Goal: Task Accomplishment & Management: Manage account settings

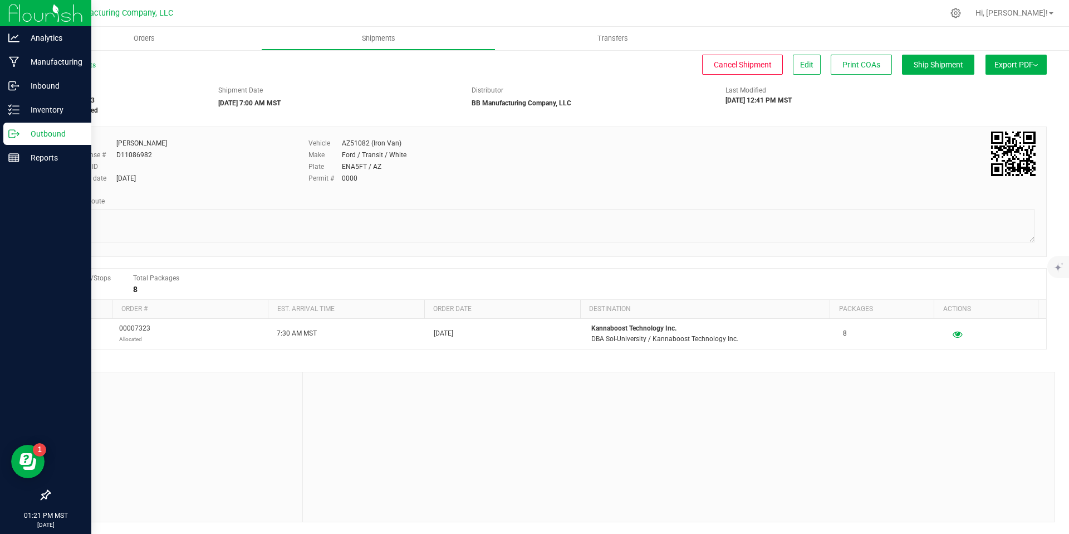
click at [25, 135] on p "Outbound" at bounding box center [52, 133] width 67 height 13
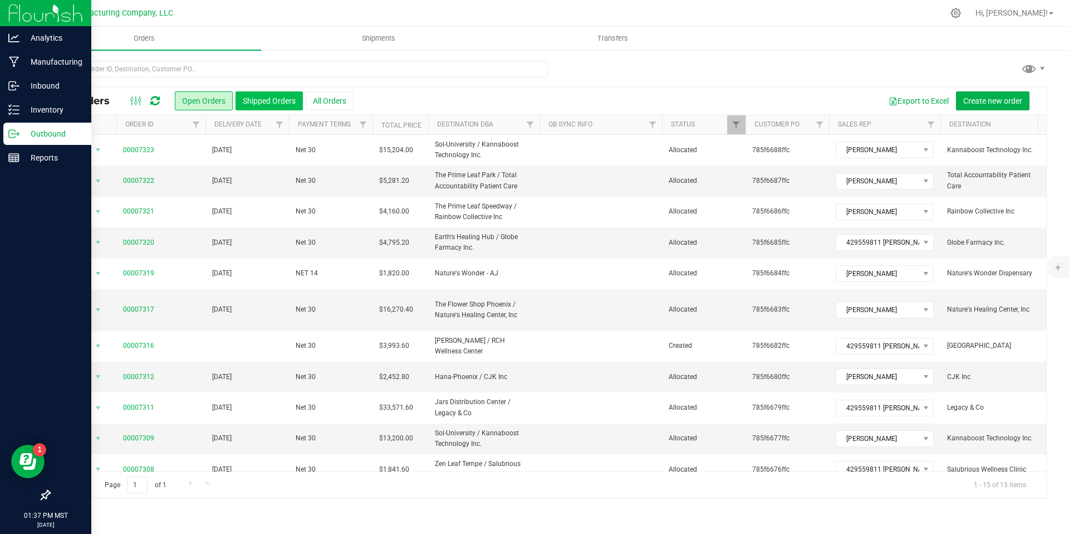
click at [295, 105] on button "Shipped Orders" at bounding box center [269, 100] width 67 height 19
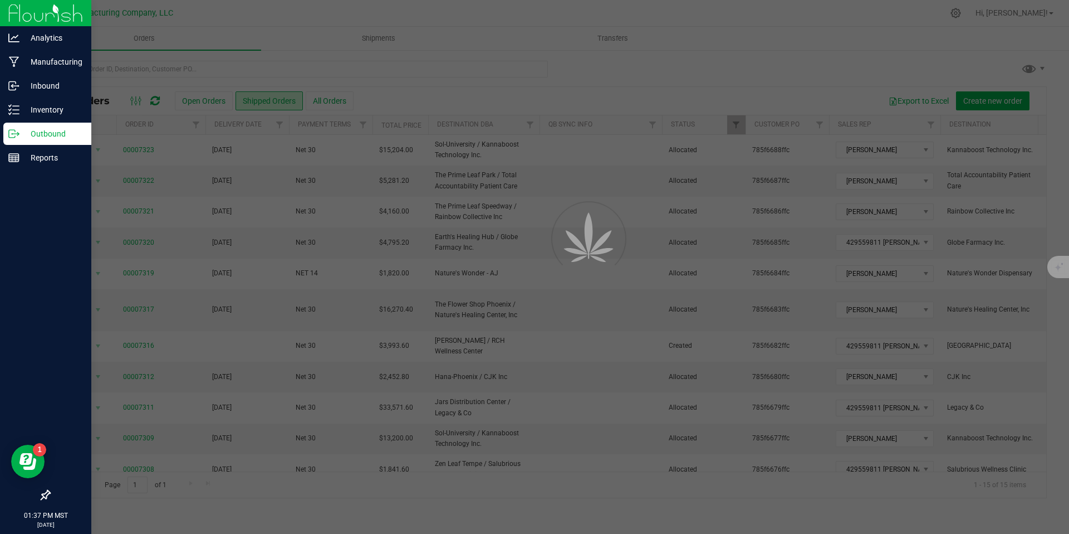
click at [227, 70] on div at bounding box center [534, 267] width 1069 height 534
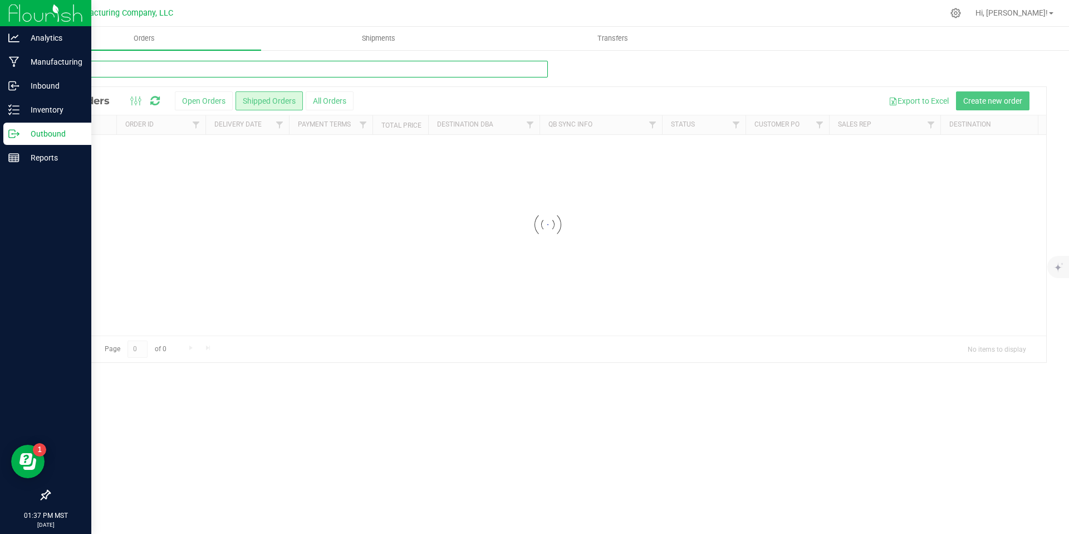
click at [227, 70] on input "text" at bounding box center [298, 69] width 499 height 17
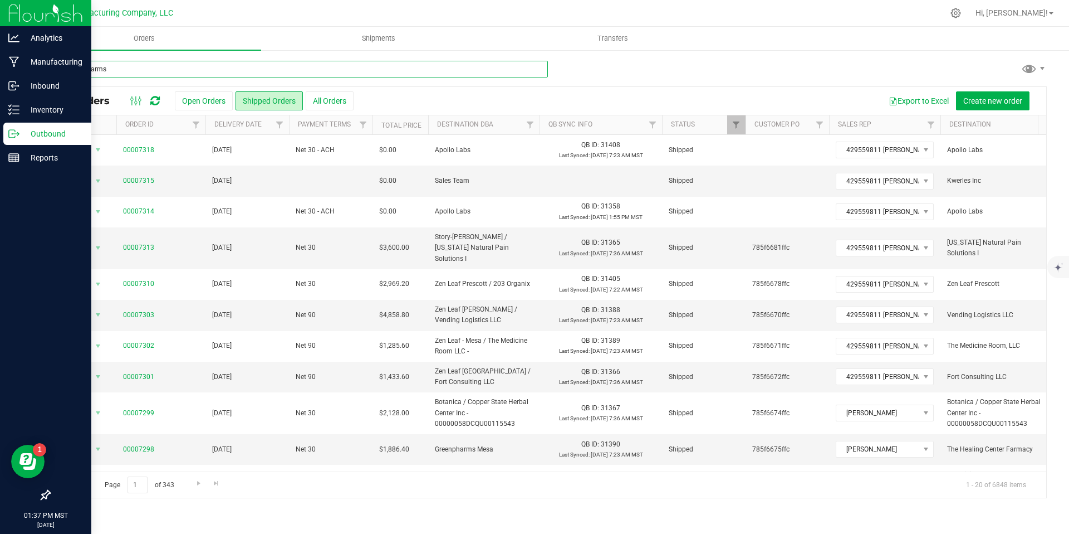
type input "greenpharms"
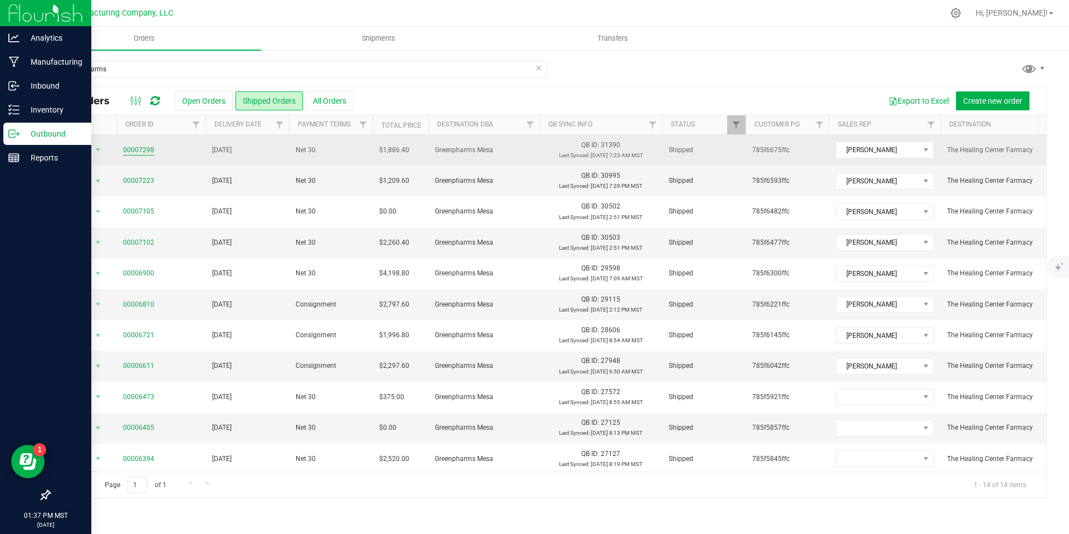
click at [133, 148] on link "00007298" at bounding box center [138, 150] width 31 height 11
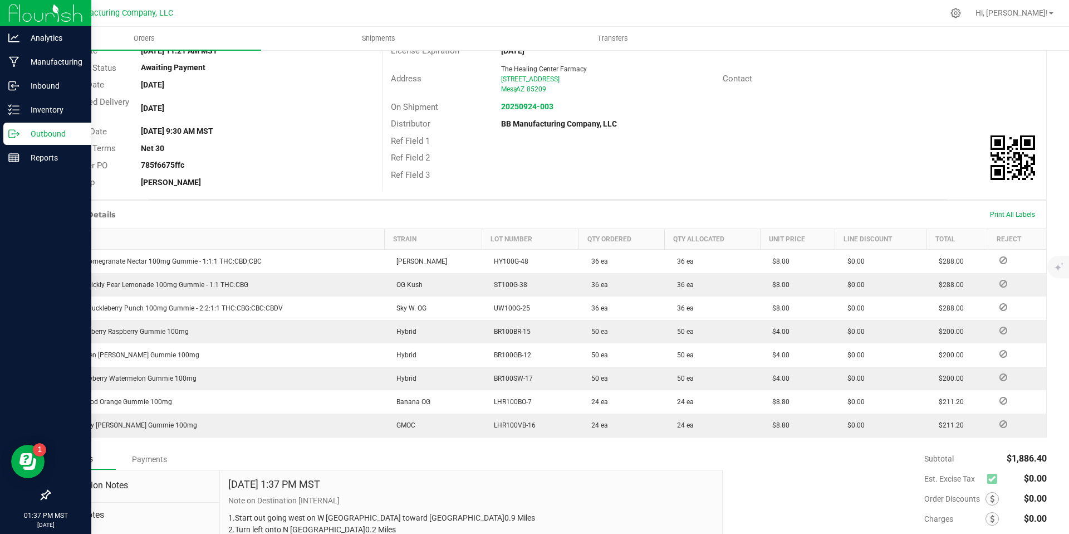
scroll to position [121, 0]
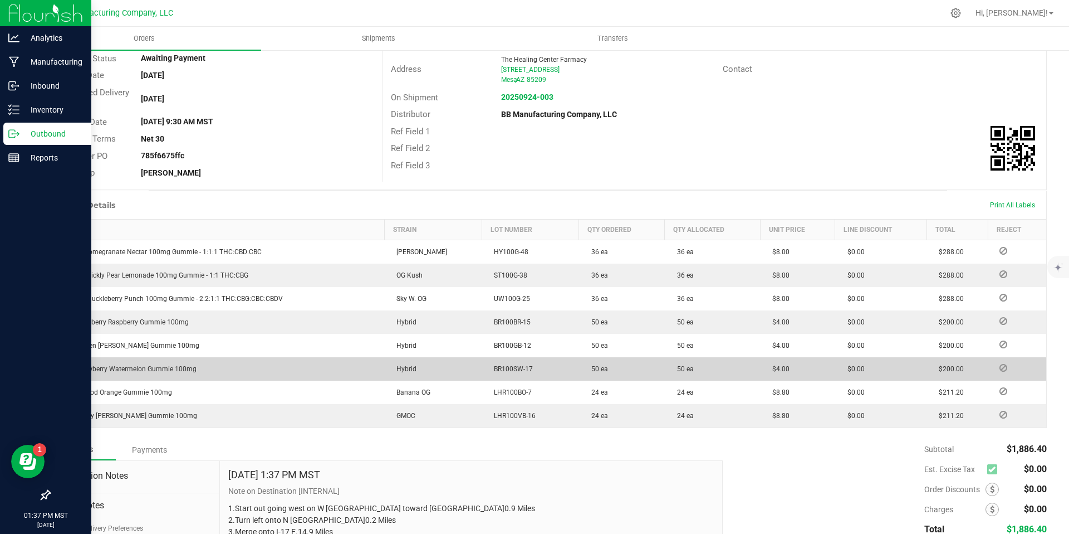
drag, startPoint x: 532, startPoint y: 372, endPoint x: 483, endPoint y: 369, distance: 48.6
click at [483, 369] on td "BR100SW-17" at bounding box center [530, 368] width 97 height 23
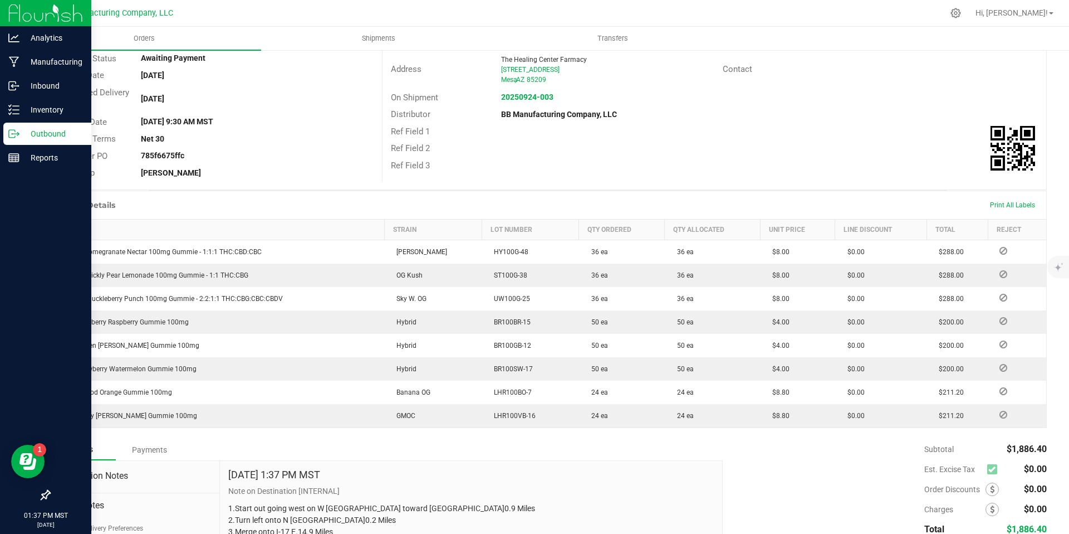
copy span "BR100SW-17"
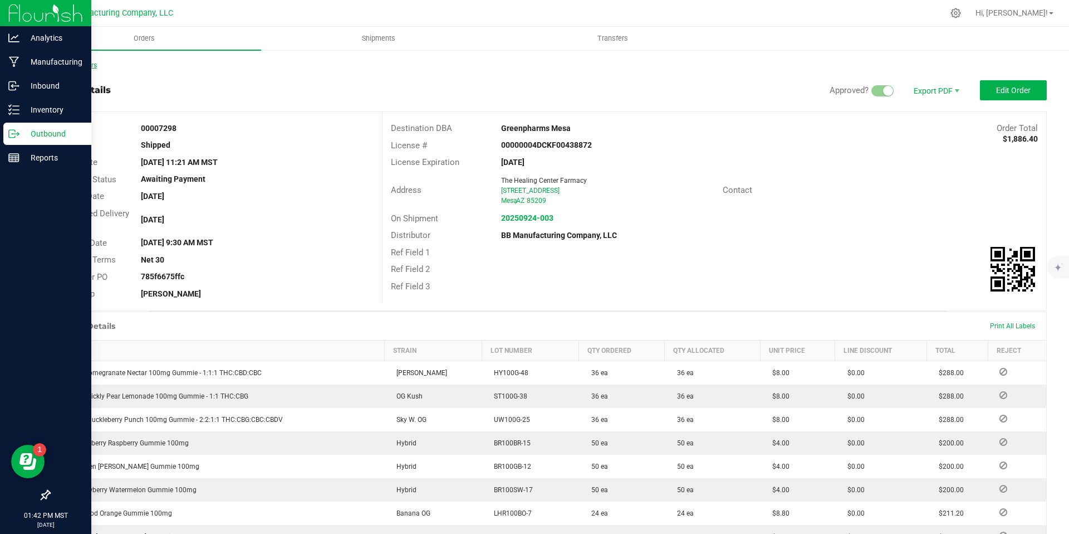
click at [71, 65] on link "Back to Orders" at bounding box center [73, 65] width 48 height 8
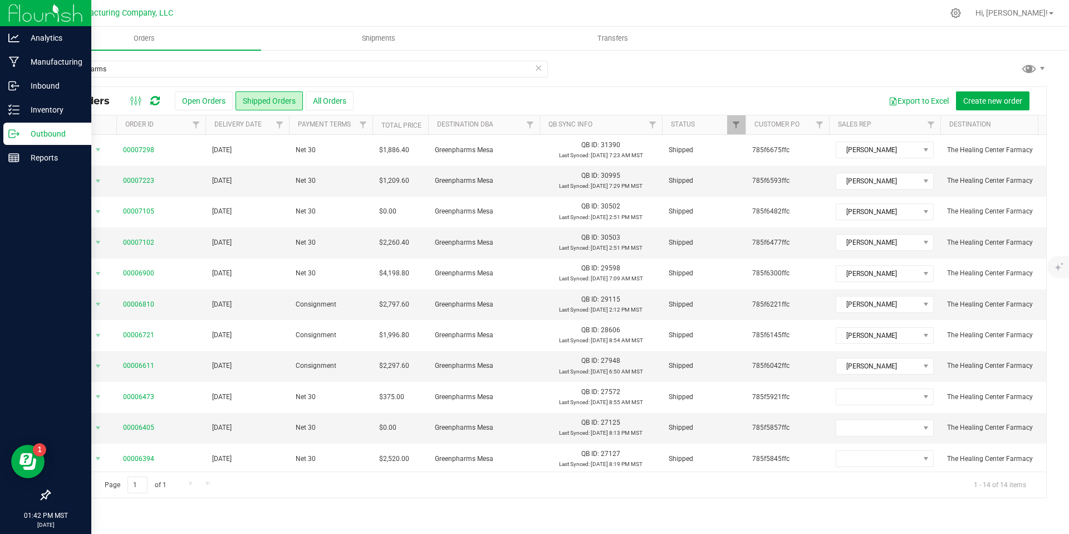
click at [222, 90] on div "All Orders Open Orders Shipped Orders All Orders Export to Excel Create new ord…" at bounding box center [548, 101] width 997 height 28
click at [206, 96] on button "Open Orders" at bounding box center [204, 100] width 58 height 19
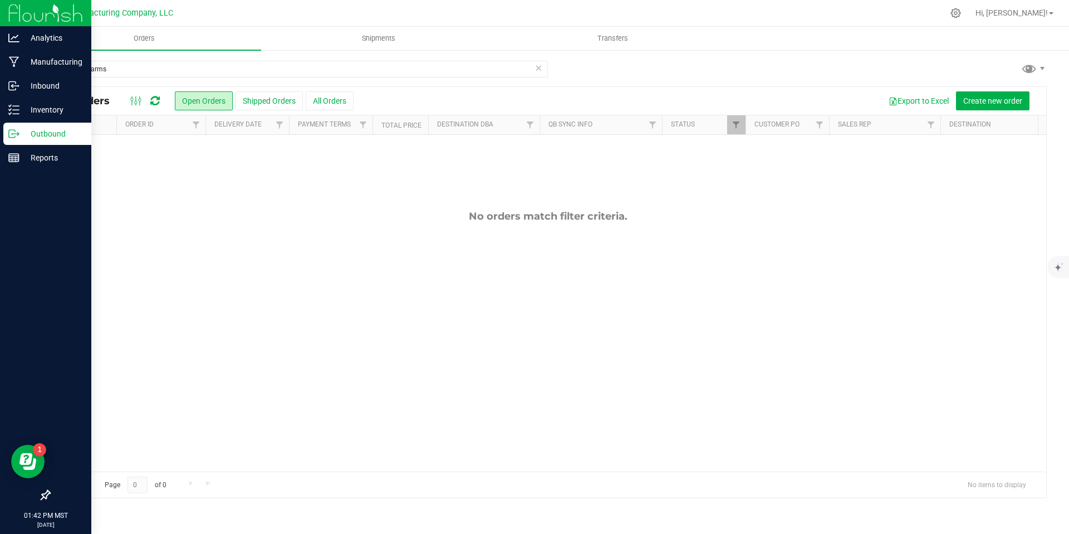
click at [539, 70] on icon at bounding box center [539, 67] width 8 height 13
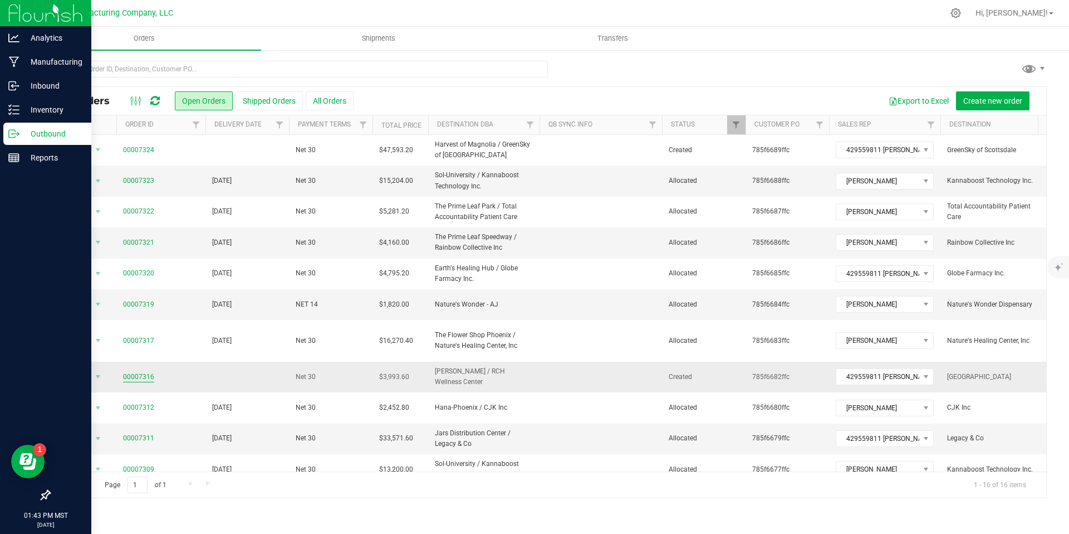
click at [135, 371] on link "00007316" at bounding box center [138, 376] width 31 height 11
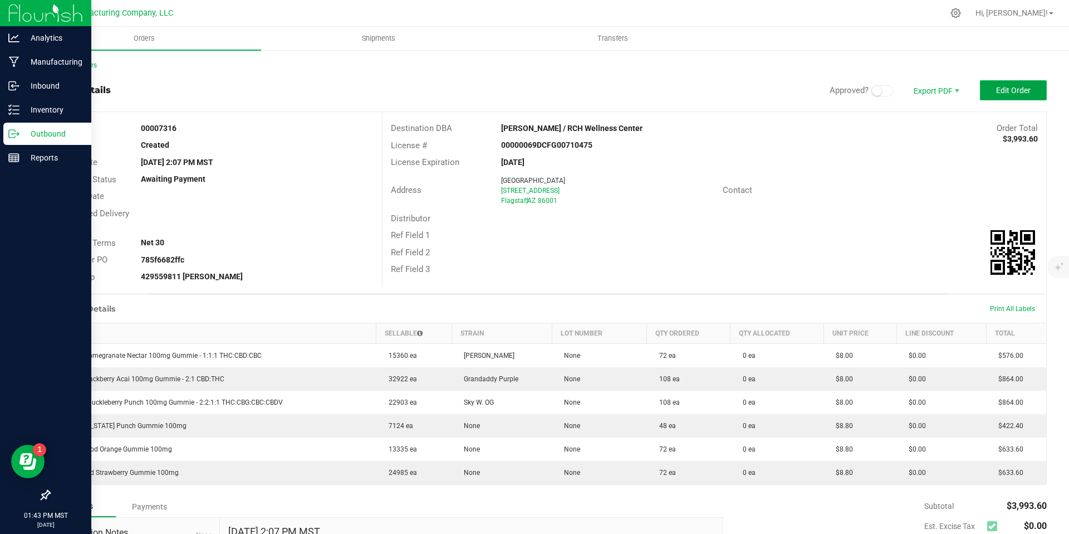
click at [1033, 95] on button "Edit Order" at bounding box center [1013, 90] width 67 height 20
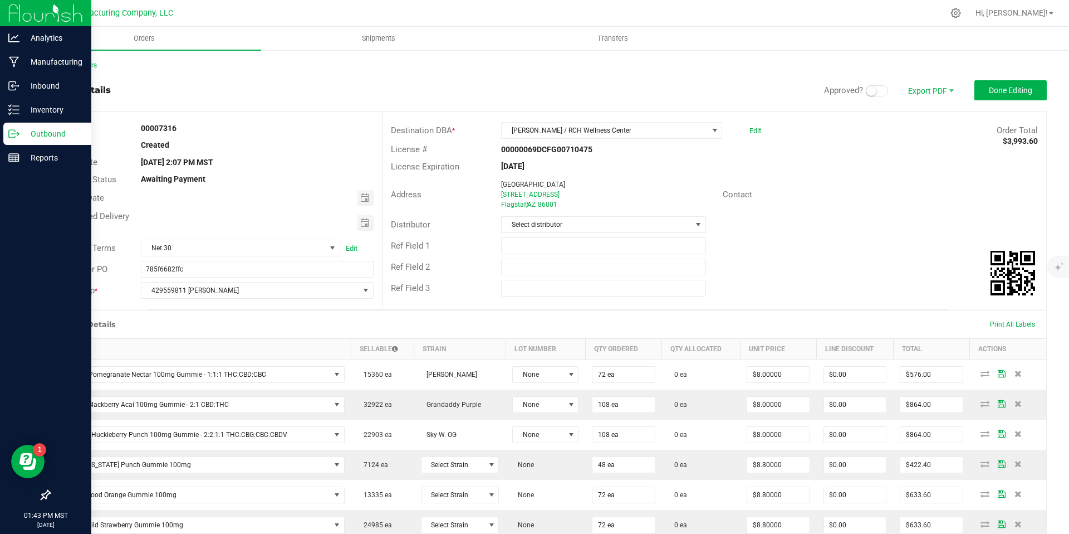
click at [867, 86] on small at bounding box center [872, 91] width 10 height 10
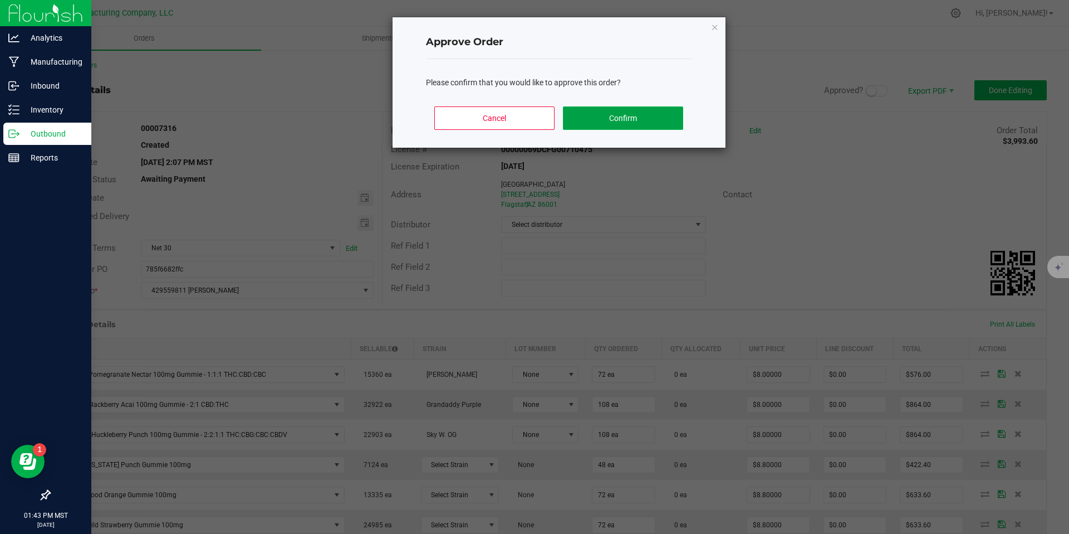
drag, startPoint x: 650, startPoint y: 118, endPoint x: 643, endPoint y: 120, distance: 8.3
click at [650, 118] on button "Confirm" at bounding box center [623, 117] width 120 height 23
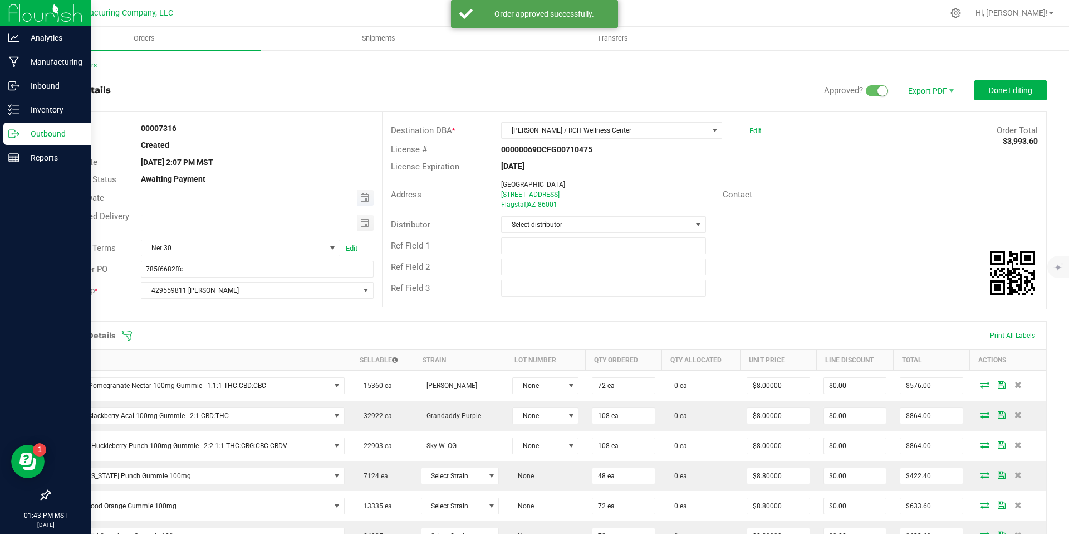
type input "month/day/year"
click at [344, 200] on input "month/day/year" at bounding box center [249, 197] width 216 height 14
click at [360, 202] on span "Toggle calendar" at bounding box center [364, 197] width 9 height 9
click at [222, 326] on span "30" at bounding box center [224, 324] width 16 height 17
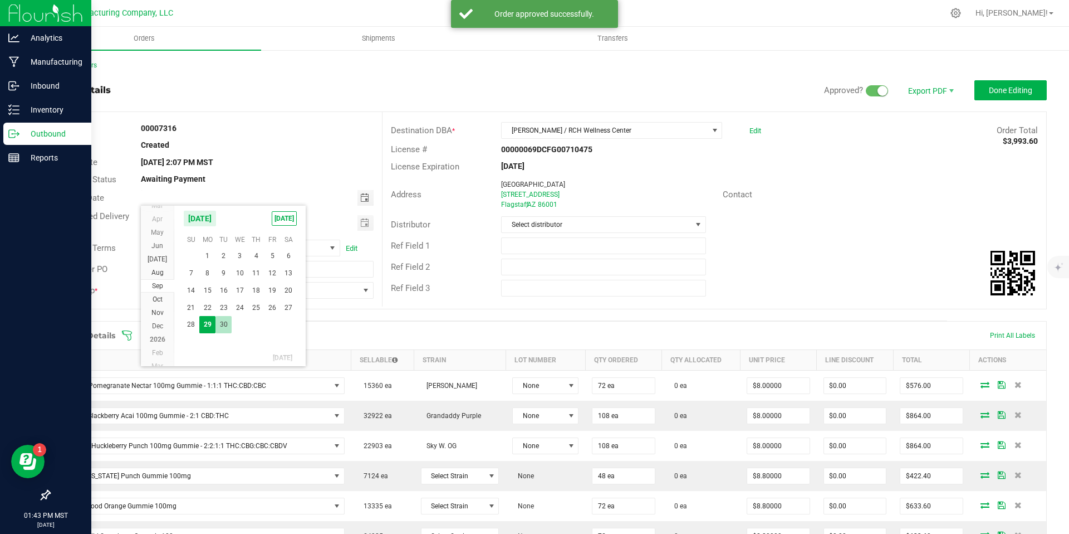
type input "[DATE]"
click at [360, 219] on span "Toggle calendar" at bounding box center [364, 222] width 9 height 9
click at [226, 346] on span "30" at bounding box center [224, 349] width 16 height 17
type input "[DATE]"
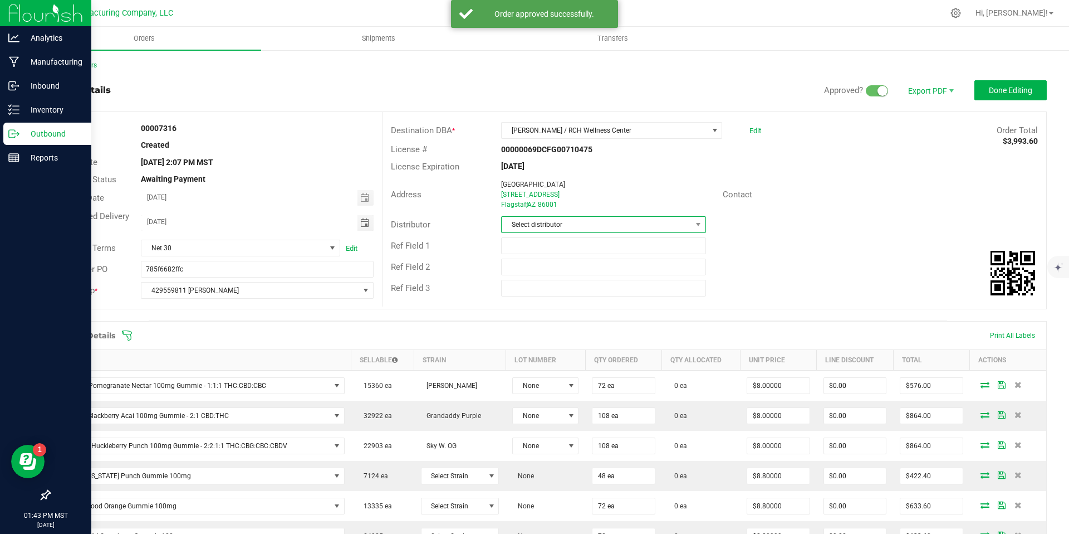
click at [601, 223] on span "Select distributor" at bounding box center [596, 225] width 189 height 16
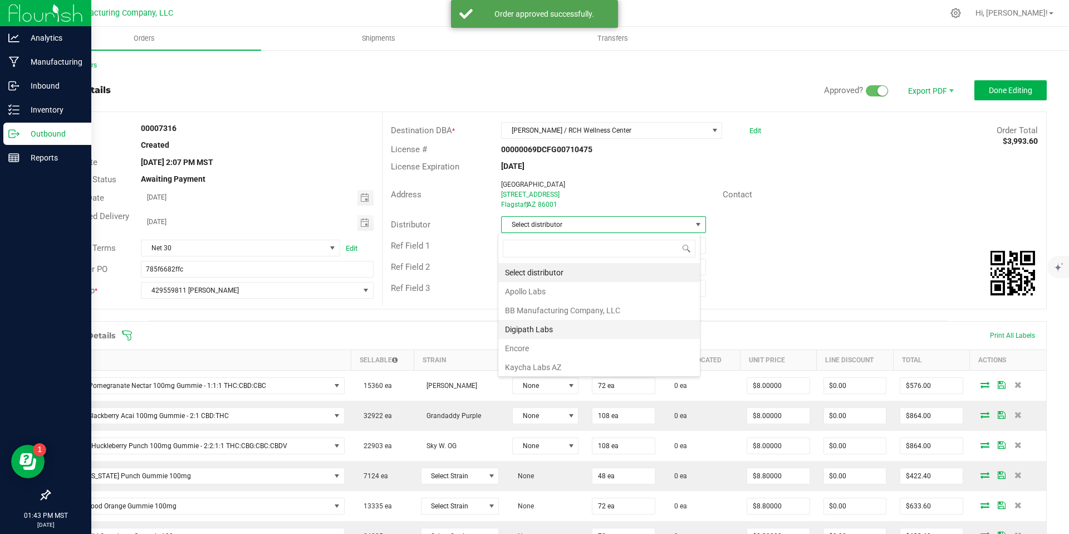
click at [578, 320] on li "Digipath Labs" at bounding box center [599, 329] width 202 height 19
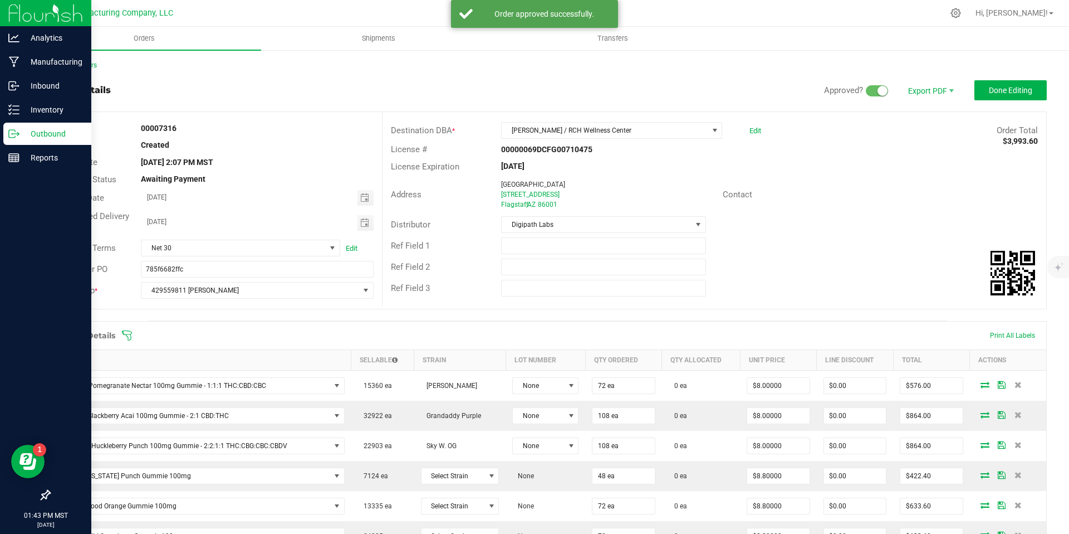
click at [591, 207] on div "Flagstaff , AZ 86001" at bounding box center [607, 204] width 213 height 10
click at [591, 225] on span "Digipath Labs" at bounding box center [596, 225] width 189 height 16
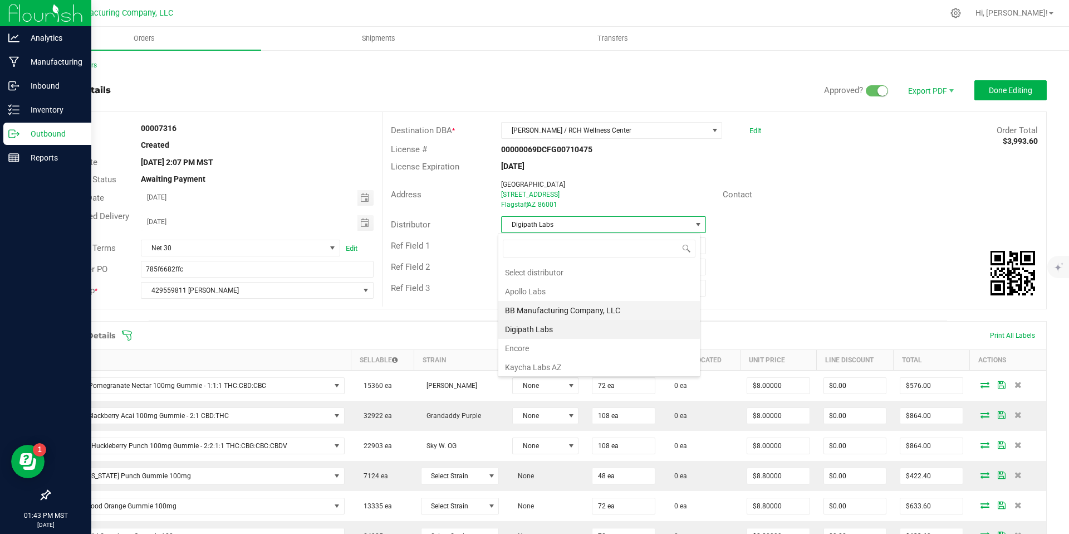
click at [554, 301] on li "BB Manufacturing Company, LLC" at bounding box center [599, 310] width 202 height 19
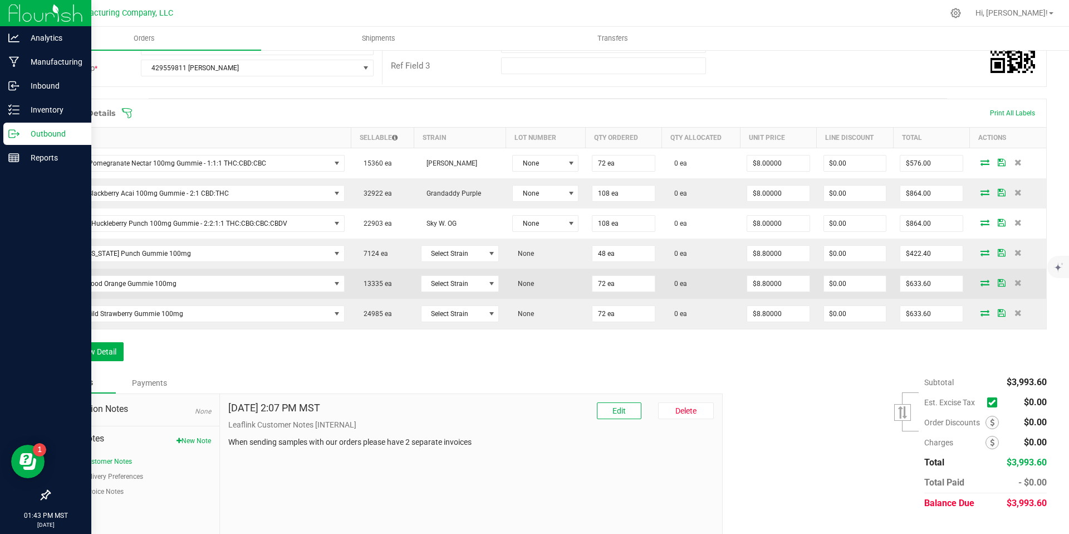
scroll to position [243, 0]
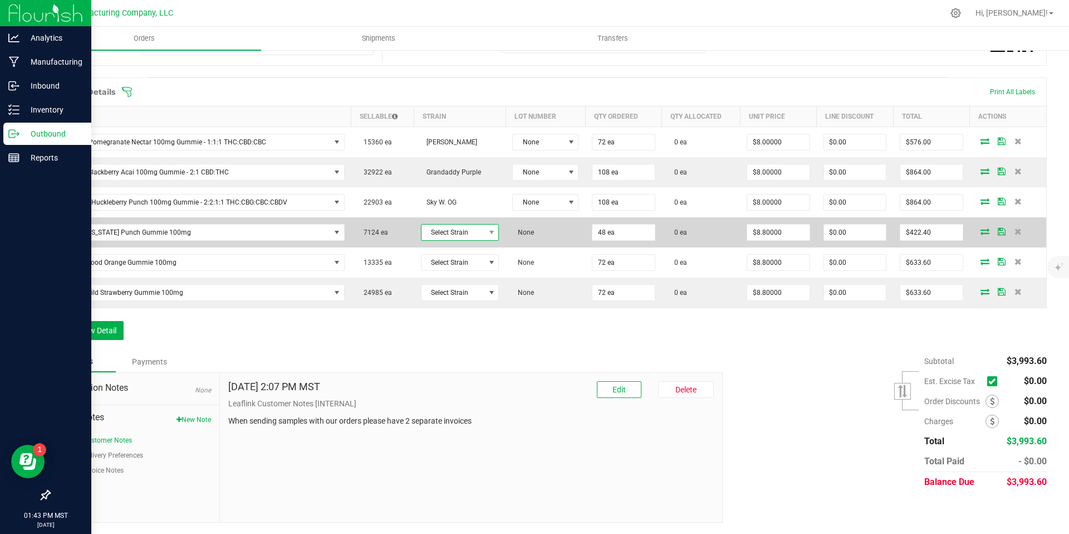
click at [465, 230] on span "Select Strain" at bounding box center [453, 232] width 63 height 16
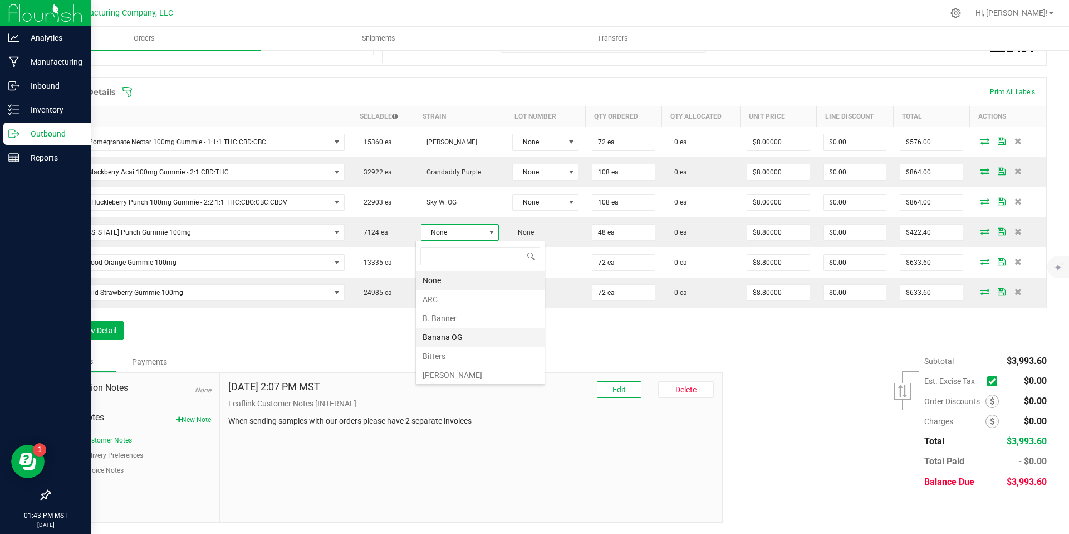
click at [456, 335] on li "Banana OG" at bounding box center [480, 336] width 129 height 19
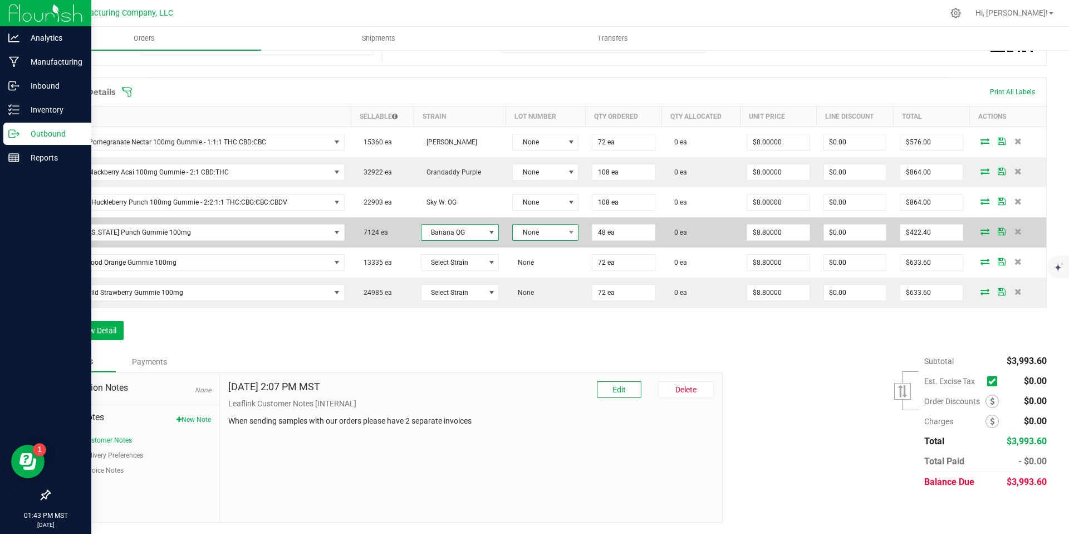
click at [539, 232] on span "None" at bounding box center [538, 232] width 51 height 16
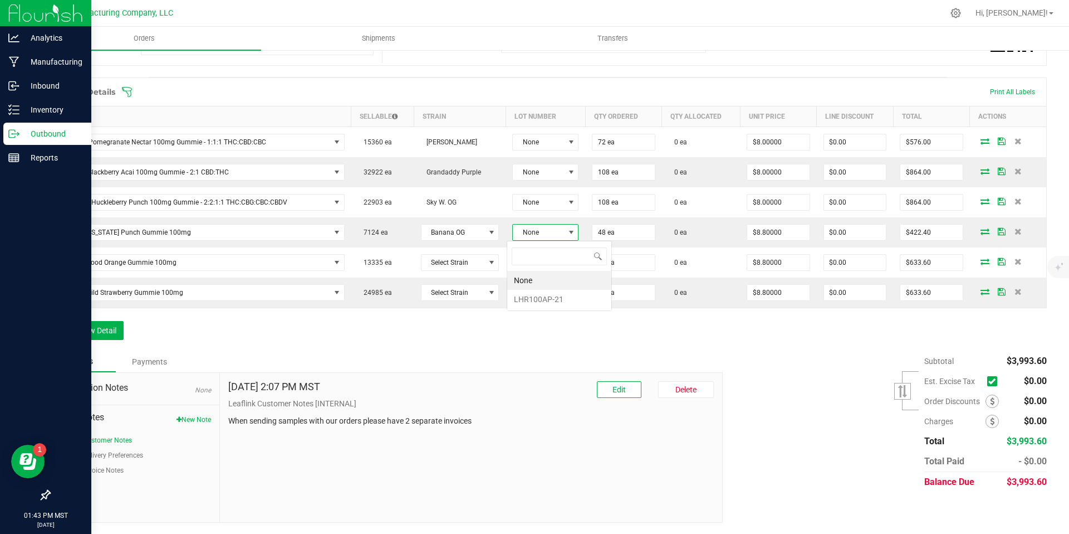
scroll to position [17, 66]
click at [546, 290] on li "LHR100AP-21" at bounding box center [559, 299] width 104 height 19
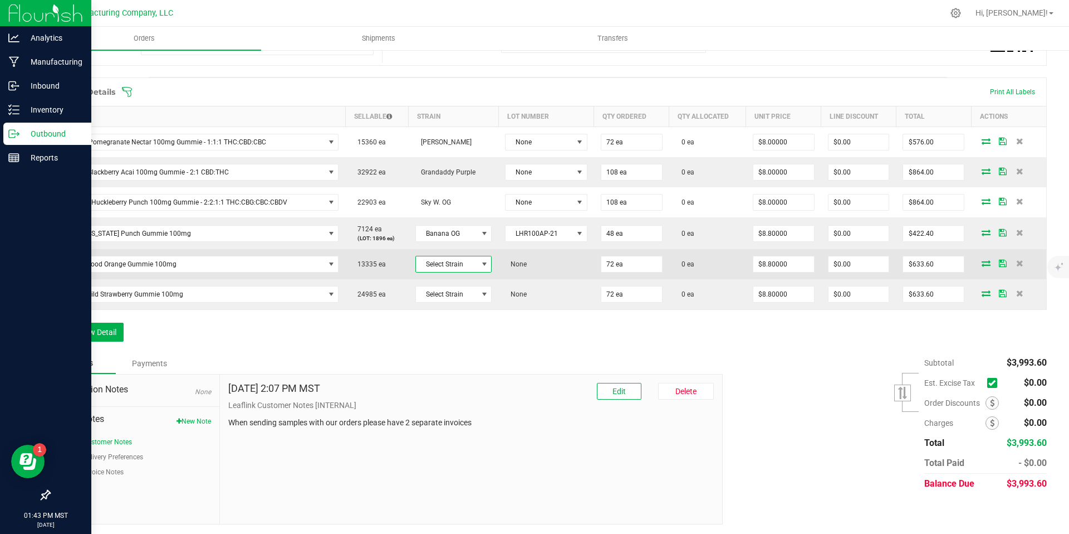
click at [477, 270] on span at bounding box center [484, 264] width 14 height 16
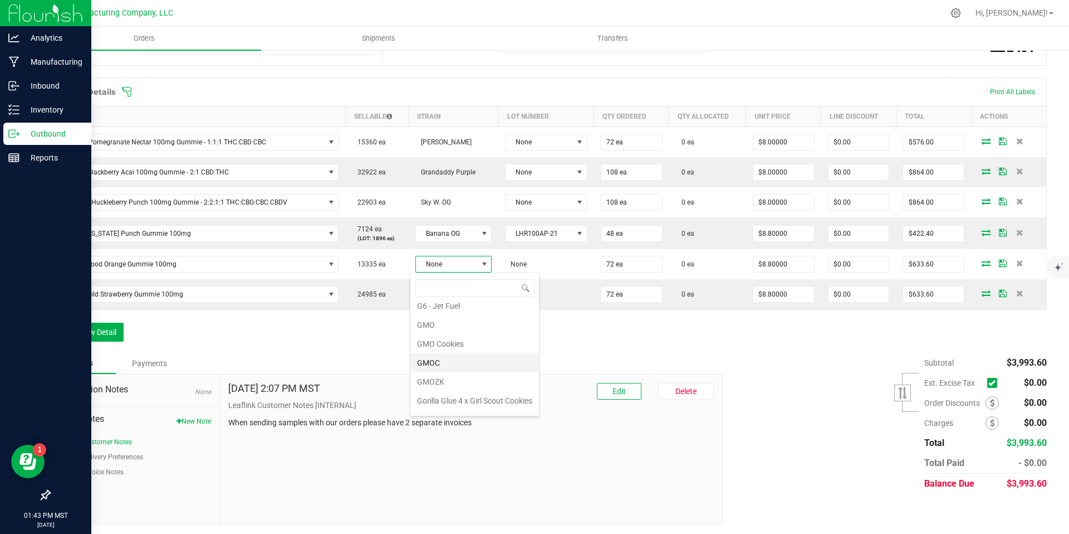
scroll to position [0, 0]
click at [439, 359] on li "Banana OG" at bounding box center [474, 368] width 129 height 19
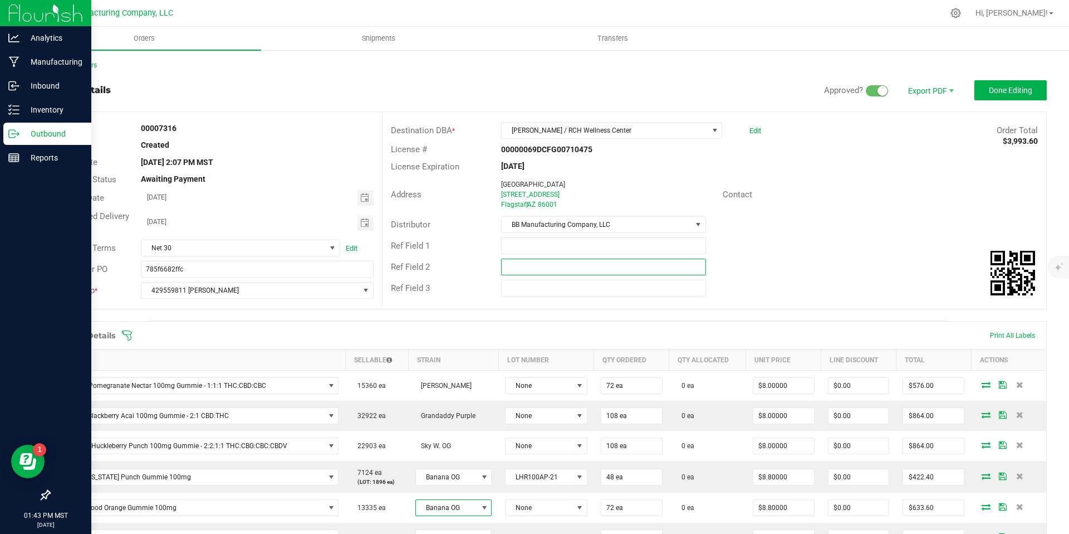
click at [537, 260] on input "text" at bounding box center [603, 266] width 204 height 17
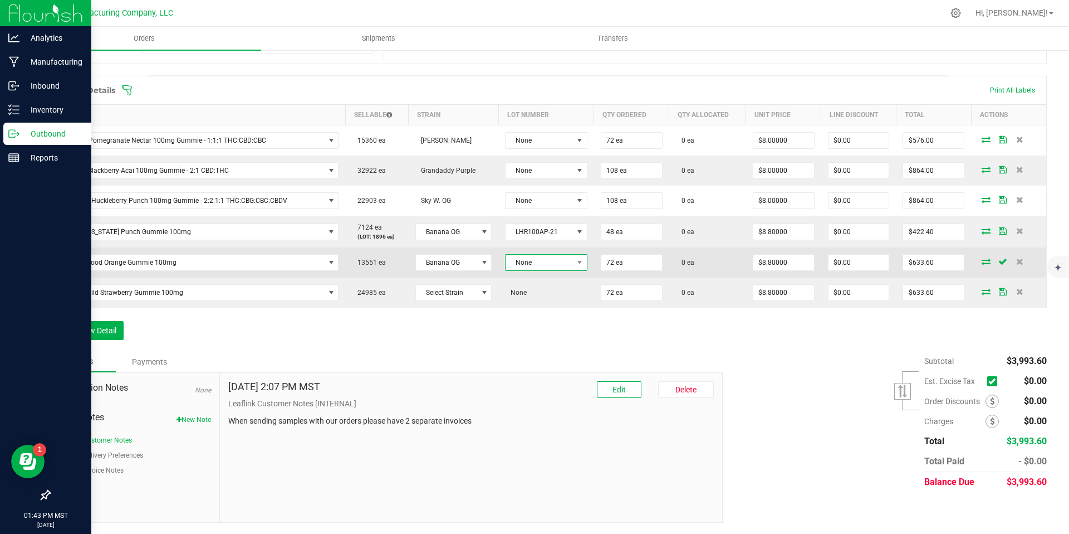
click at [534, 264] on span "None" at bounding box center [539, 263] width 67 height 16
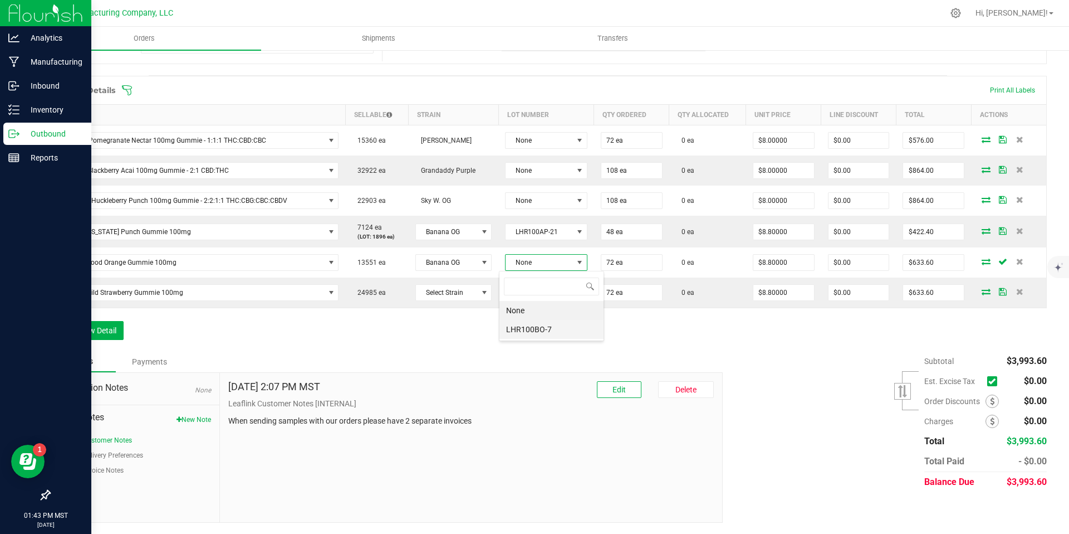
click at [536, 320] on li "LHR100BO-7" at bounding box center [552, 329] width 104 height 19
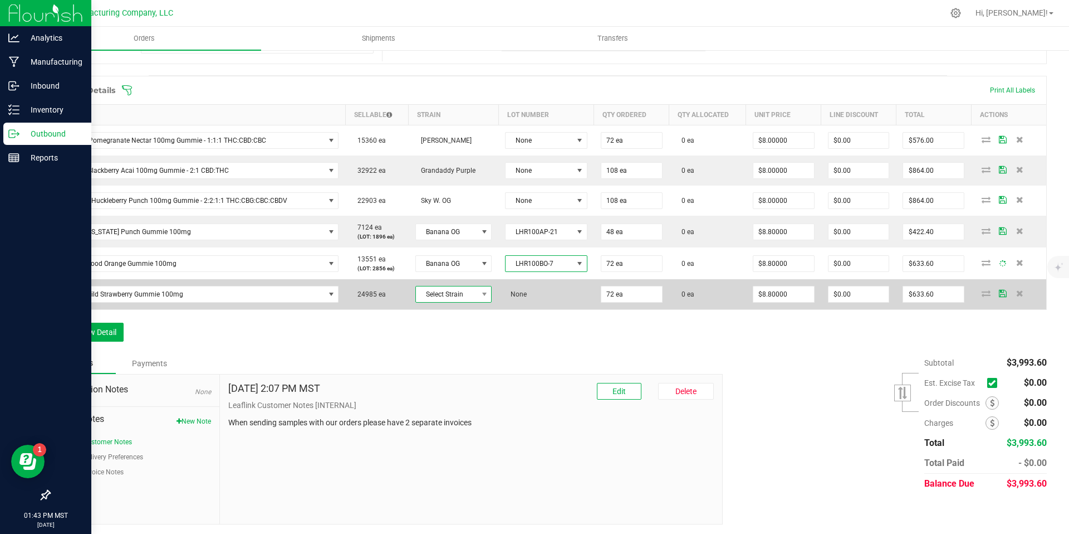
click at [444, 296] on span "Select Strain" at bounding box center [446, 294] width 61 height 16
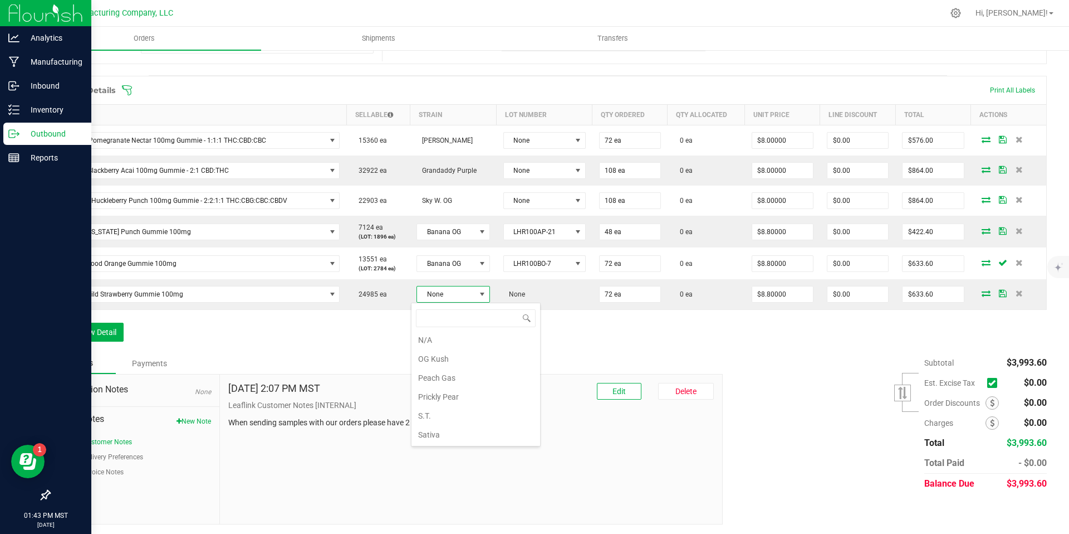
scroll to position [496, 0]
click at [453, 371] on li "Peach Gas" at bounding box center [476, 376] width 129 height 19
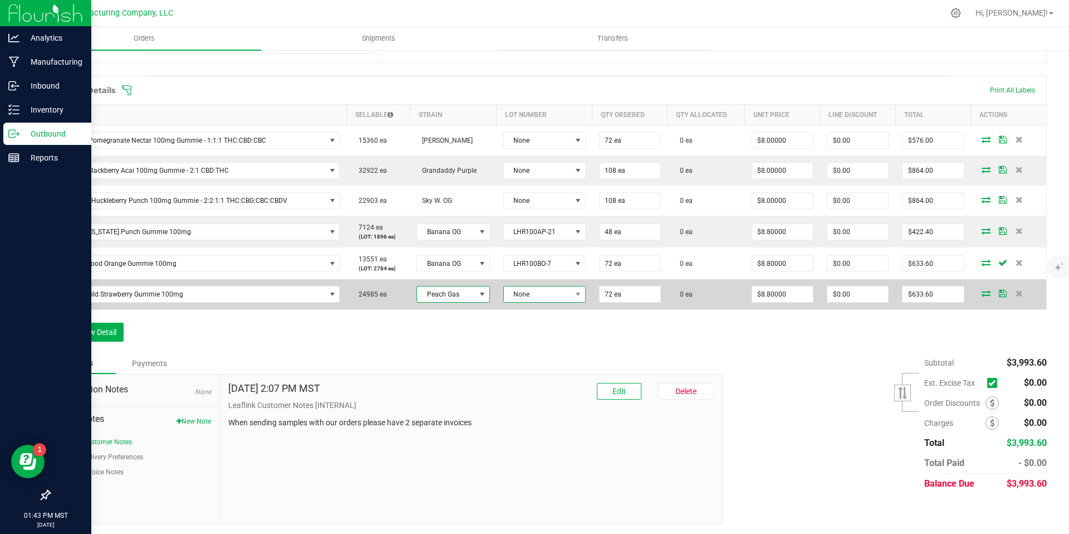
click at [535, 292] on span "None" at bounding box center [537, 294] width 67 height 16
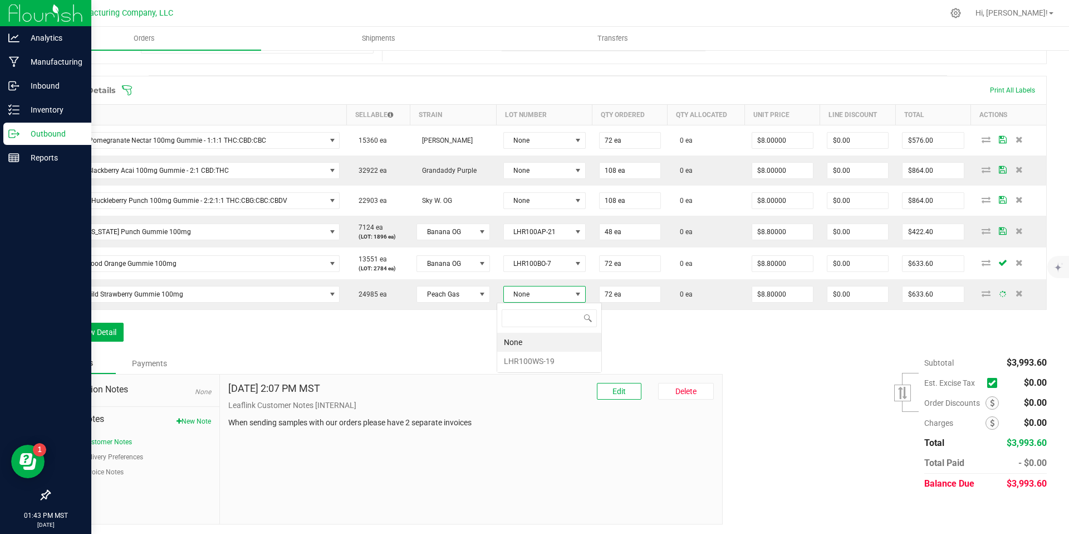
scroll to position [0, 0]
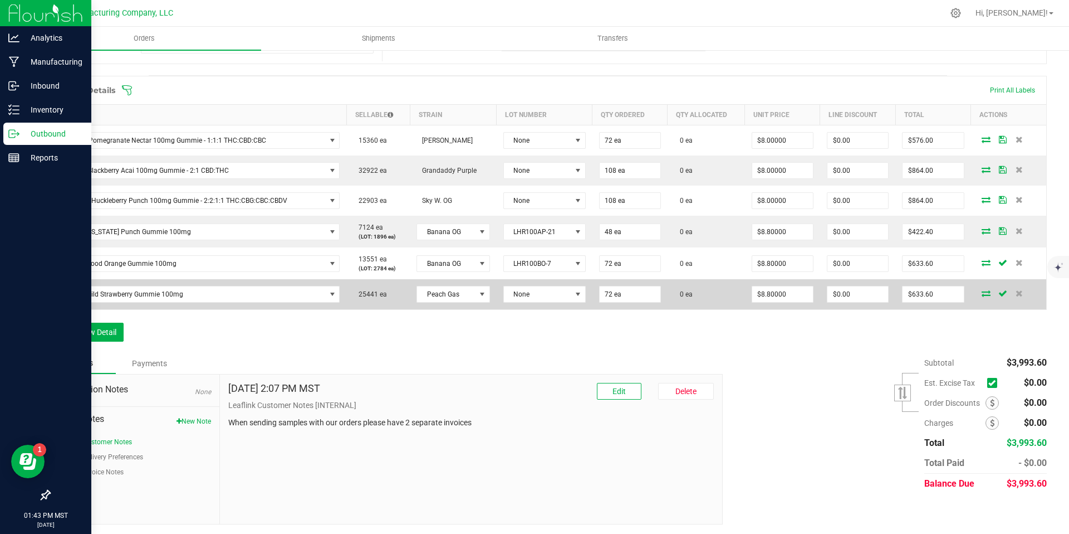
click at [532, 304] on td "None" at bounding box center [545, 294] width 96 height 30
click at [535, 299] on span "None" at bounding box center [537, 294] width 67 height 16
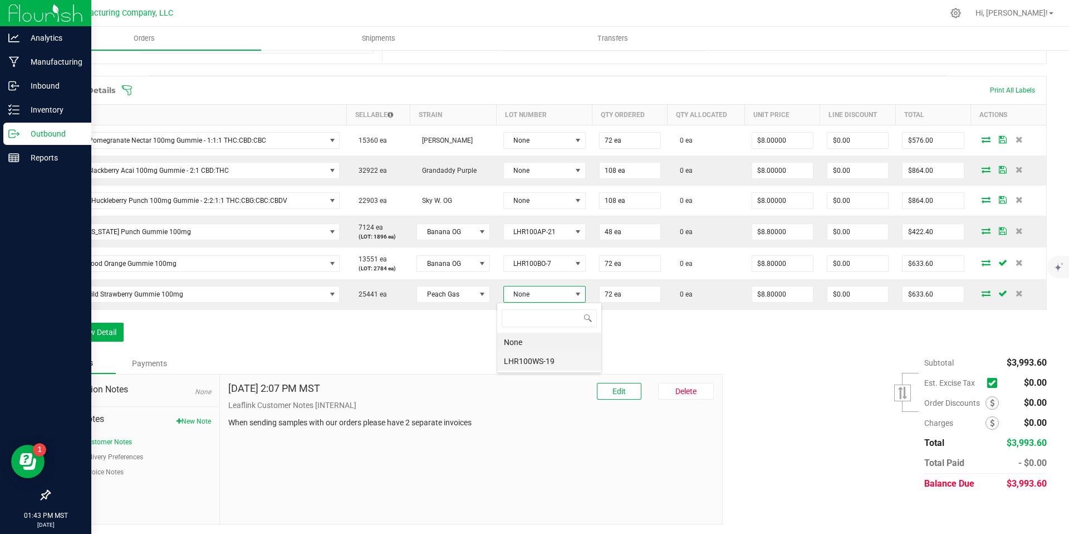
scroll to position [17, 82]
click at [546, 363] on li "LHR100WS-19" at bounding box center [549, 360] width 104 height 19
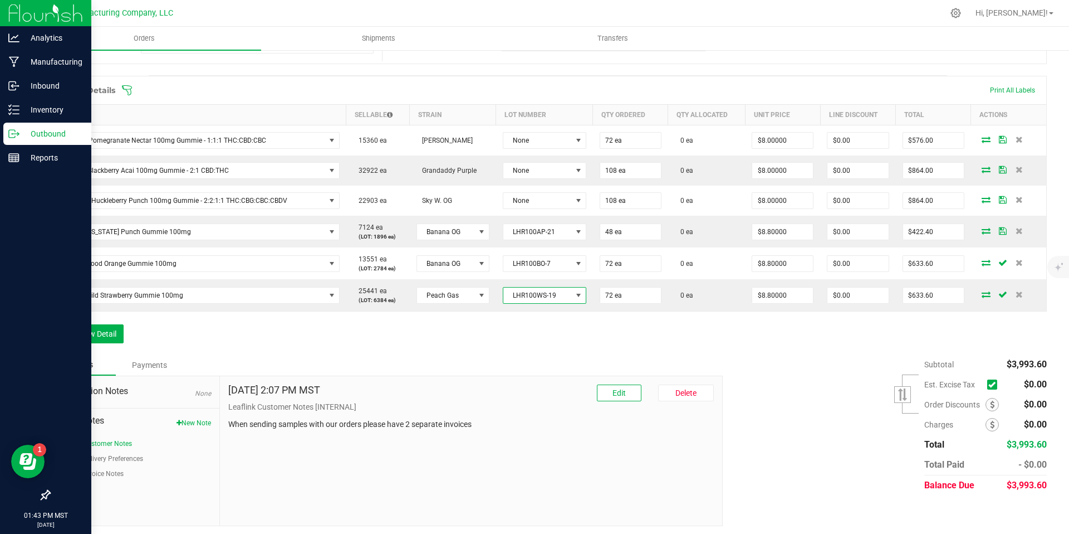
scroll to position [0, 0]
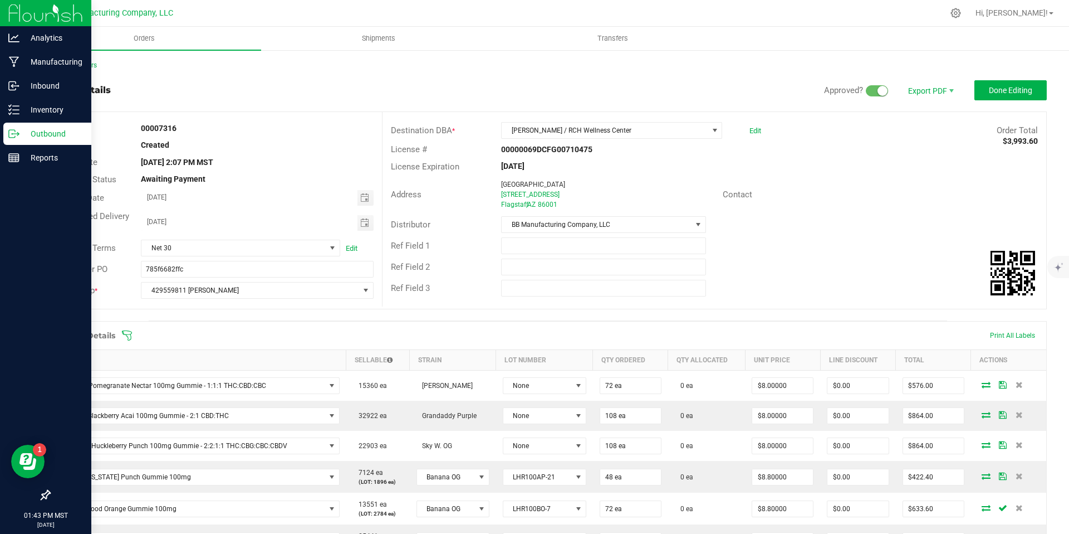
click at [1001, 75] on div "Back to Orders Order details Approved? Export PDF Done Editing Order # 00007316…" at bounding box center [548, 415] width 998 height 711
click at [1002, 79] on div "Back to Orders Order details Approved? Export PDF Done Editing Order # 00007316…" at bounding box center [548, 415] width 998 height 711
click at [1005, 89] on span "Done Editing" at bounding box center [1010, 90] width 43 height 9
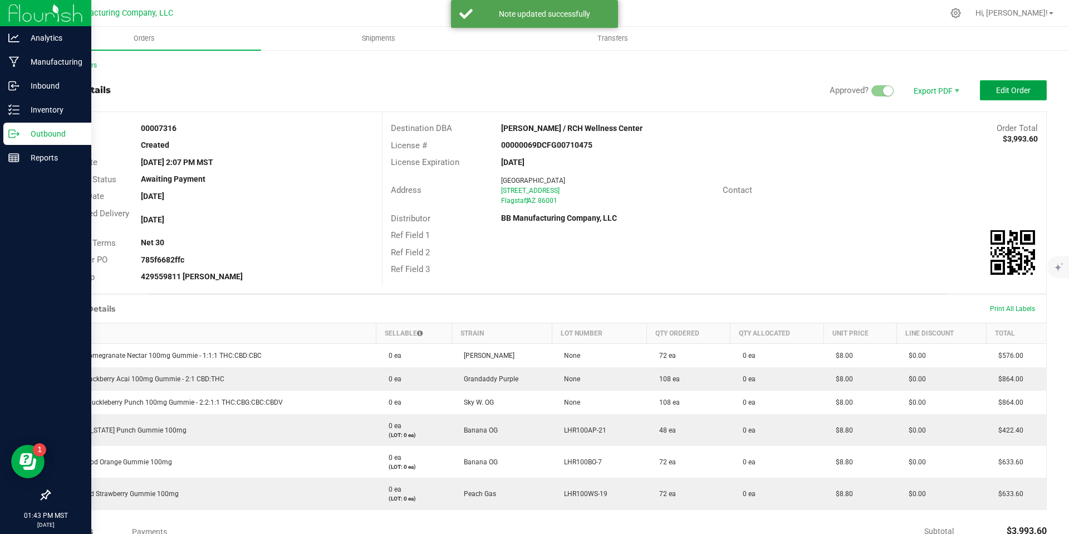
click at [1023, 91] on button "Edit Order" at bounding box center [1013, 90] width 67 height 20
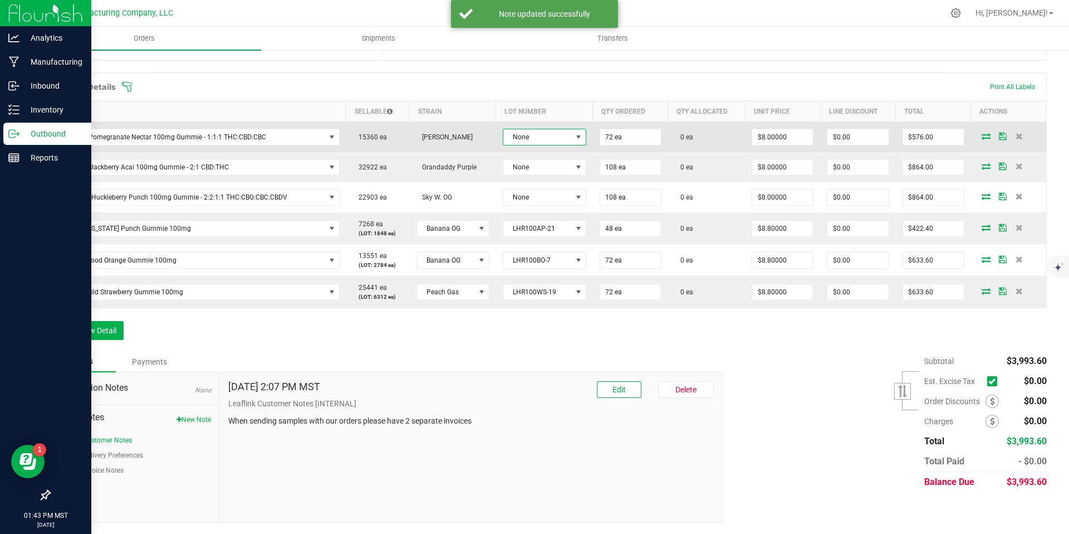
click at [559, 129] on span "None" at bounding box center [537, 137] width 68 height 16
click at [557, 139] on span "None" at bounding box center [537, 137] width 68 height 16
click at [556, 141] on span "None" at bounding box center [537, 137] width 68 height 16
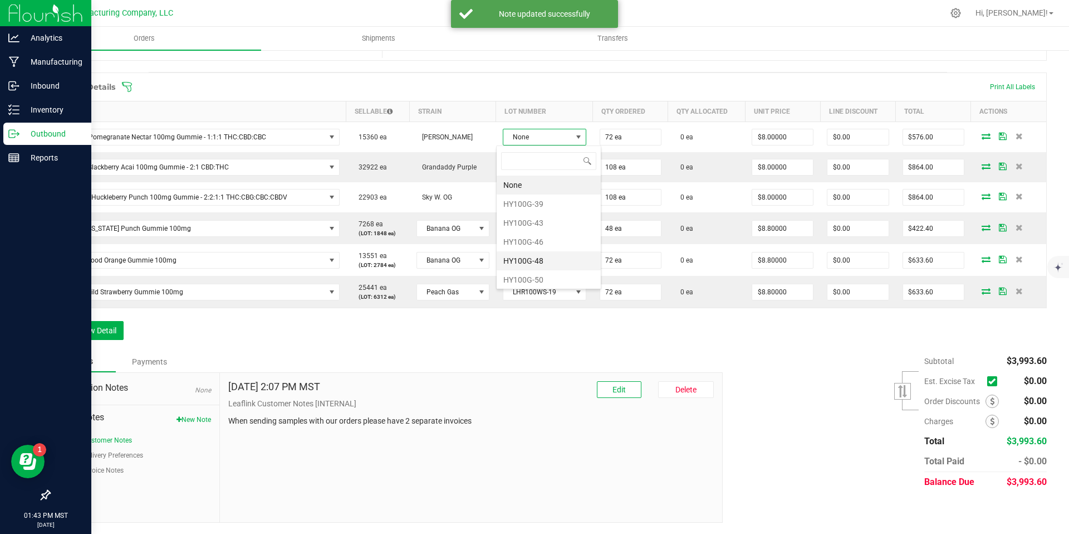
click at [540, 257] on li "HY100G-48" at bounding box center [549, 260] width 104 height 19
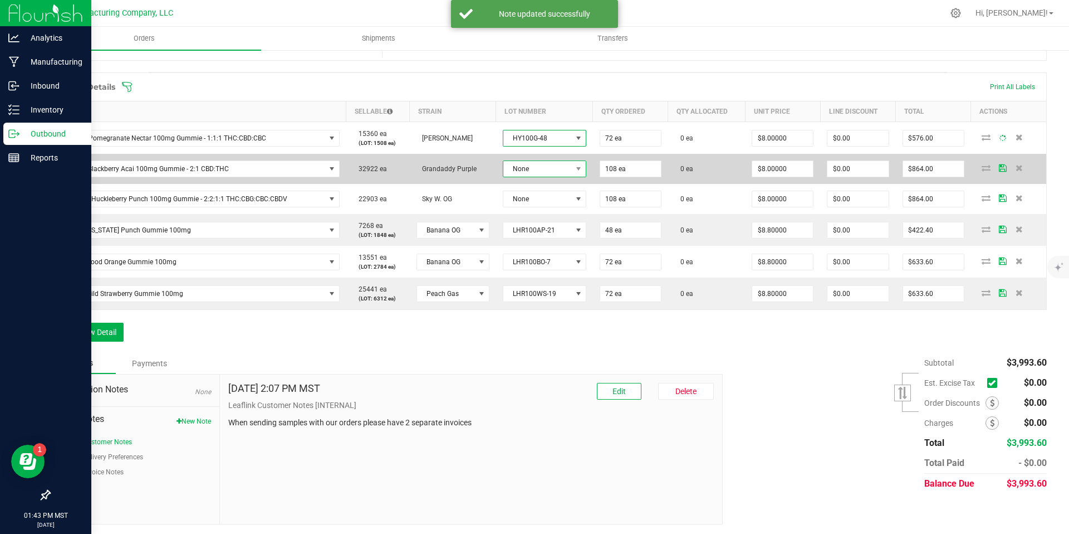
click at [537, 168] on span "None" at bounding box center [537, 169] width 68 height 16
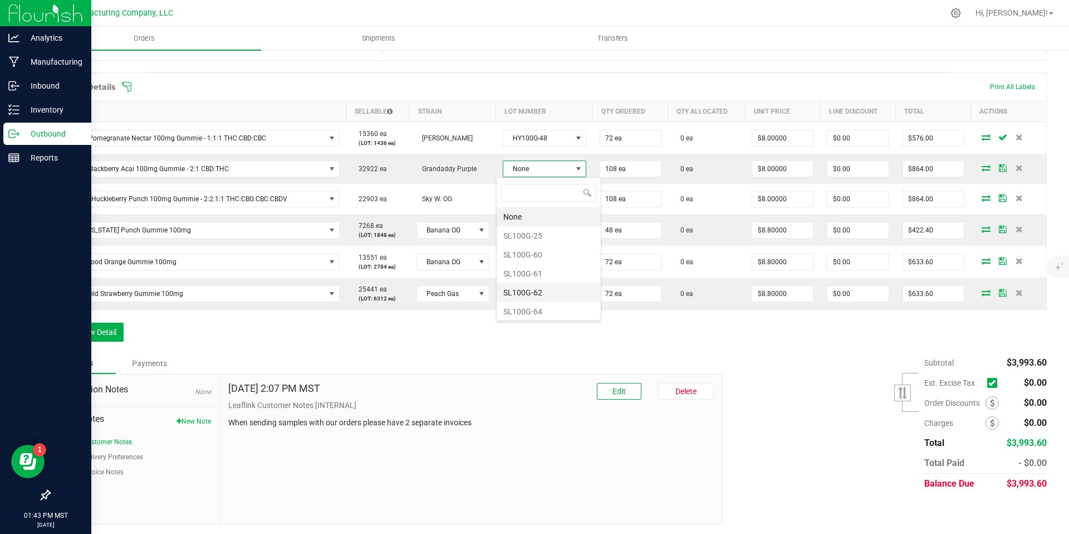
click at [540, 291] on li "SL100G-62" at bounding box center [549, 292] width 104 height 19
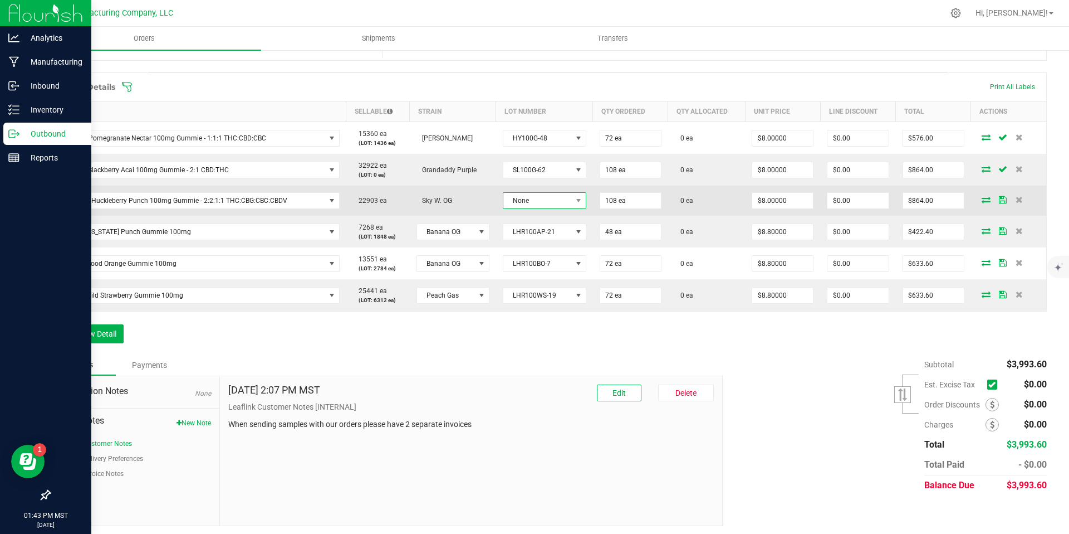
click at [532, 199] on span "None" at bounding box center [537, 201] width 68 height 16
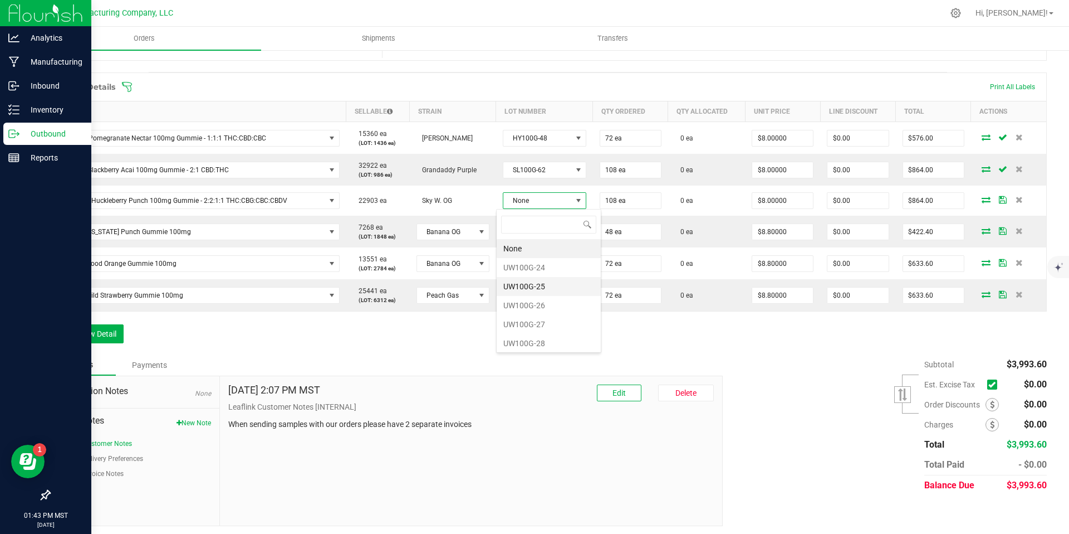
click at [538, 287] on li "UW100G-25" at bounding box center [549, 286] width 104 height 19
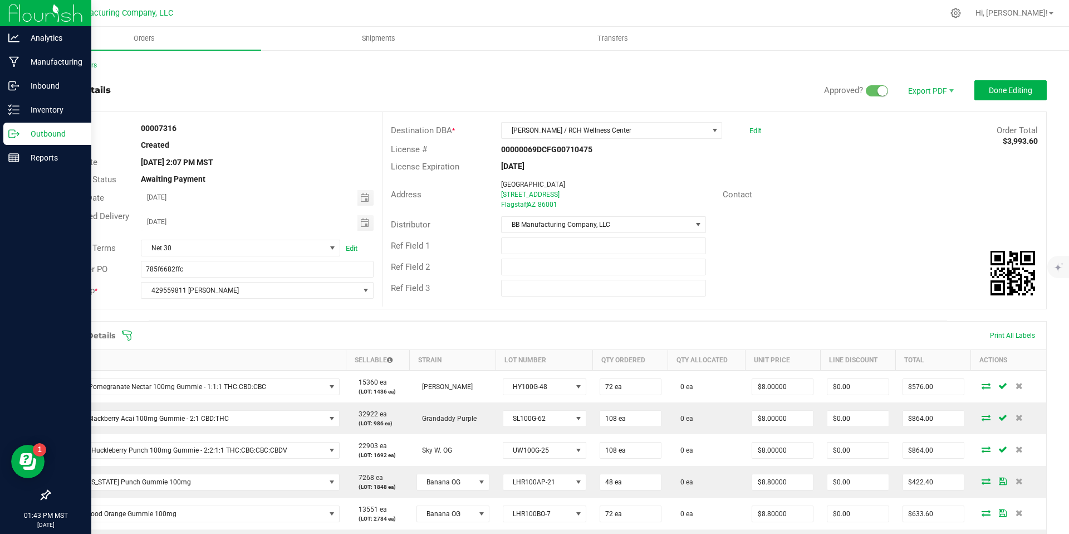
click at [1030, 66] on div "Back to Orders" at bounding box center [548, 65] width 998 height 10
click at [1025, 92] on button "Done Editing" at bounding box center [1011, 90] width 72 height 20
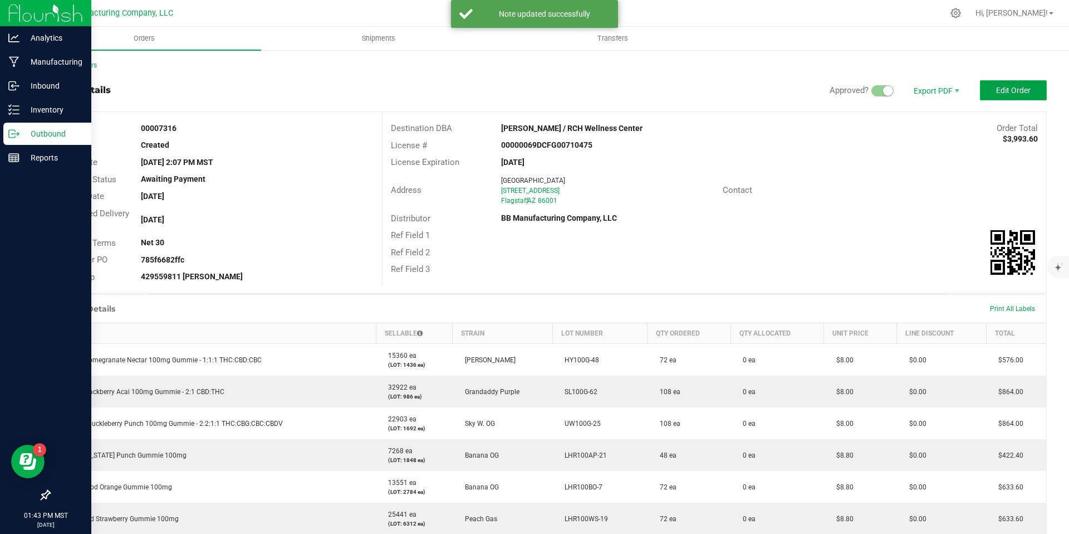
click at [1004, 87] on span "Edit Order" at bounding box center [1013, 90] width 35 height 9
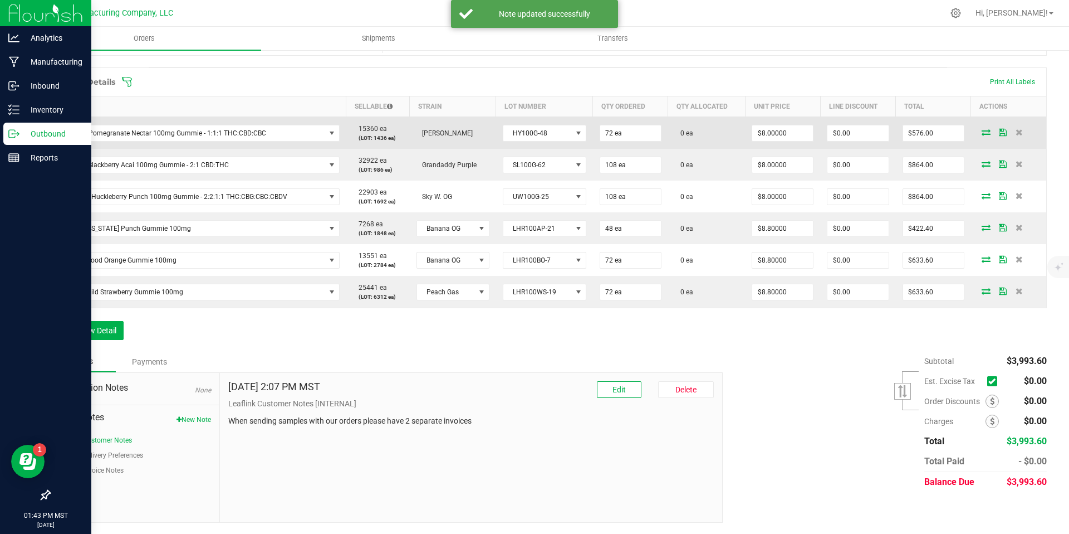
click at [982, 130] on icon at bounding box center [986, 132] width 9 height 7
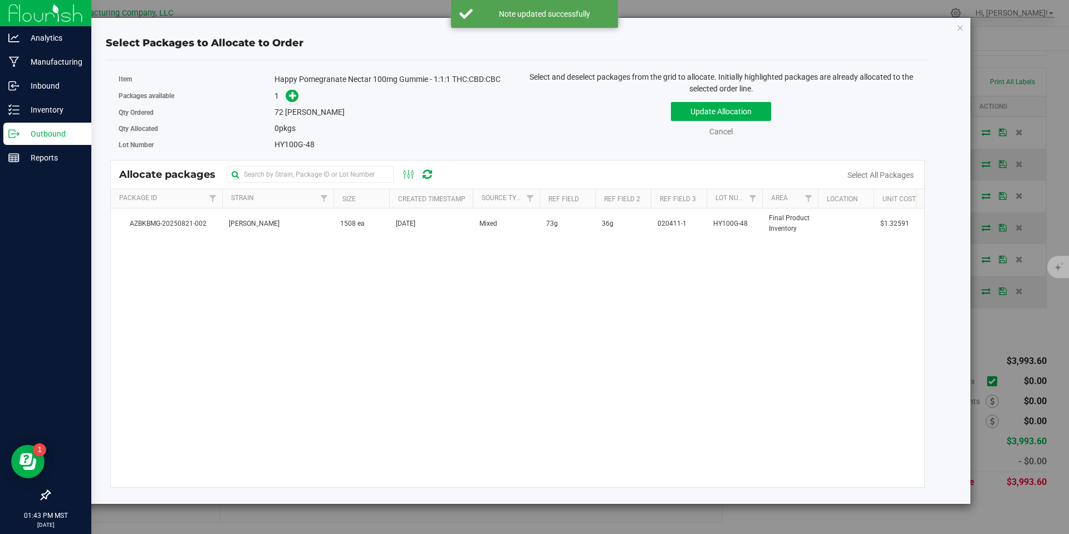
click at [322, 238] on div "AZBKBMG-20250821-002 [PERSON_NAME] 1508 ea [DATE] Mixed 73g 36g 020411-1 HY100G…" at bounding box center [518, 347] width 814 height 278
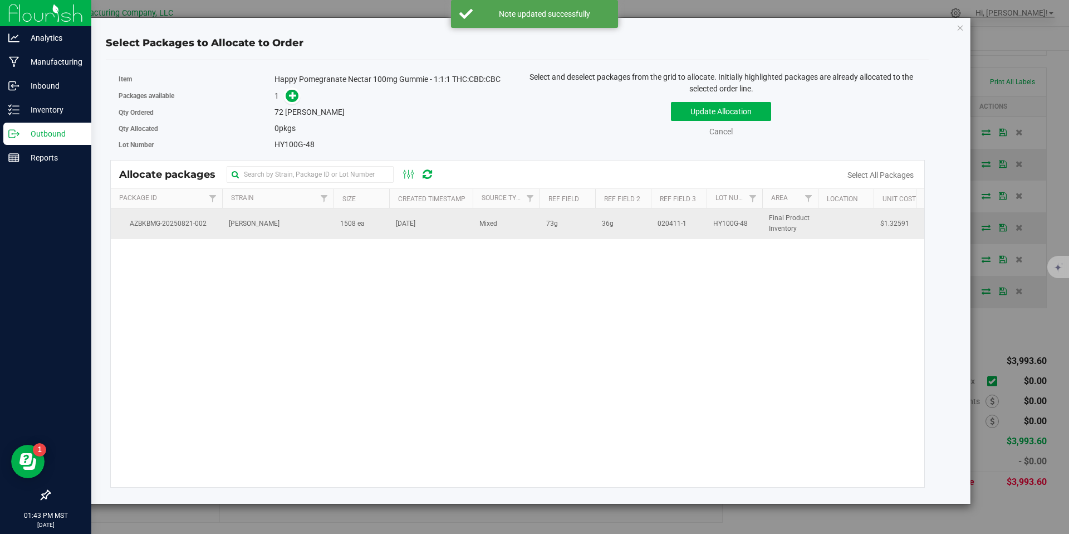
click at [319, 221] on td "[PERSON_NAME]" at bounding box center [277, 223] width 111 height 30
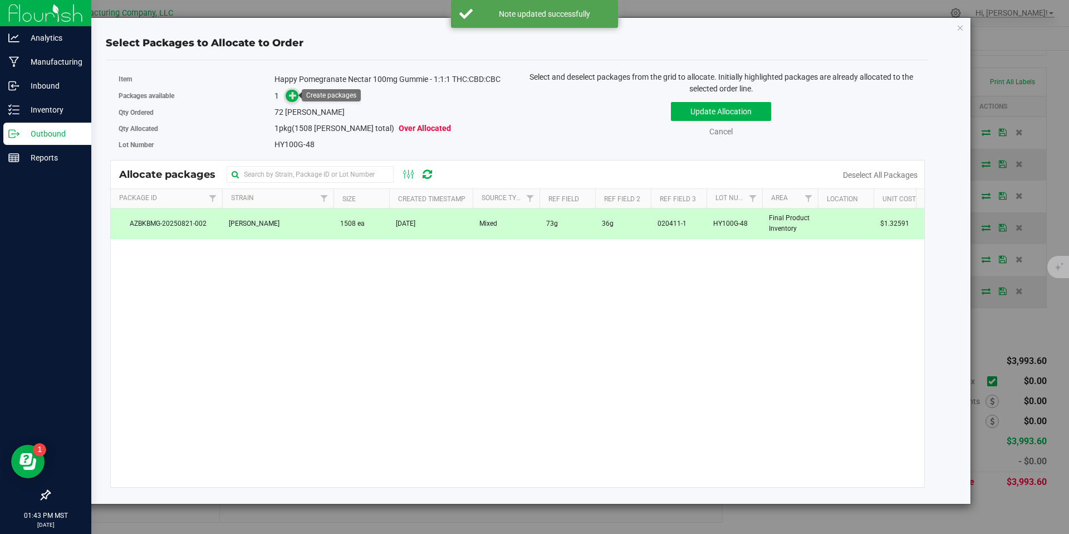
click at [292, 97] on icon at bounding box center [293, 95] width 8 height 8
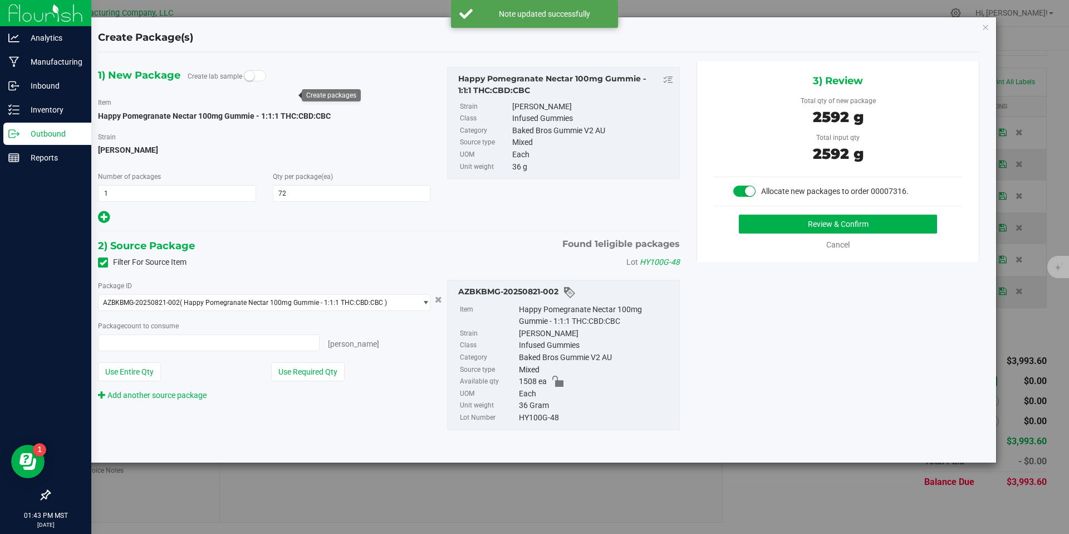
type input "72 ea"
click at [791, 220] on button "Review & Confirm" at bounding box center [838, 223] width 198 height 19
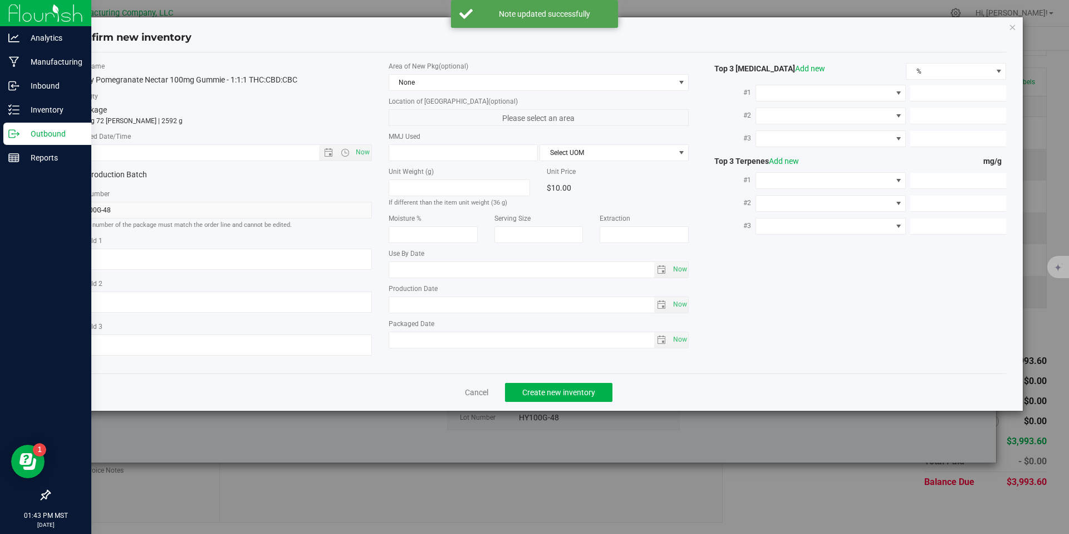
type textarea "73g"
type textarea "36g"
type textarea "020411-1"
type input "100.0000"
type input "[DATE]"
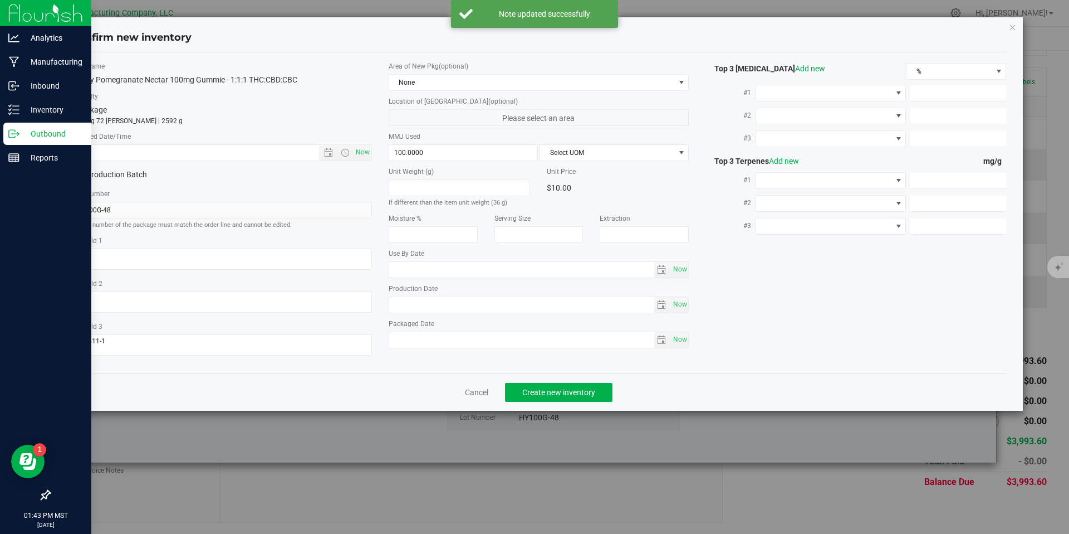
type input "[DATE]"
click at [453, 301] on input "[DATE]" at bounding box center [521, 305] width 265 height 16
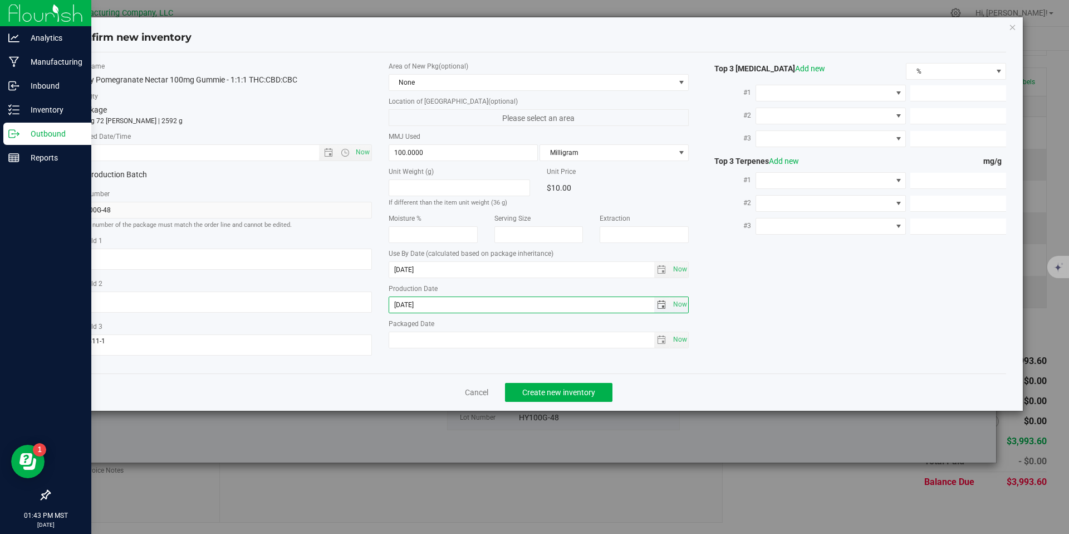
click at [453, 301] on input "[DATE]" at bounding box center [521, 305] width 265 height 16
click at [267, 148] on input "text" at bounding box center [205, 153] width 266 height 16
paste input "[DATE]"
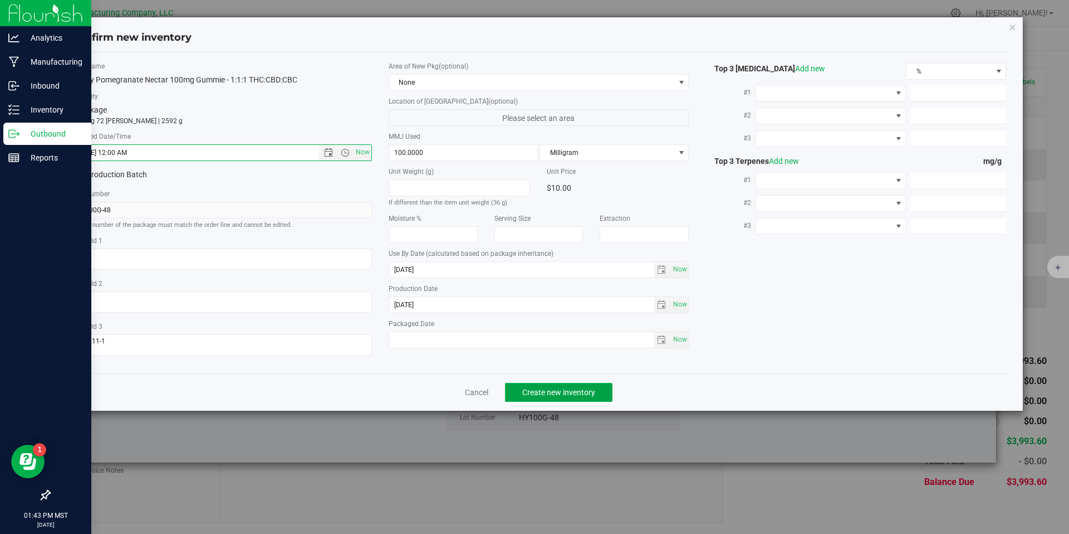
type input "[DATE] 1:43 PM"
click at [545, 392] on span "Create new inventory" at bounding box center [558, 392] width 73 height 9
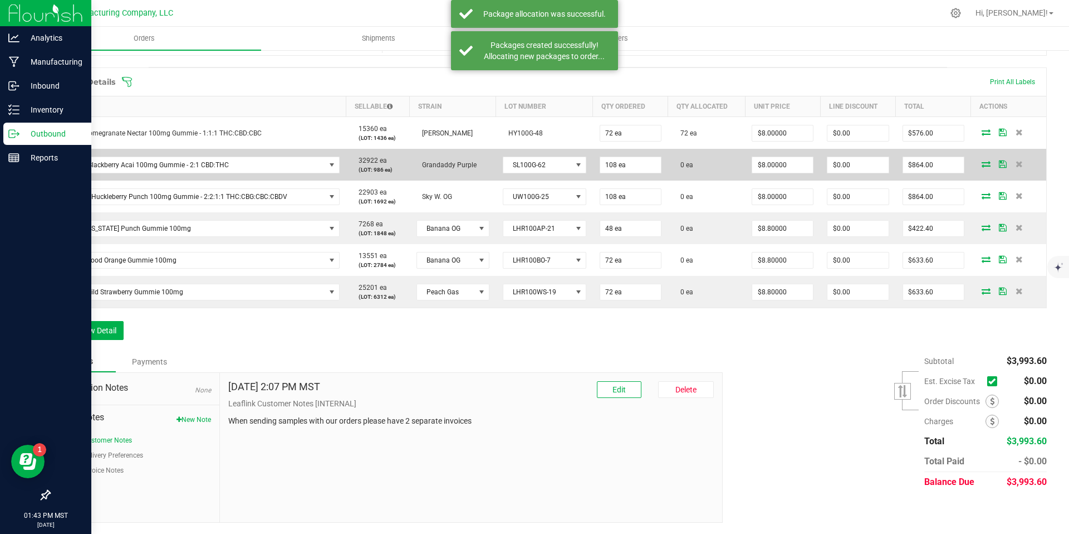
click at [982, 164] on icon at bounding box center [986, 163] width 9 height 7
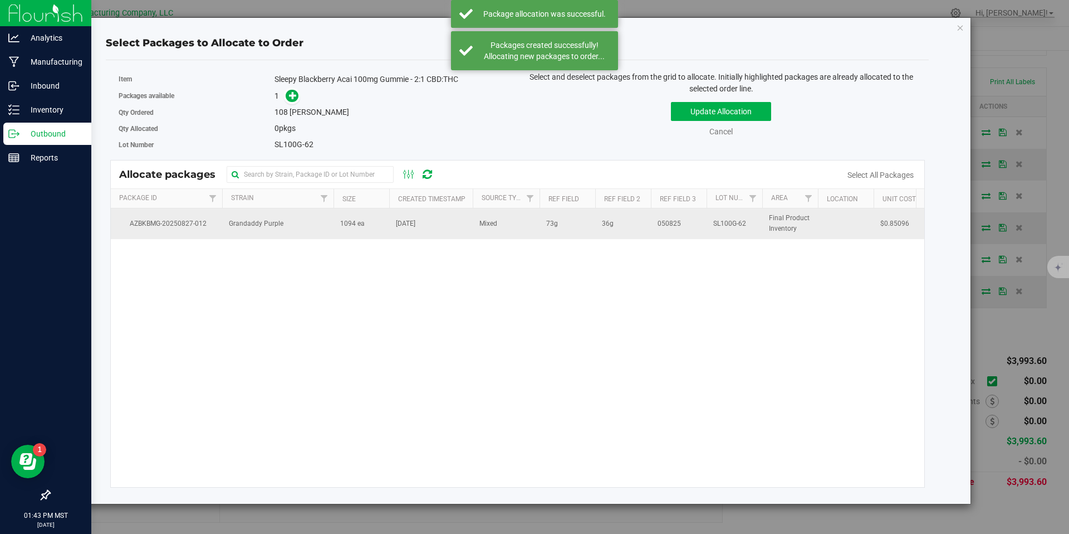
click at [378, 228] on td "1094 ea" at bounding box center [362, 223] width 56 height 30
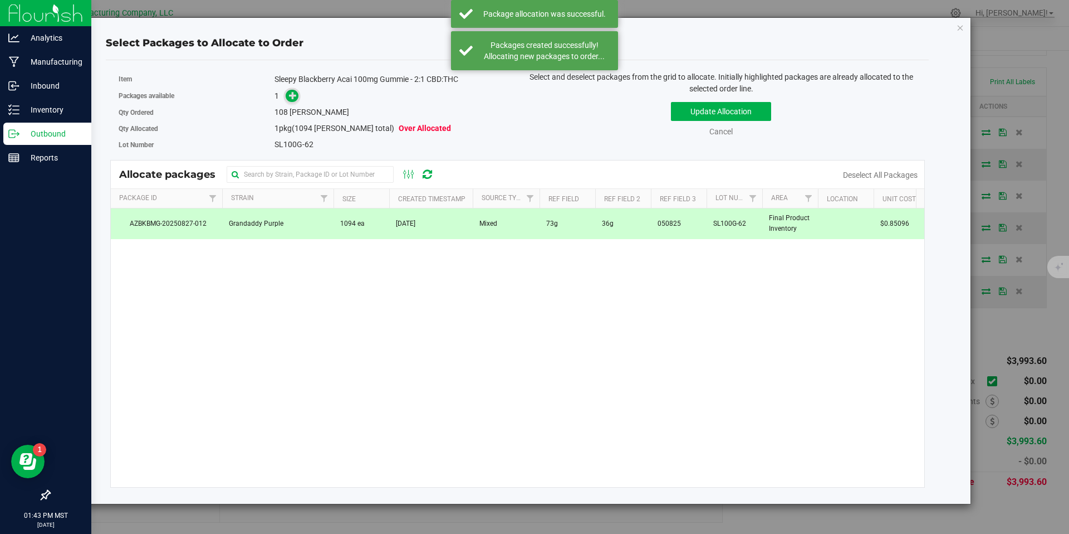
click at [291, 99] on icon at bounding box center [293, 95] width 8 height 8
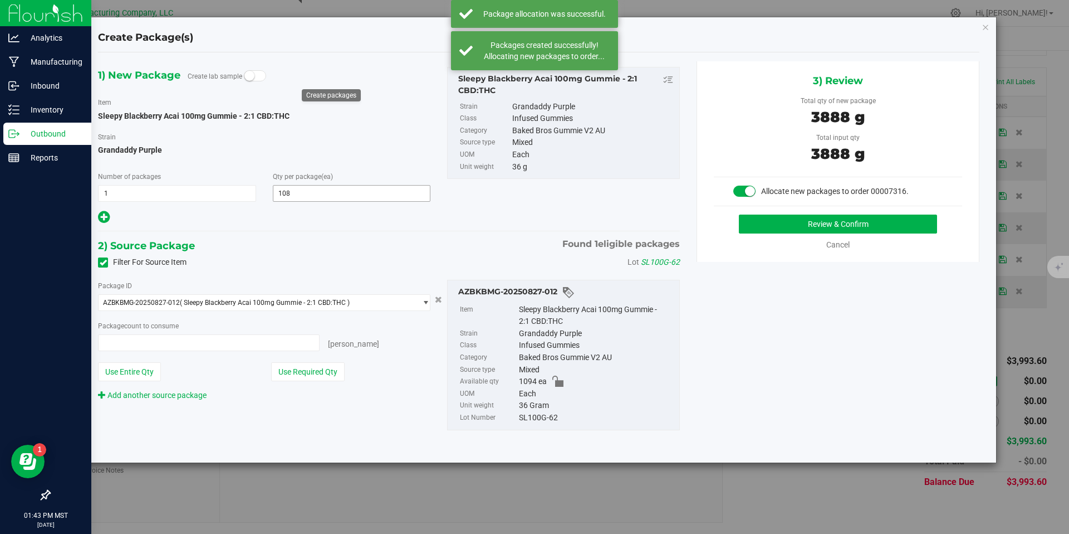
type input "108 ea"
click at [805, 223] on button "Review & Confirm" at bounding box center [838, 223] width 198 height 19
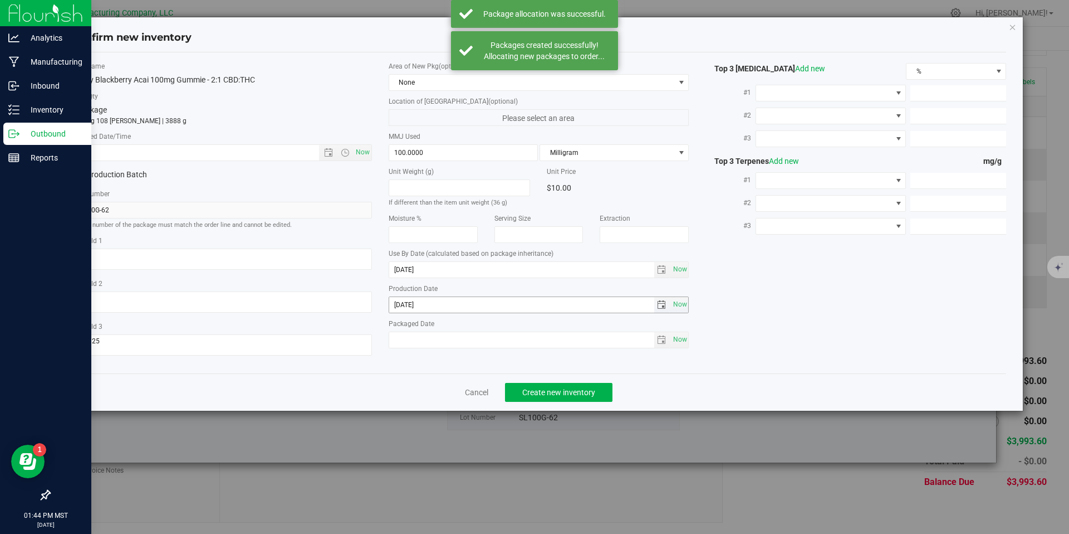
click at [434, 306] on input "[DATE]" at bounding box center [521, 305] width 265 height 16
click at [257, 151] on input "text" at bounding box center [205, 153] width 266 height 16
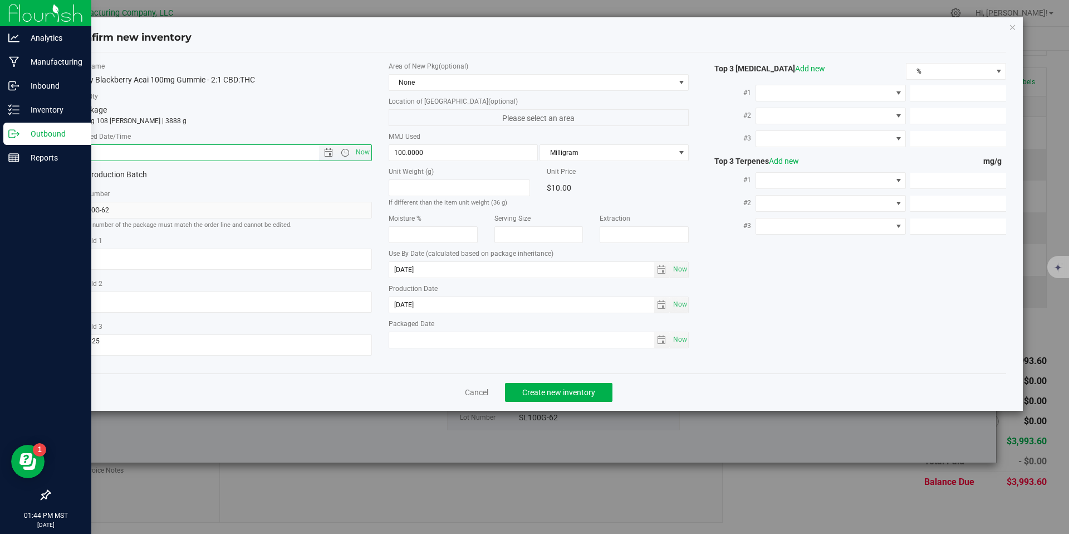
paste input "[DATE]"
type input "[DATE] 1:44 PM"
click at [522, 397] on button "Create new inventory" at bounding box center [558, 392] width 107 height 19
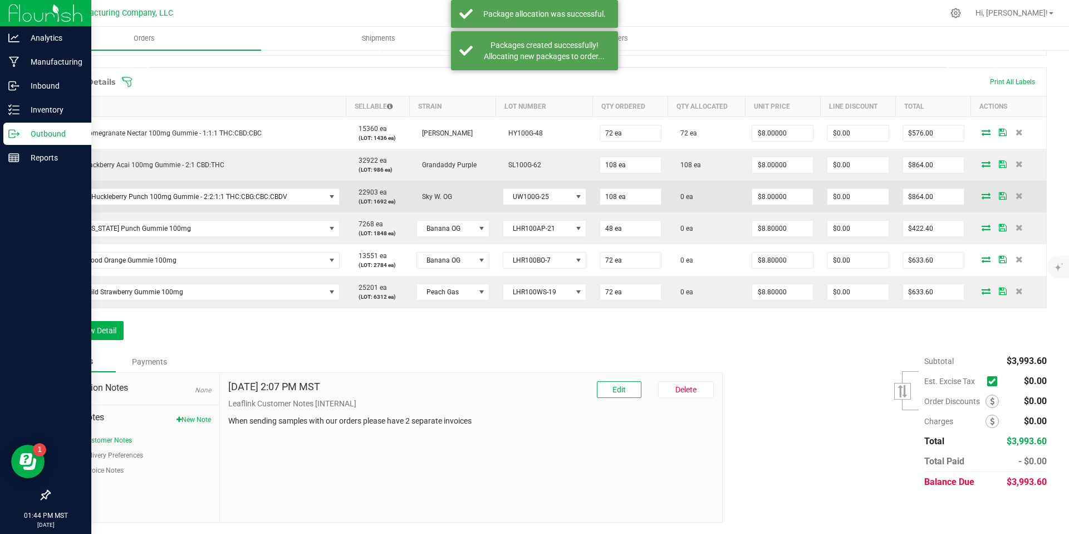
click at [982, 198] on icon at bounding box center [986, 195] width 9 height 7
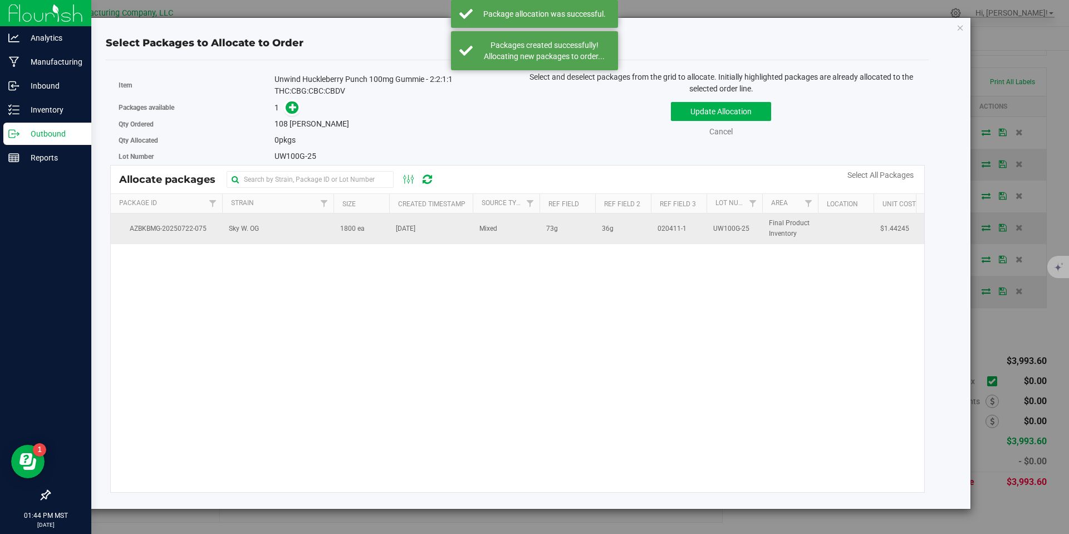
click at [312, 229] on td "Sky W. OG" at bounding box center [277, 228] width 111 height 30
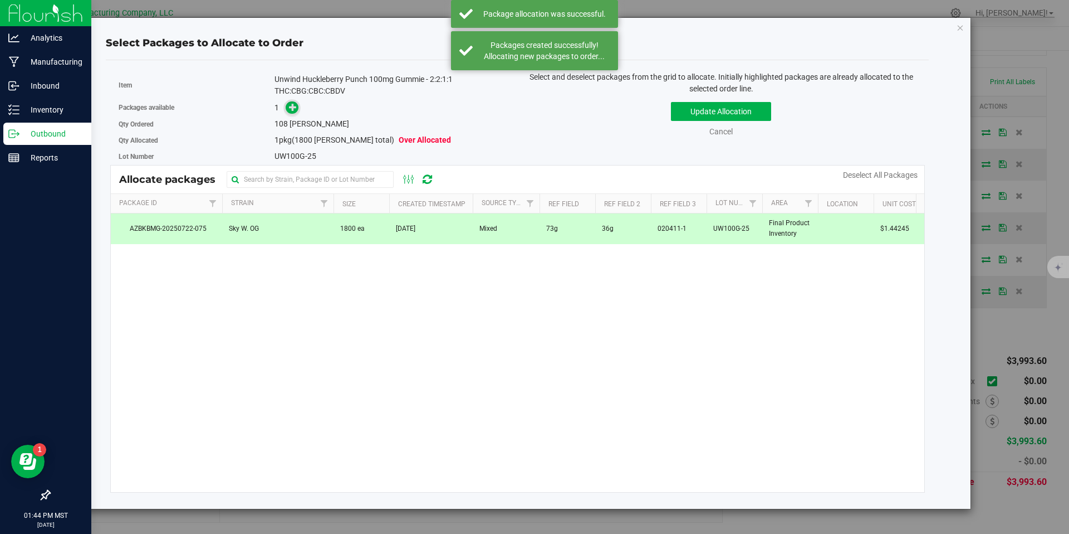
click at [288, 101] on span at bounding box center [292, 107] width 13 height 13
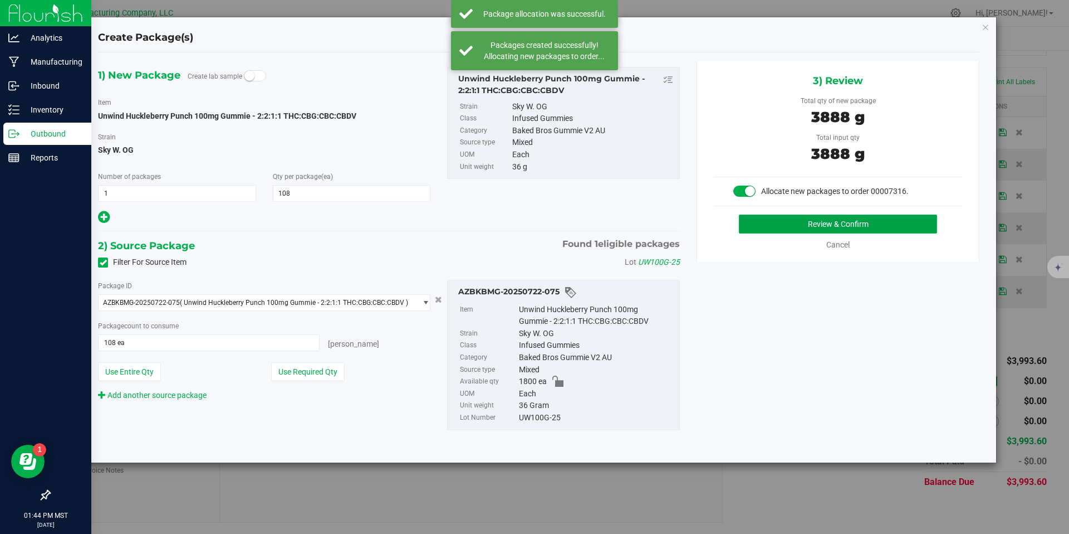
click at [826, 227] on button "Review & Confirm" at bounding box center [838, 223] width 198 height 19
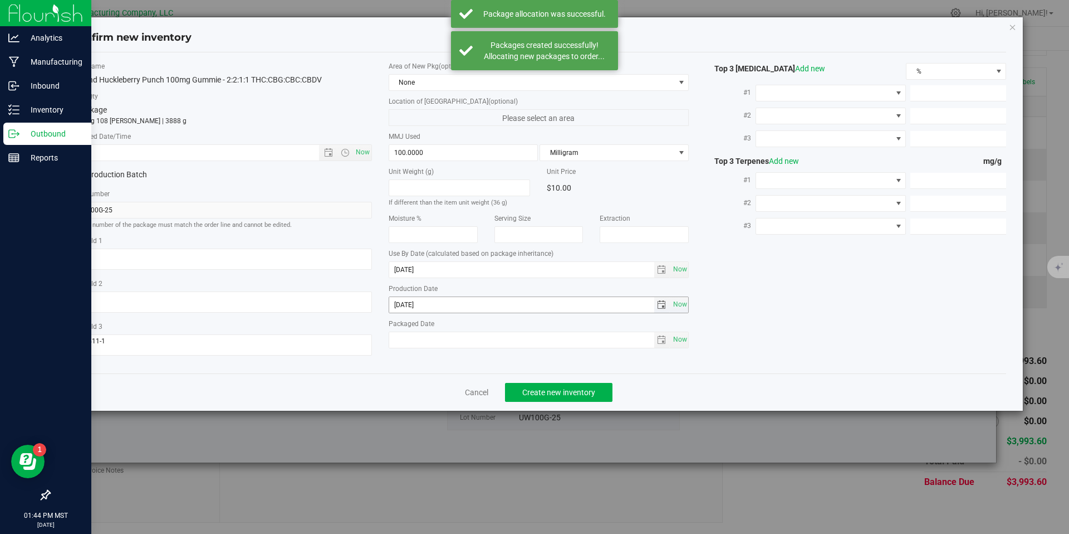
click at [412, 300] on input "[DATE]" at bounding box center [521, 305] width 265 height 16
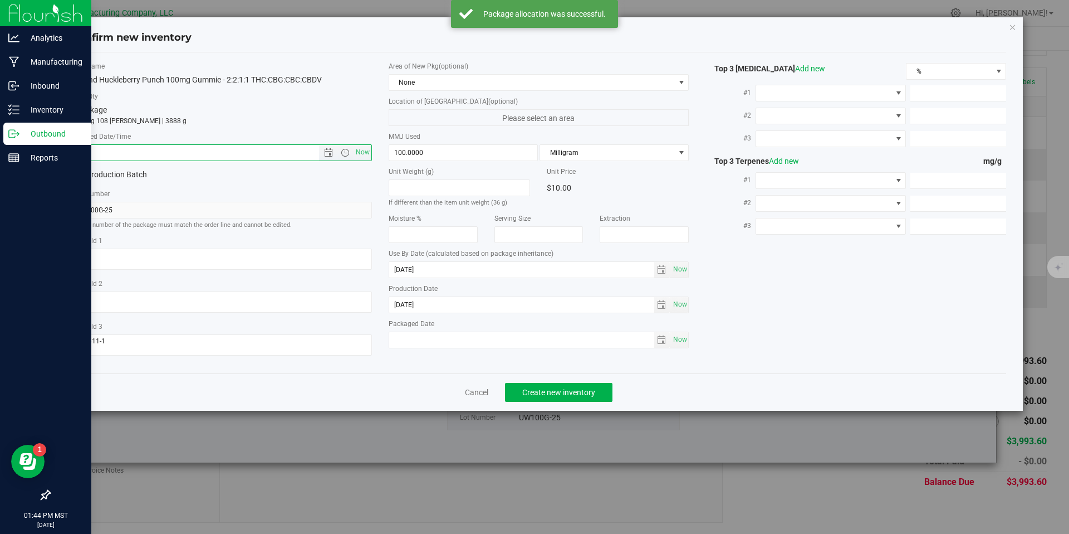
click at [279, 151] on input "text" at bounding box center [205, 153] width 266 height 16
paste input "[DATE]"
type input "[DATE] 1:44 PM"
click at [544, 385] on button "Create new inventory" at bounding box center [558, 392] width 107 height 19
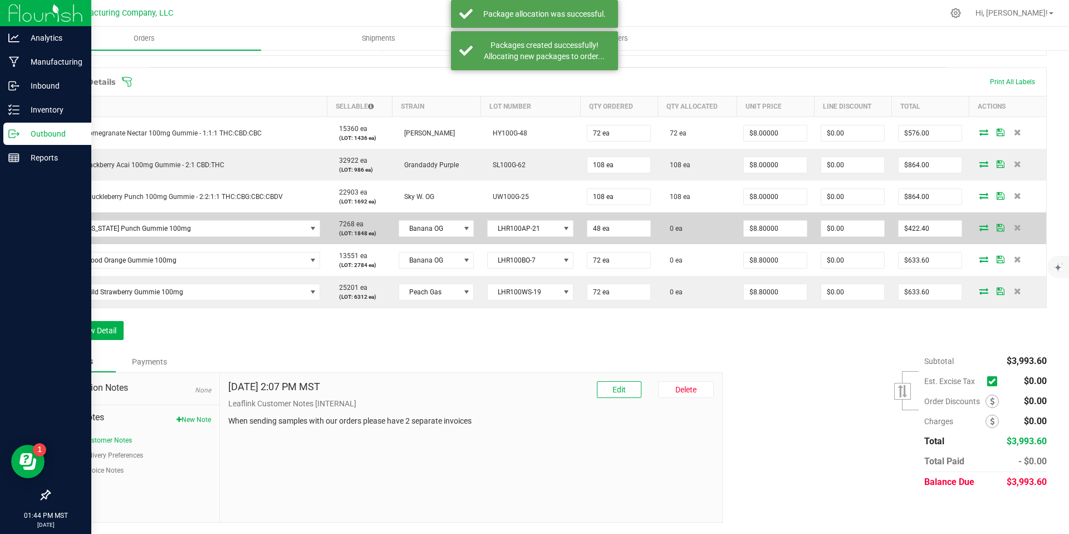
click at [980, 226] on icon at bounding box center [984, 227] width 9 height 7
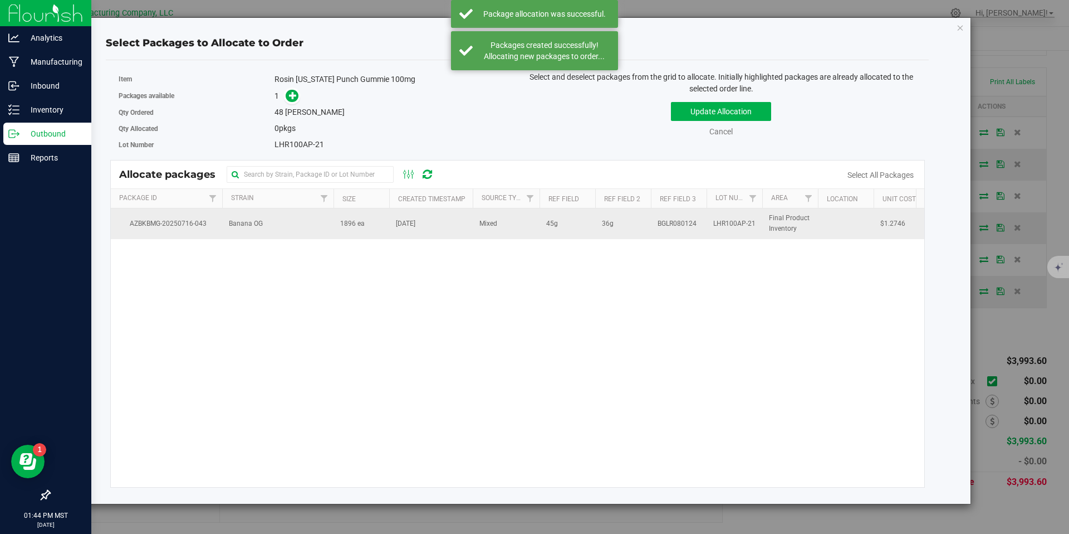
click at [297, 216] on td "Banana OG" at bounding box center [277, 223] width 111 height 30
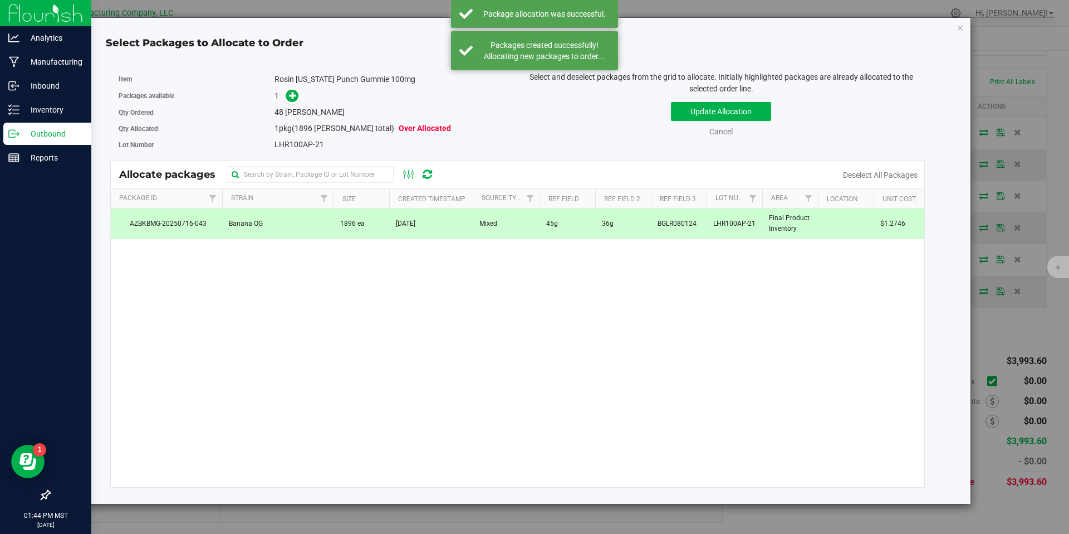
click at [291, 87] on div "Packages available 1" at bounding box center [314, 95] width 391 height 17
click at [281, 97] on span at bounding box center [290, 96] width 18 height 13
click at [291, 96] on icon at bounding box center [293, 95] width 8 height 8
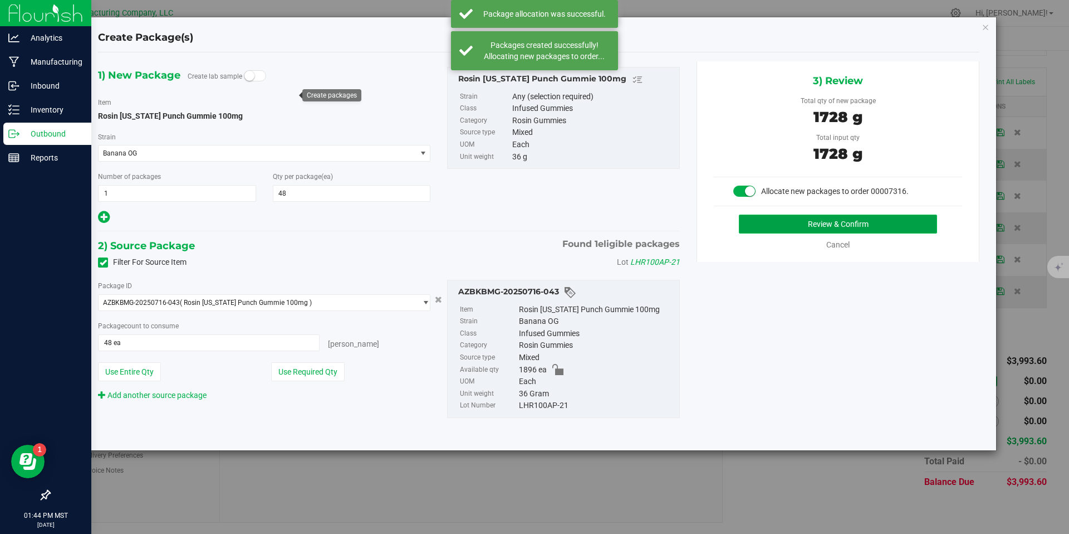
click at [776, 216] on button "Review & Confirm" at bounding box center [838, 223] width 198 height 19
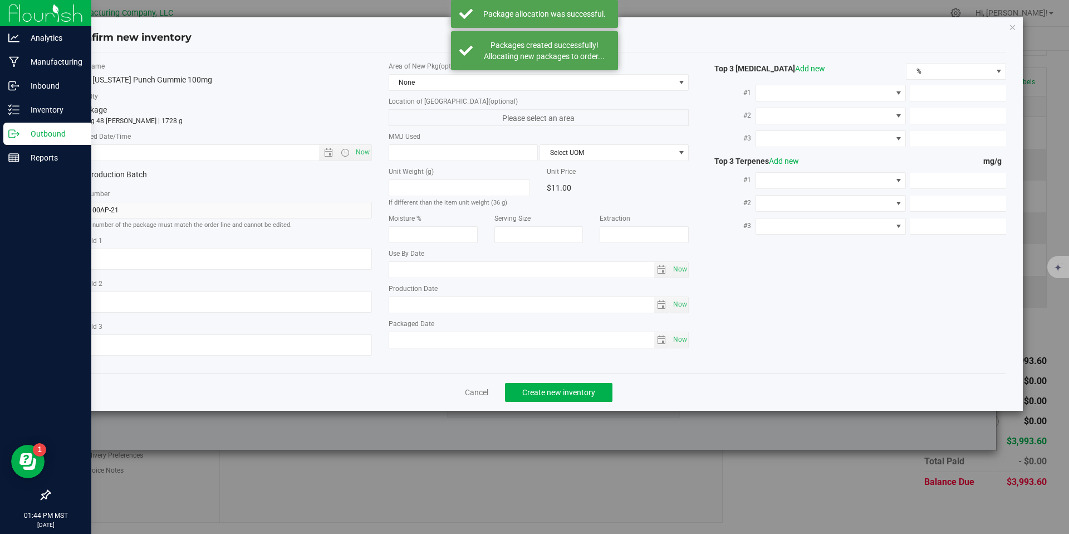
type textarea "45g"
type textarea "36g"
type textarea "BGLR080124"
type input "100.0000"
type input "[DATE]"
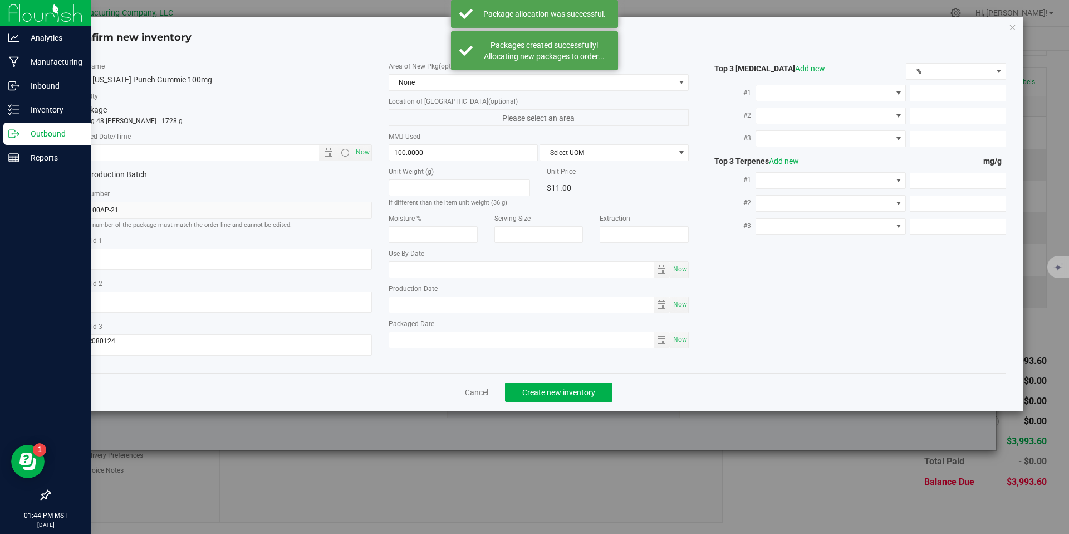
type input "[DATE]"
click at [420, 297] on input "[DATE]" at bounding box center [521, 305] width 265 height 16
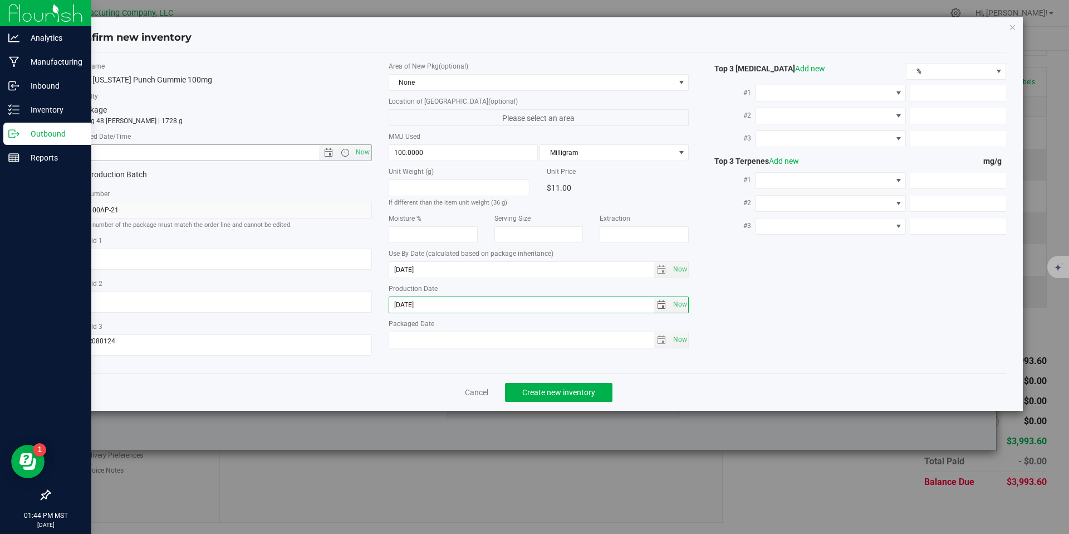
click at [270, 135] on label "* Created Date/Time" at bounding box center [221, 136] width 301 height 10
click at [277, 149] on input "text" at bounding box center [205, 153] width 266 height 16
paste input "[DATE]"
type input "[DATE] 1:44 PM"
drag, startPoint x: 540, startPoint y: 374, endPoint x: 544, endPoint y: 379, distance: 6.5
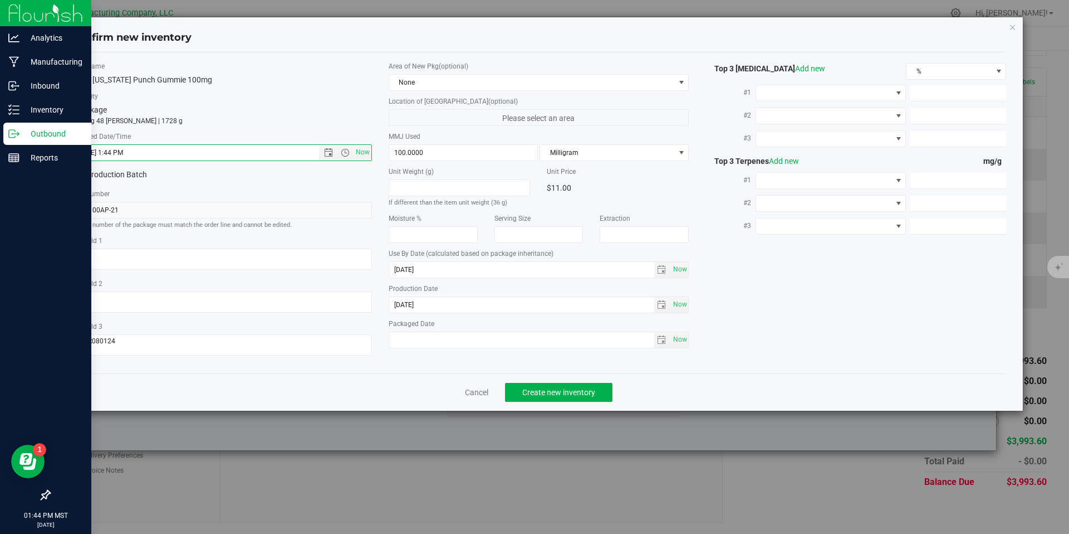
click at [541, 375] on div "Cancel Create new inventory" at bounding box center [539, 391] width 936 height 37
click at [546, 384] on button "Create new inventory" at bounding box center [558, 392] width 107 height 19
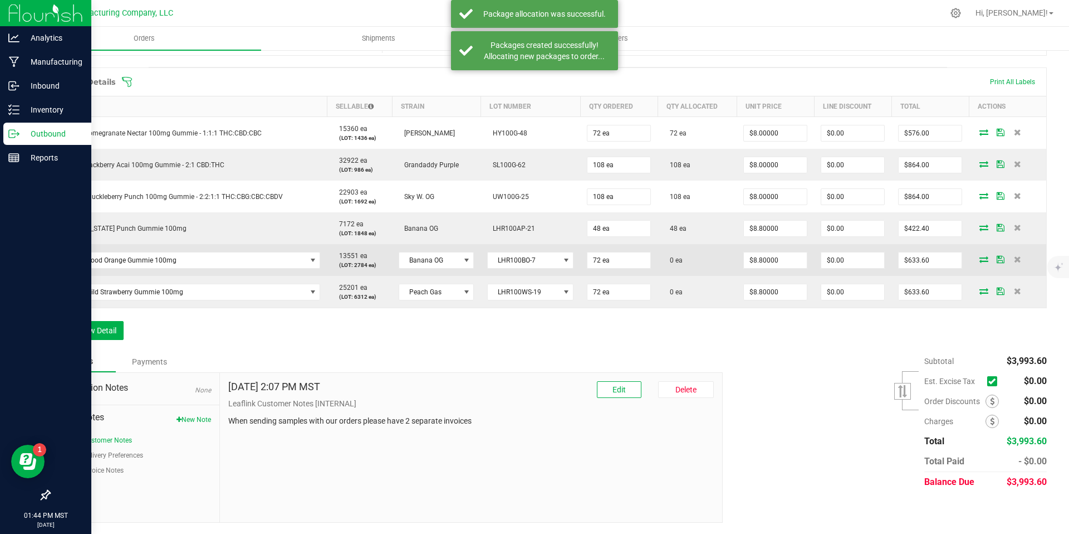
click at [980, 258] on icon at bounding box center [984, 259] width 9 height 7
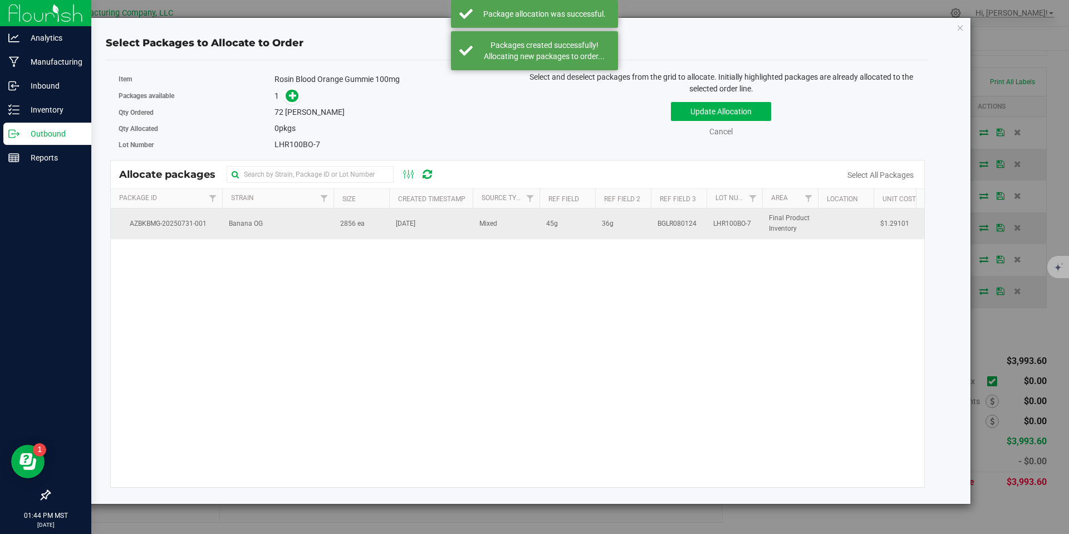
click at [349, 234] on td "2856 ea" at bounding box center [362, 223] width 56 height 30
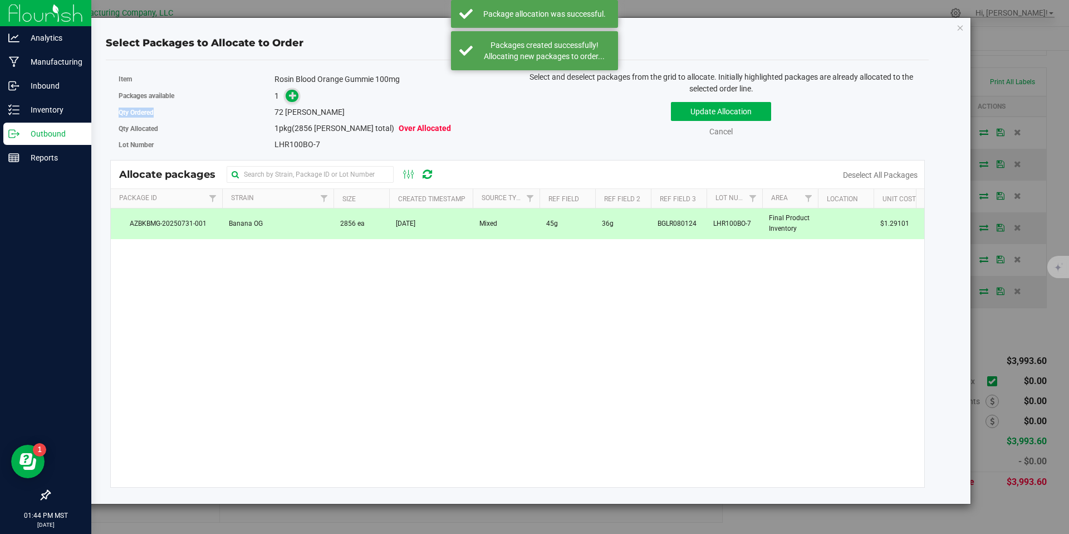
click at [291, 101] on div "Item Rosin Blood Orange Gummie 100mg Packages available 1 Qty Ordered 72 [PERSO…" at bounding box center [314, 112] width 408 height 82
click at [291, 101] on span at bounding box center [292, 96] width 13 height 13
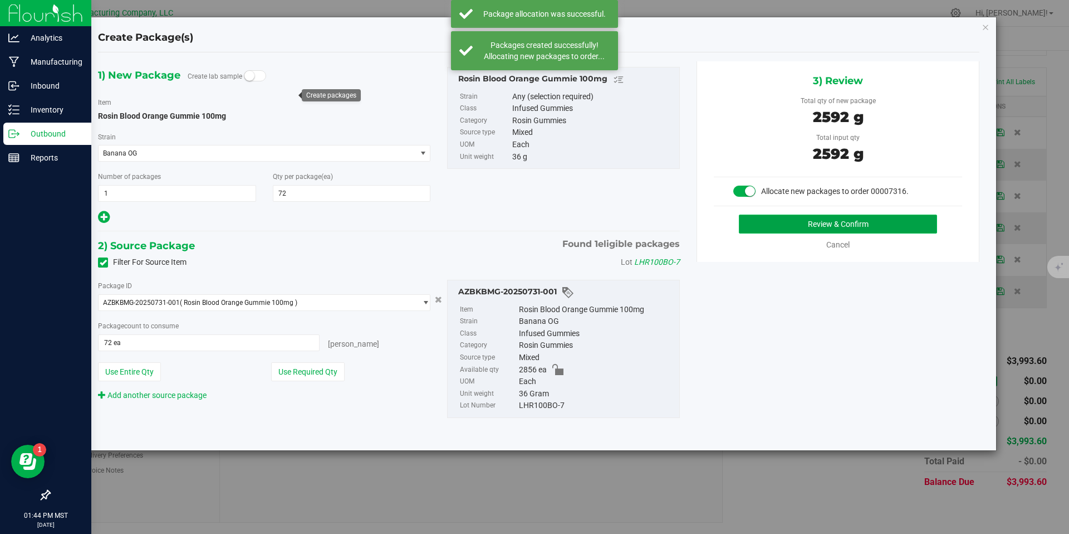
click at [773, 227] on button "Review & Confirm" at bounding box center [838, 223] width 198 height 19
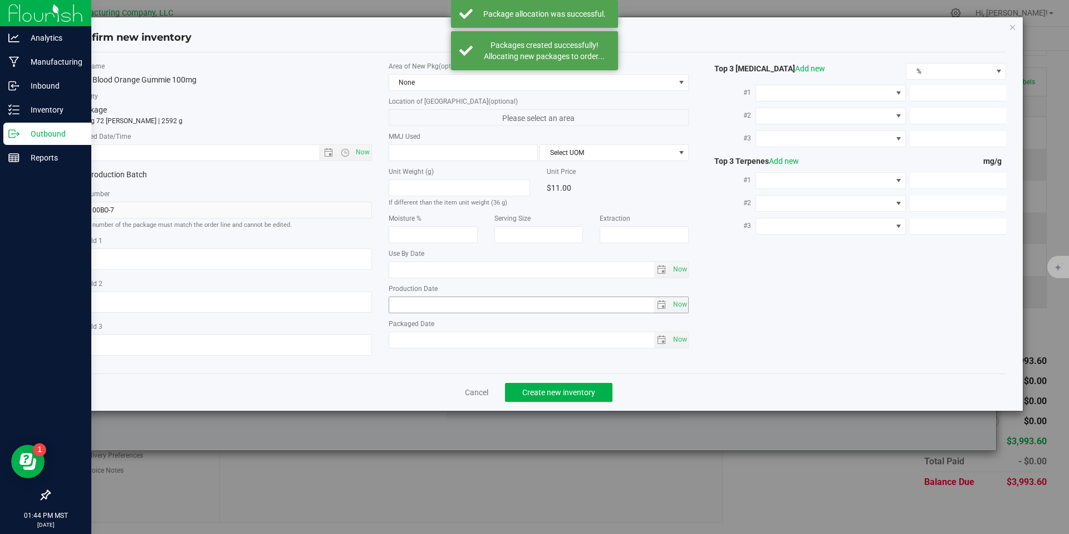
type textarea "45g"
type textarea "36g"
type textarea "BGLR080124"
type input "100.0000"
type input "[DATE]"
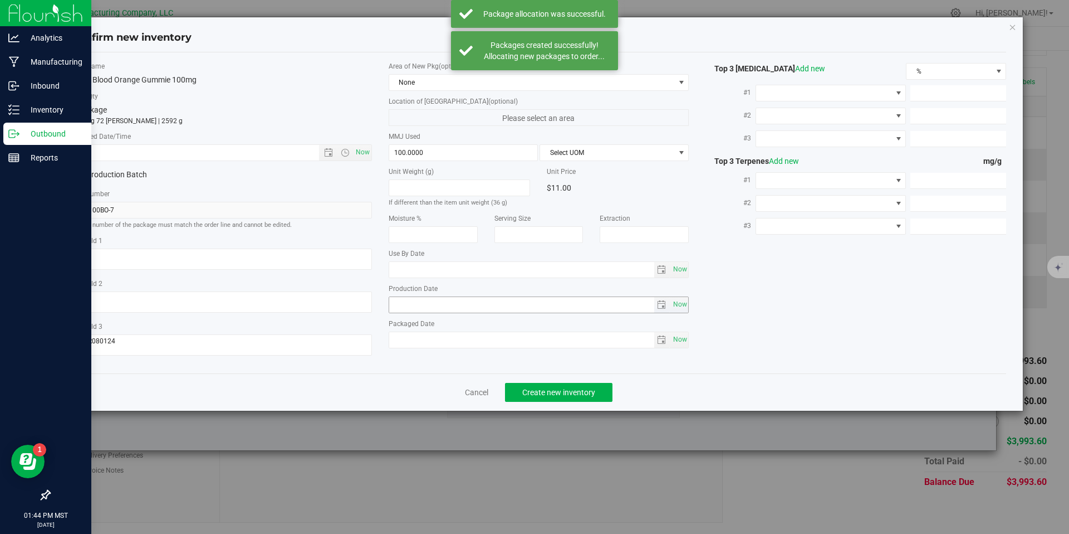
type input "[DATE]"
click at [426, 310] on input "[DATE]" at bounding box center [521, 305] width 265 height 16
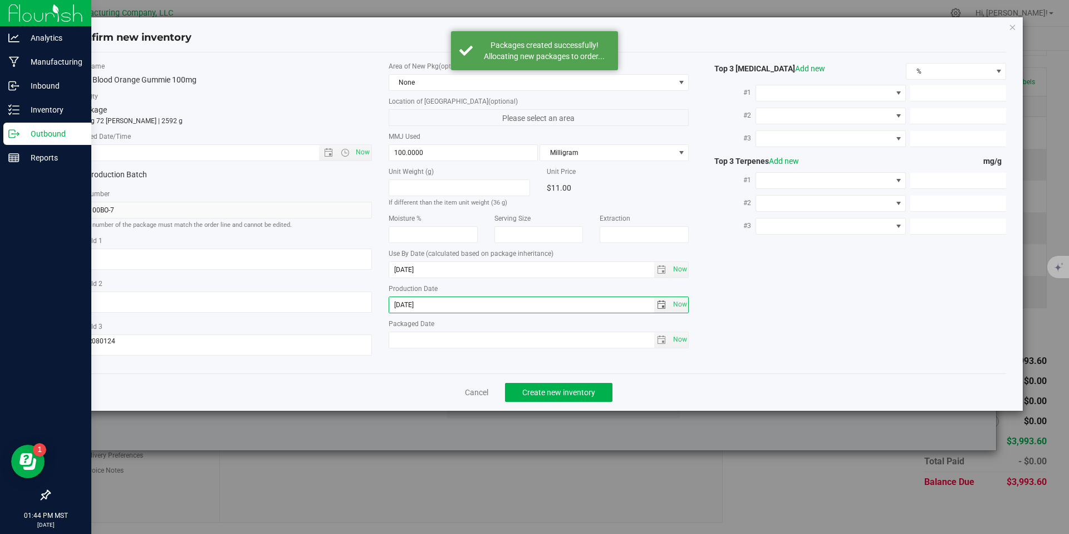
click at [290, 164] on div "Item Name Rosin Blood Orange Gummie 100mg Total Qty 1 package totaling 72 [PERS…" at bounding box center [221, 212] width 317 height 303
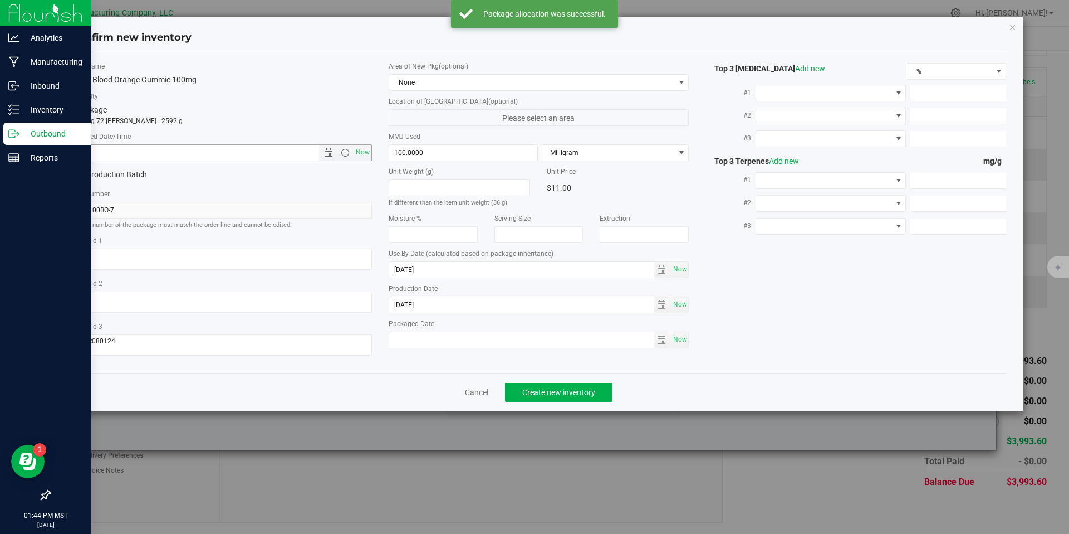
click at [289, 153] on input "text" at bounding box center [205, 153] width 266 height 16
paste input "[DATE]"
type input "[DATE] 1:44 PM"
click at [534, 392] on span "Create new inventory" at bounding box center [558, 392] width 73 height 9
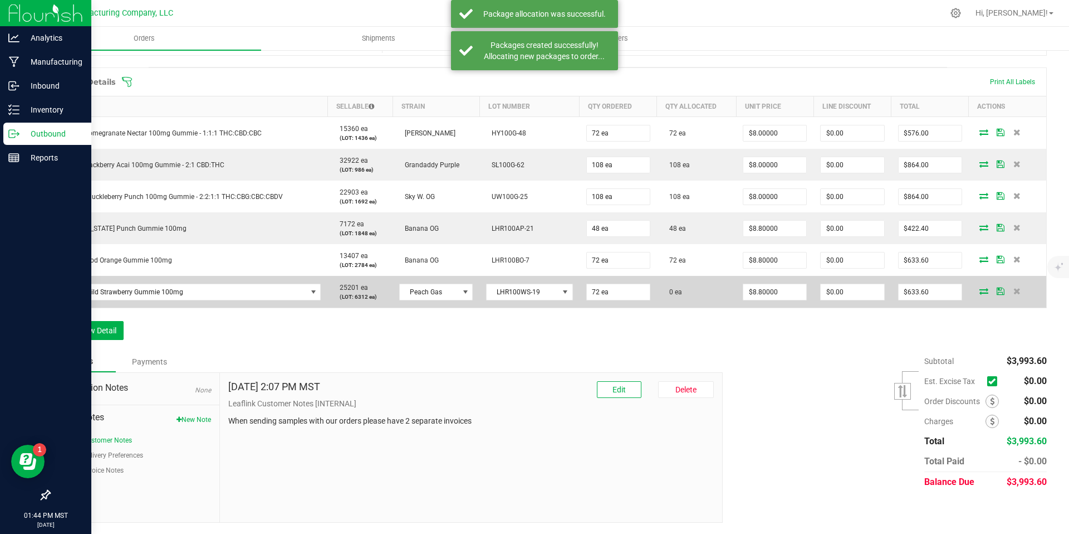
click at [980, 290] on icon at bounding box center [984, 290] width 9 height 7
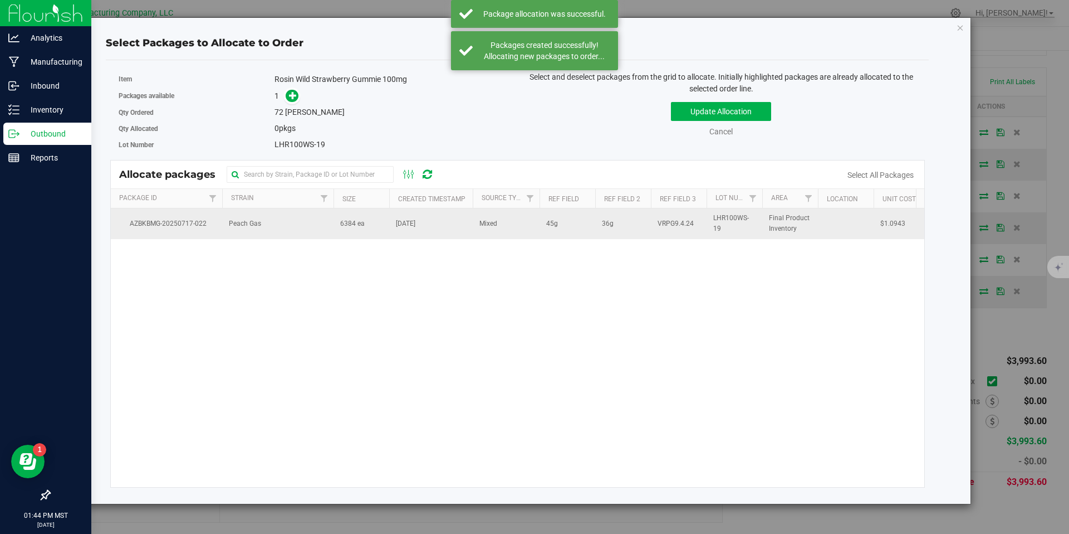
click at [365, 233] on td "6384 ea" at bounding box center [362, 223] width 56 height 30
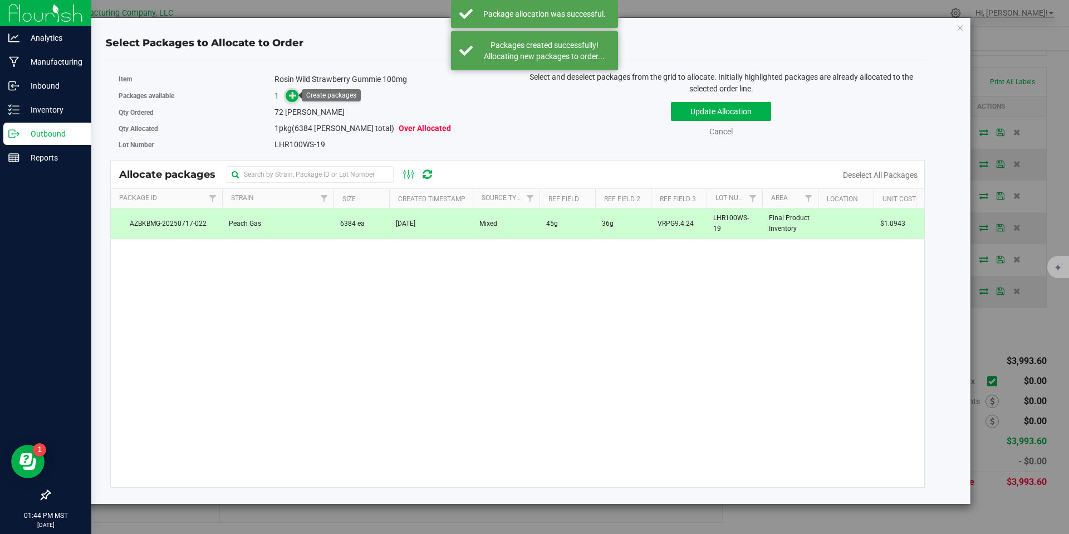
click at [291, 97] on icon at bounding box center [293, 95] width 8 height 8
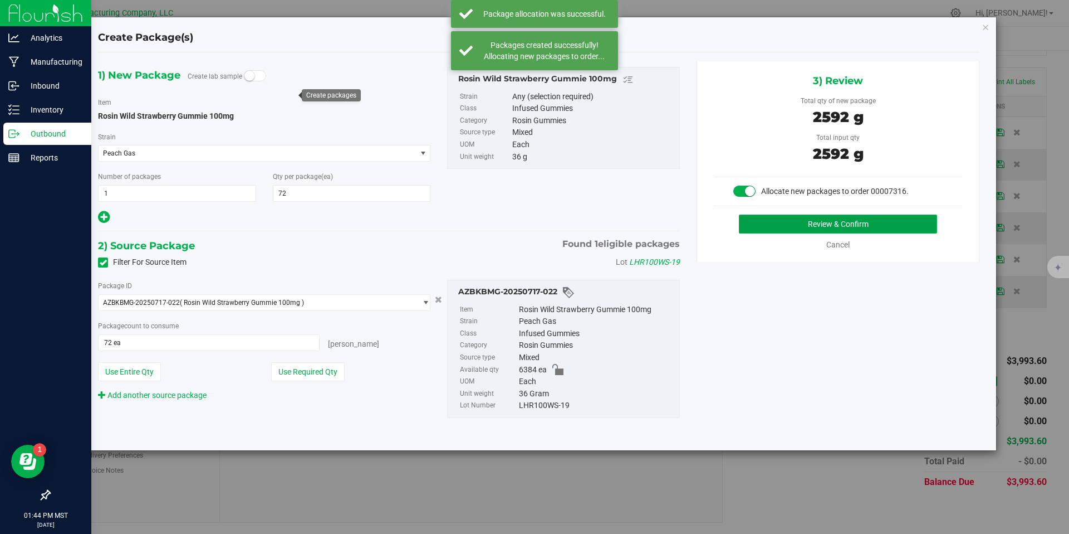
click at [801, 222] on button "Review & Confirm" at bounding box center [838, 223] width 198 height 19
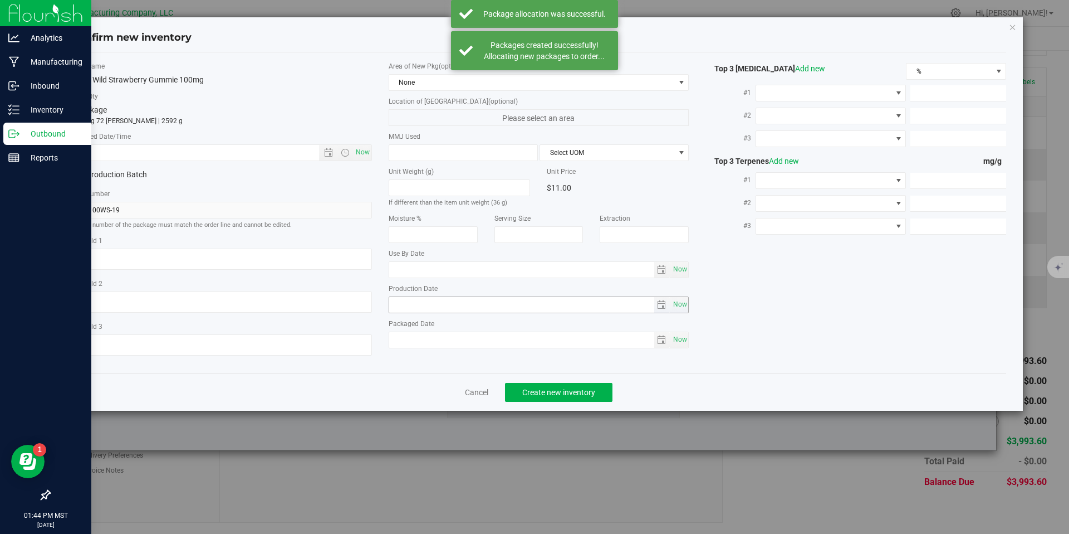
type textarea "45g"
type textarea "36g"
type textarea "VRPG9.4.24"
type input "100.0000"
type input "[DATE]"
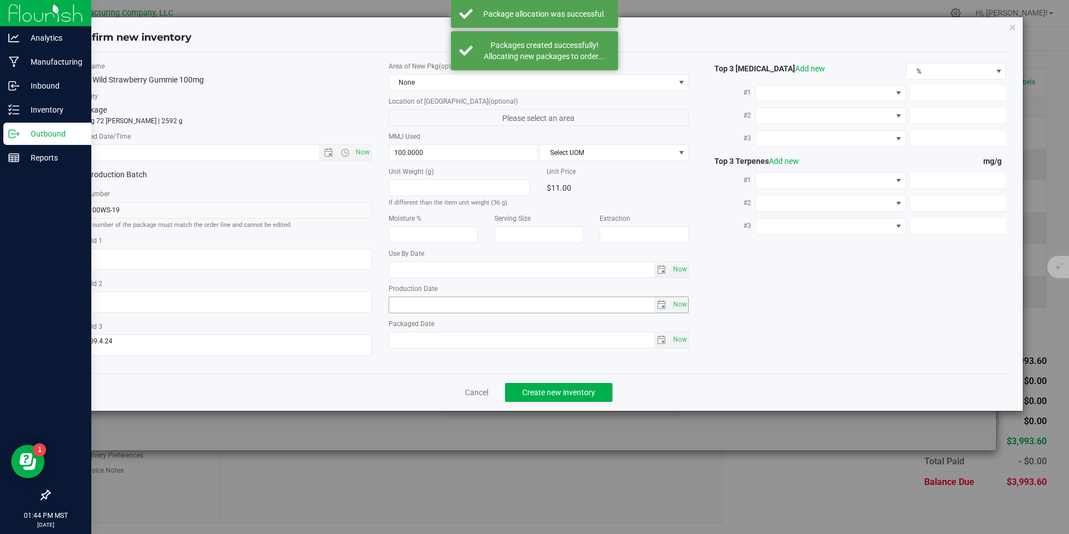
type input "[DATE]"
click at [424, 310] on input "[DATE]" at bounding box center [521, 305] width 265 height 16
drag, startPoint x: 302, startPoint y: 165, endPoint x: 302, endPoint y: 159, distance: 6.1
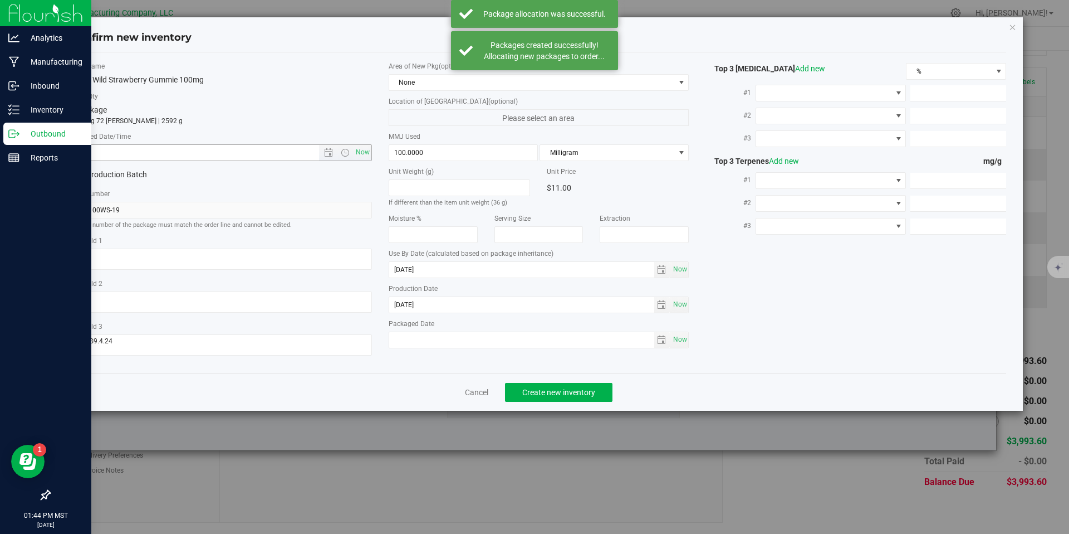
click at [302, 165] on div "Item Name Rosin Wild Strawberry Gummie 100mg Total Qty 1 package totaling 72 [P…" at bounding box center [221, 212] width 317 height 303
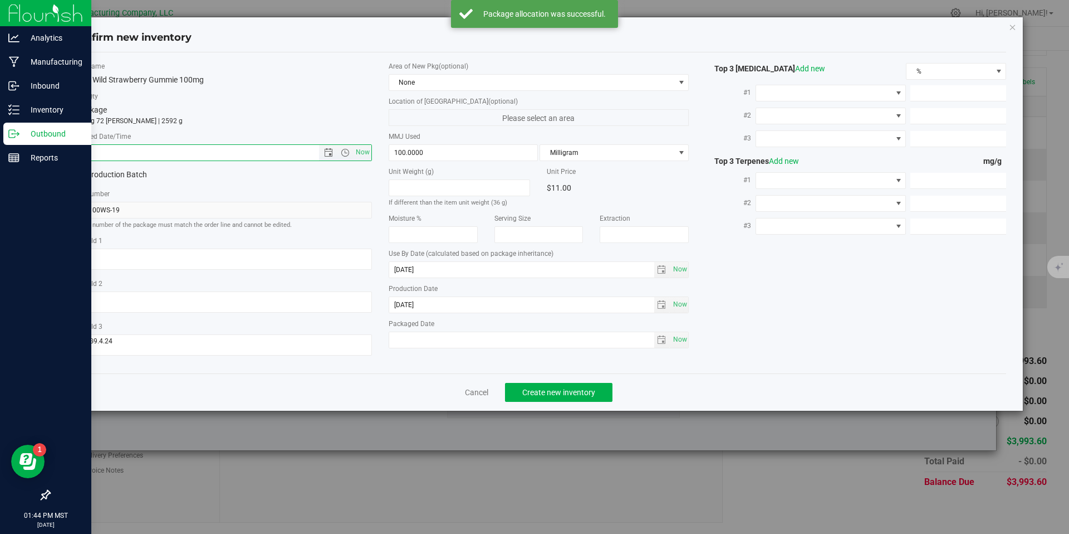
click at [302, 154] on input "text" at bounding box center [205, 153] width 266 height 16
paste input "[DATE]"
type input "[DATE] 1:44 PM"
click at [548, 381] on div "Cancel Create new inventory" at bounding box center [539, 391] width 936 height 37
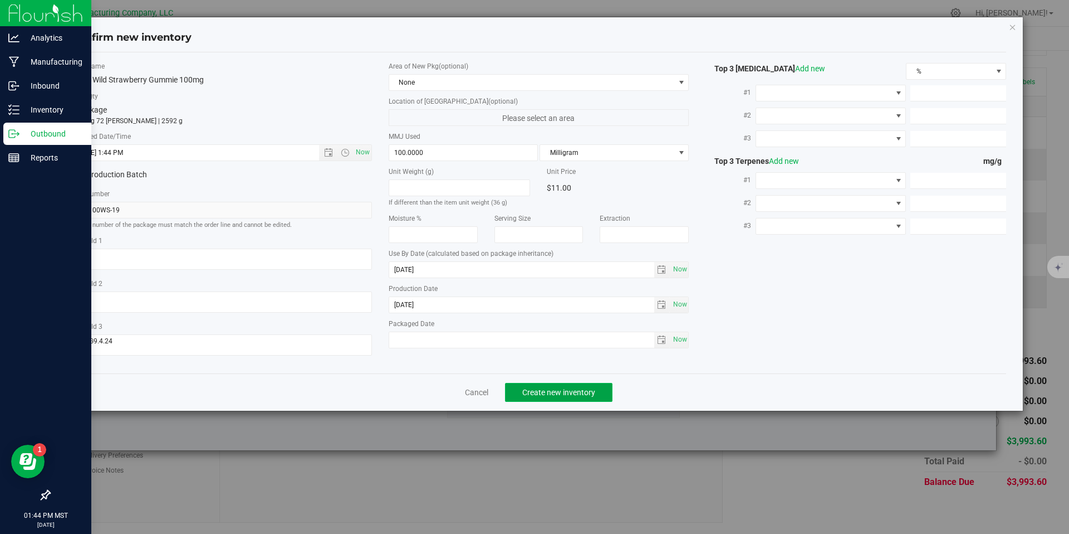
click at [554, 388] on span "Create new inventory" at bounding box center [558, 392] width 73 height 9
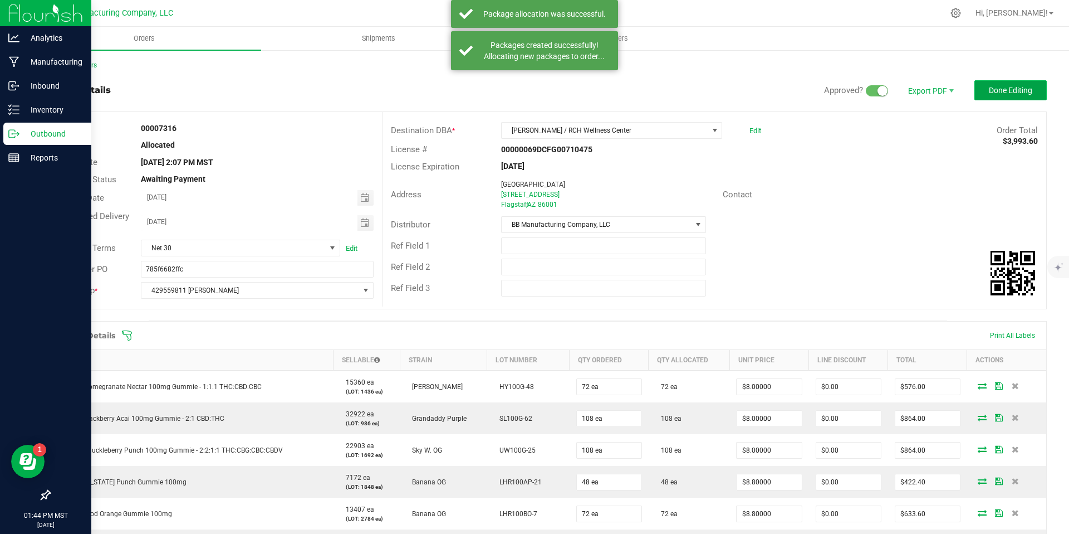
click at [1015, 82] on button "Done Editing" at bounding box center [1011, 90] width 72 height 20
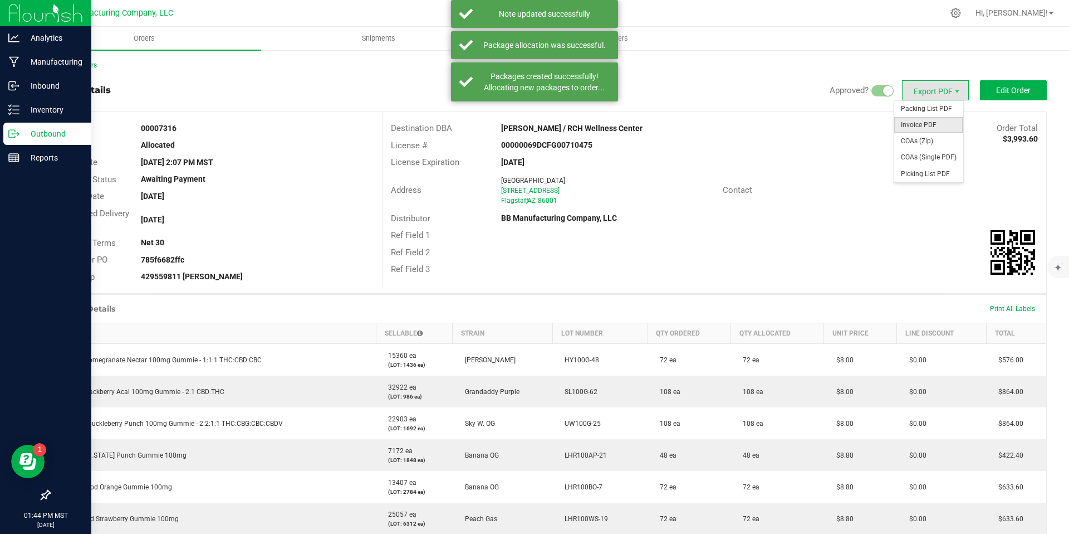
click at [908, 121] on span "Invoice PDF" at bounding box center [928, 125] width 69 height 16
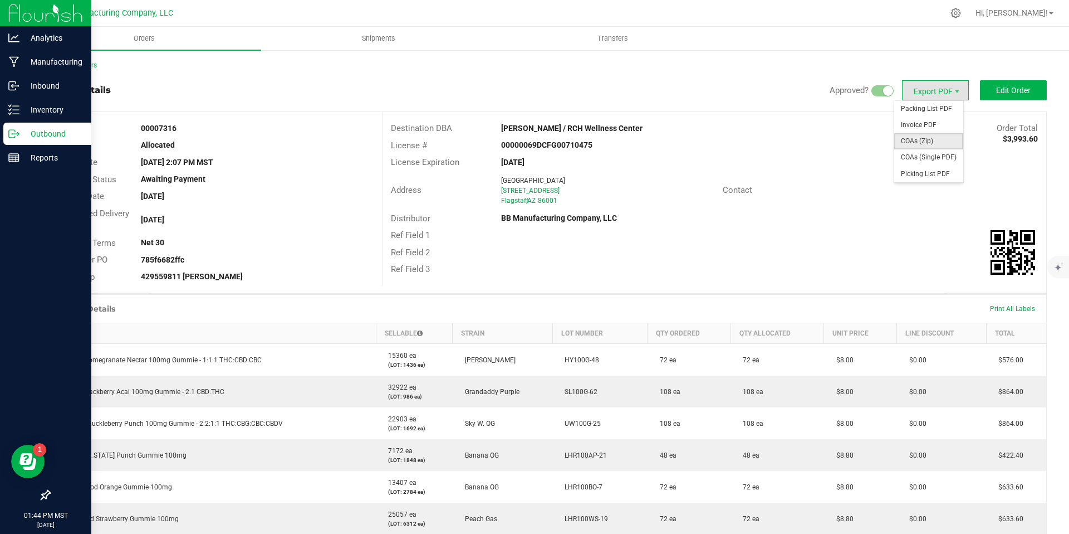
click at [923, 145] on span "COAs (Zip)" at bounding box center [928, 141] width 69 height 16
click at [84, 65] on link "Back to Orders" at bounding box center [73, 65] width 48 height 8
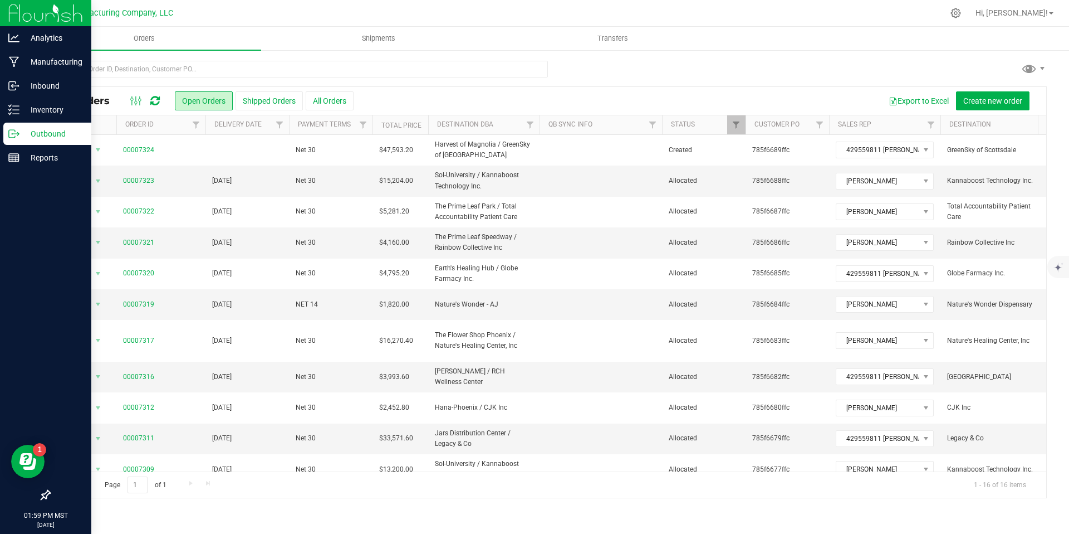
click at [154, 104] on icon at bounding box center [154, 100] width 9 height 11
click at [264, 101] on button "Shipped Orders" at bounding box center [269, 100] width 67 height 19
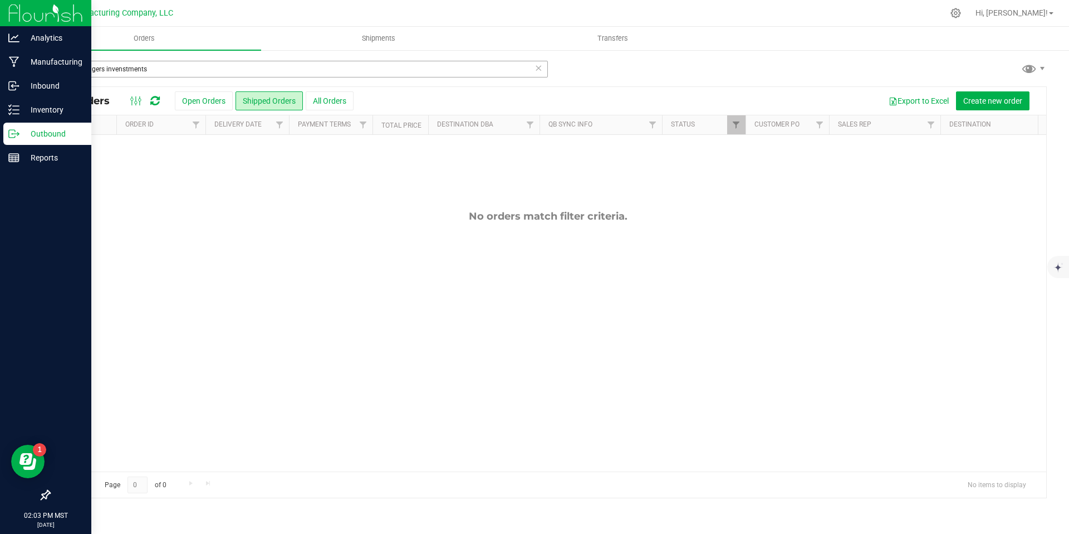
drag, startPoint x: 165, startPoint y: 66, endPoint x: 106, endPoint y: 71, distance: 58.7
click at [106, 71] on input "life changers invenstments" at bounding box center [298, 69] width 499 height 17
type input "life changers investments"
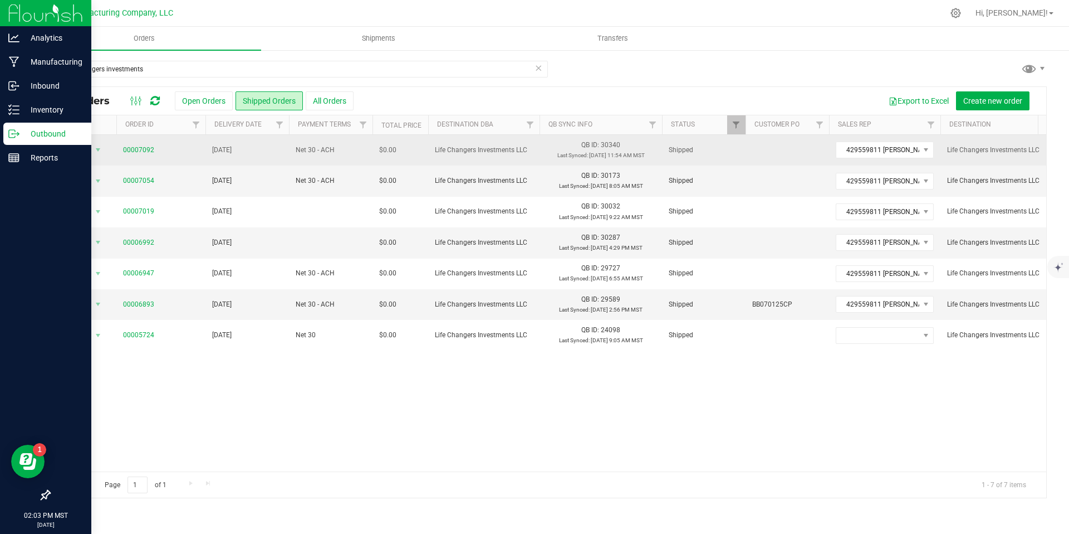
click at [144, 141] on td "00007092" at bounding box center [160, 150] width 89 height 31
click at [144, 146] on link "00007092" at bounding box center [138, 150] width 31 height 11
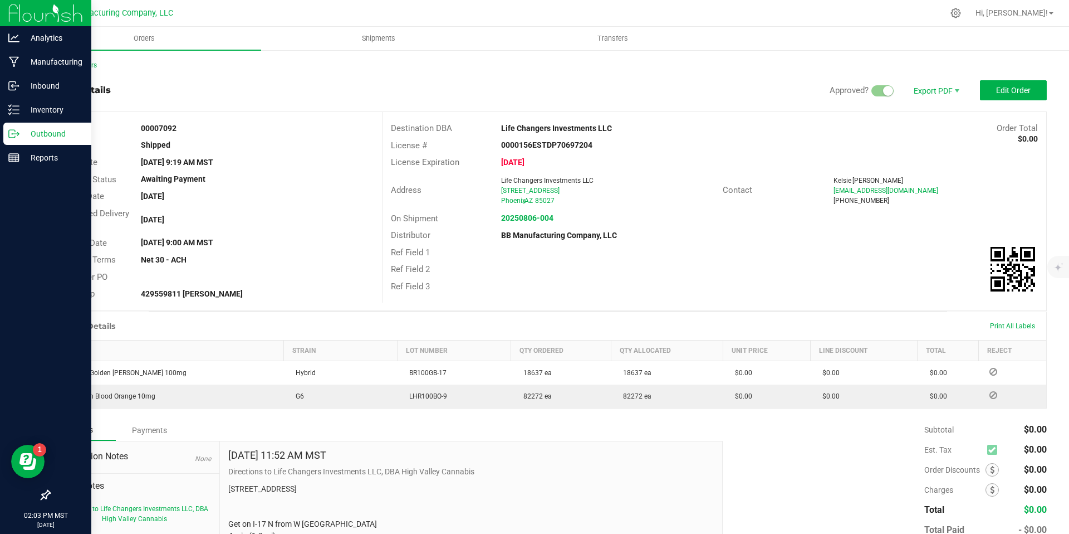
click at [25, 139] on p "Outbound" at bounding box center [52, 133] width 67 height 13
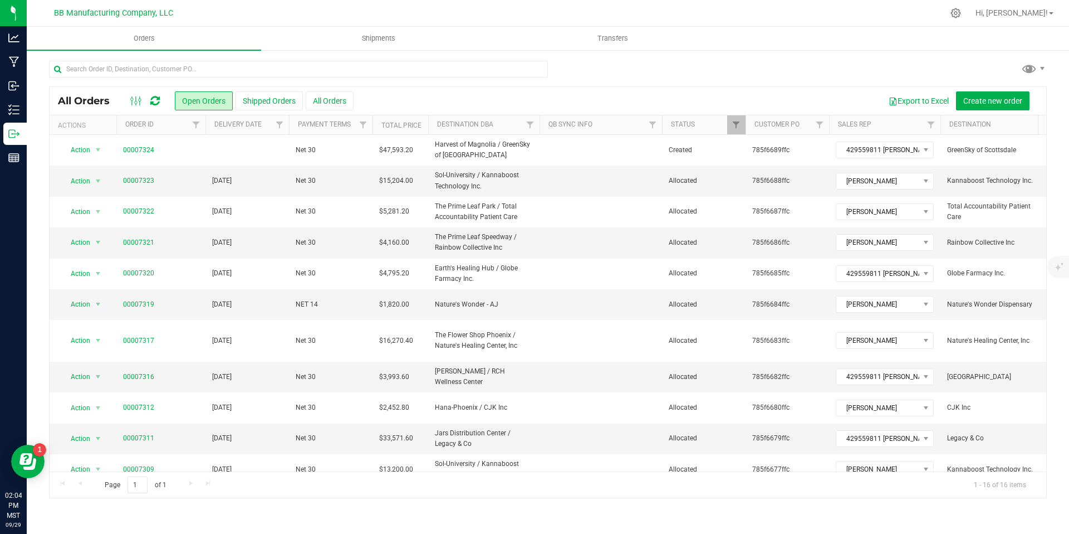
click at [268, 123] on th "Delivery Date" at bounding box center [247, 124] width 84 height 19
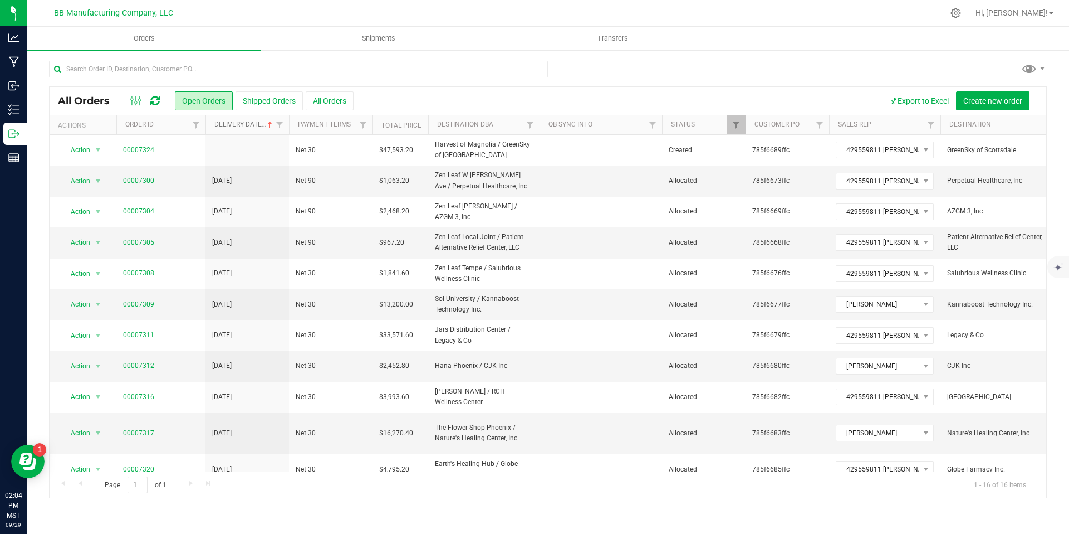
click at [256, 125] on link "Delivery Date" at bounding box center [244, 124] width 60 height 8
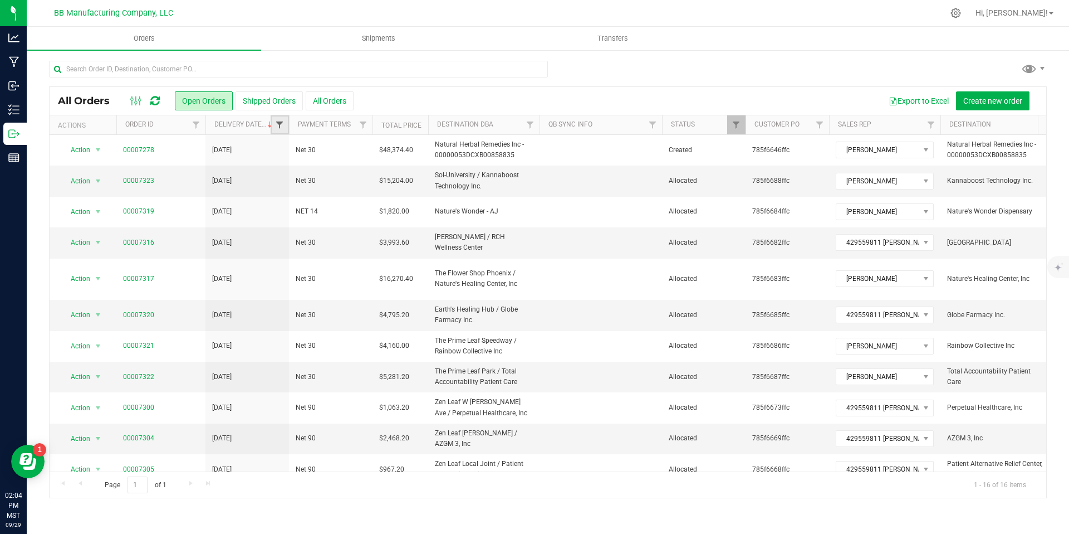
click at [280, 124] on span "Filter" at bounding box center [279, 124] width 9 height 9
click at [265, 128] on link "Delivery Date" at bounding box center [244, 124] width 60 height 8
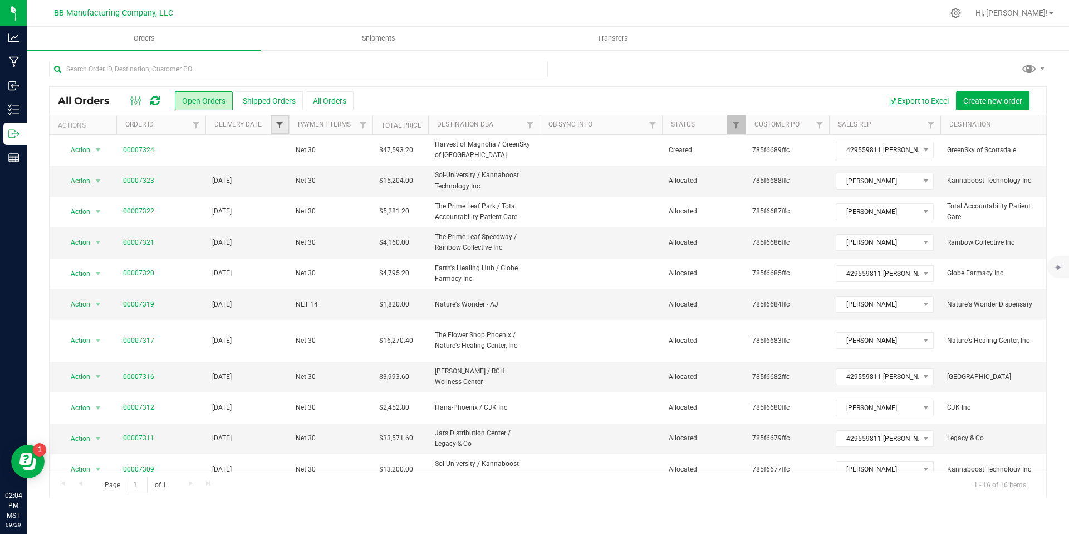
click at [283, 125] on span "Filter" at bounding box center [279, 124] width 9 height 9
click at [389, 194] on span "select" at bounding box center [383, 192] width 16 height 16
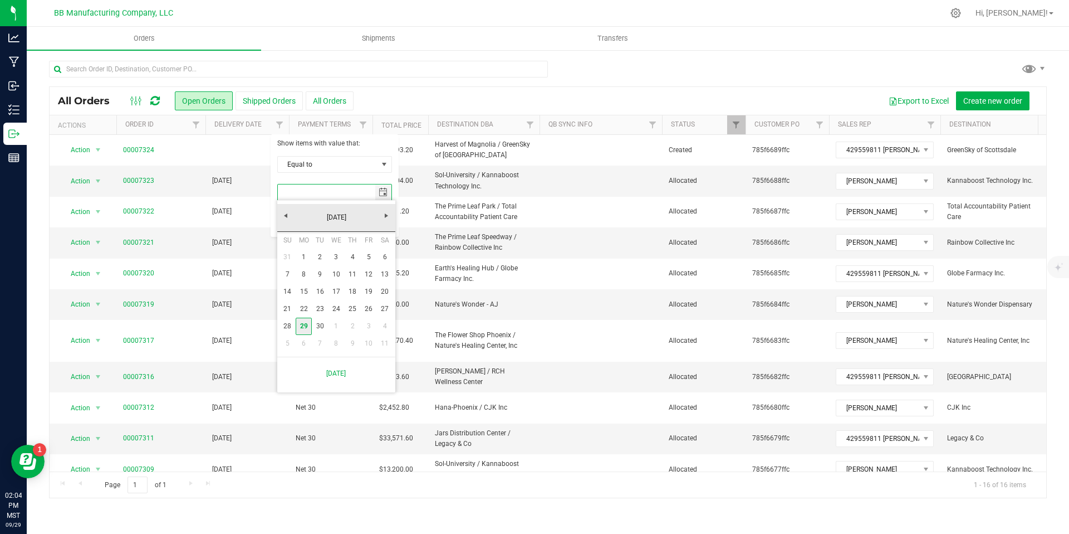
click at [306, 329] on link "29" at bounding box center [304, 325] width 16 height 17
type input "[DATE]"
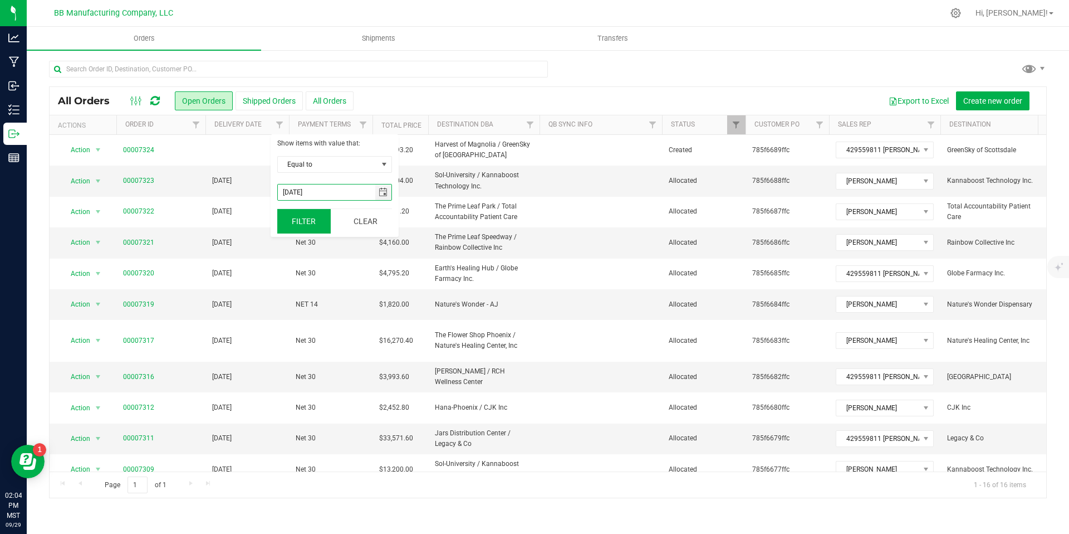
click at [317, 218] on button "Filter" at bounding box center [303, 221] width 53 height 25
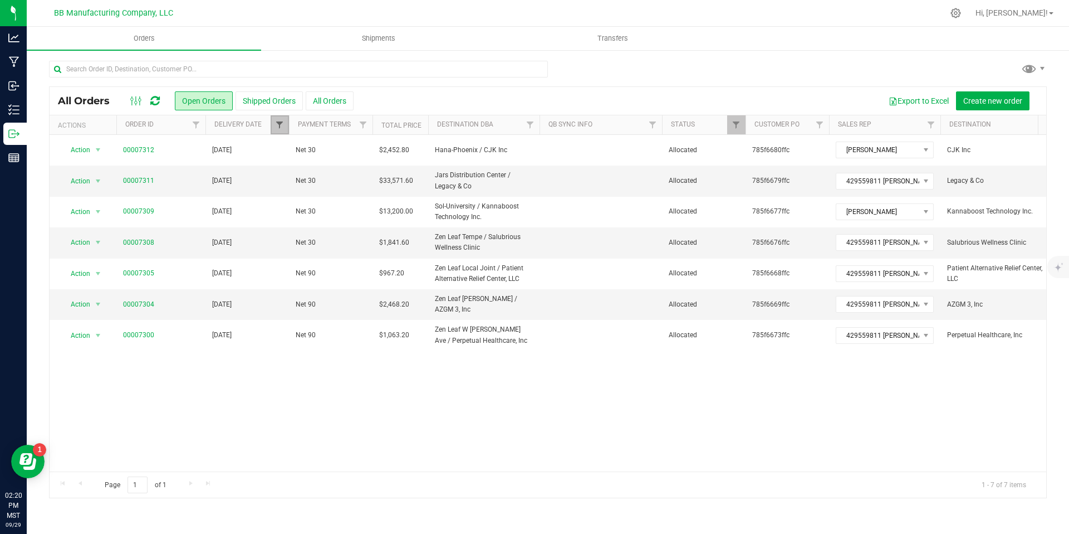
click at [284, 128] on span "Filter" at bounding box center [279, 124] width 9 height 9
click at [373, 218] on button "Clear" at bounding box center [365, 221] width 53 height 25
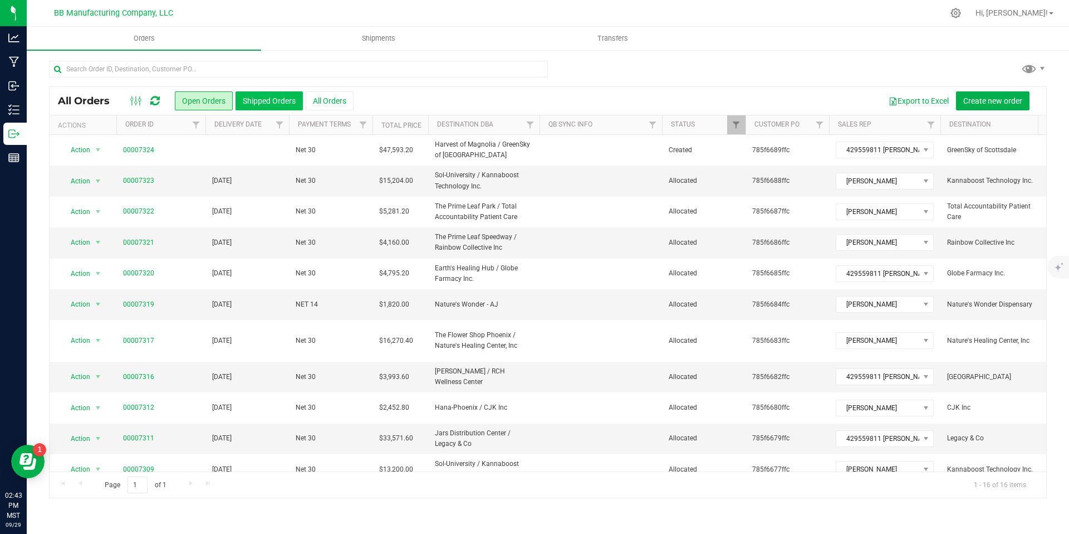
click at [250, 106] on button "Shipped Orders" at bounding box center [269, 100] width 67 height 19
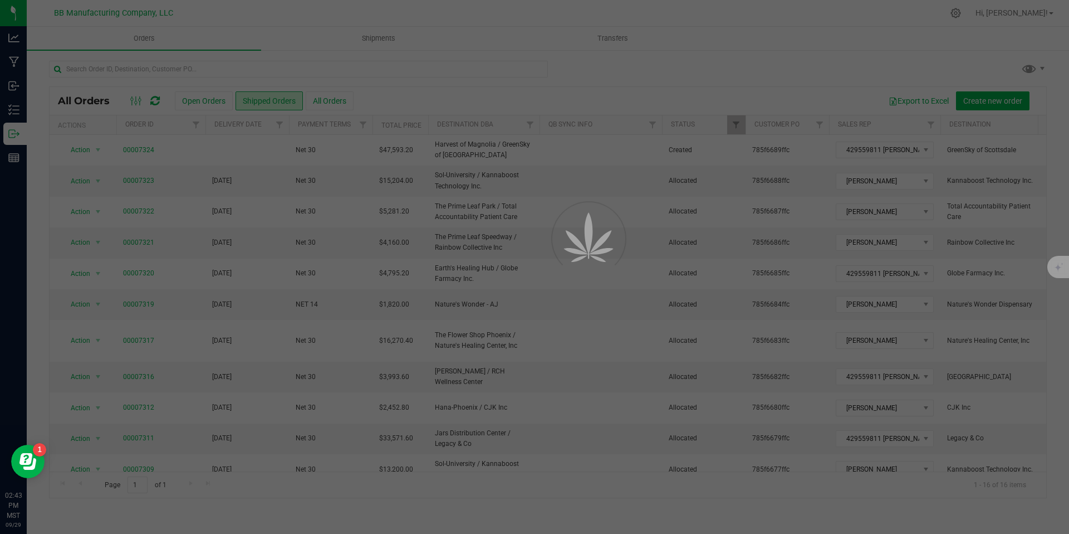
click at [208, 72] on div at bounding box center [534, 267] width 1069 height 534
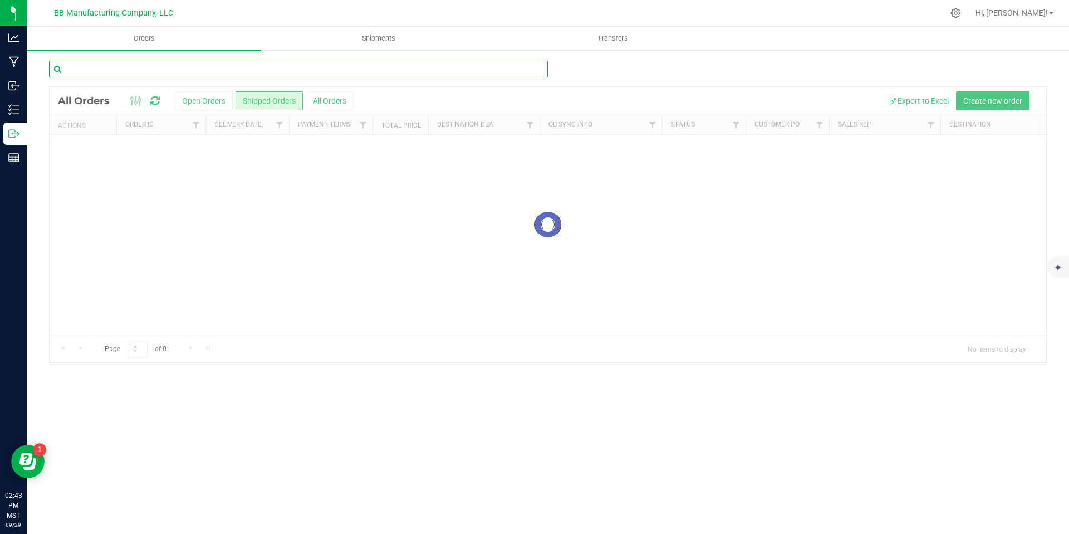
click at [197, 66] on input "text" at bounding box center [298, 69] width 499 height 17
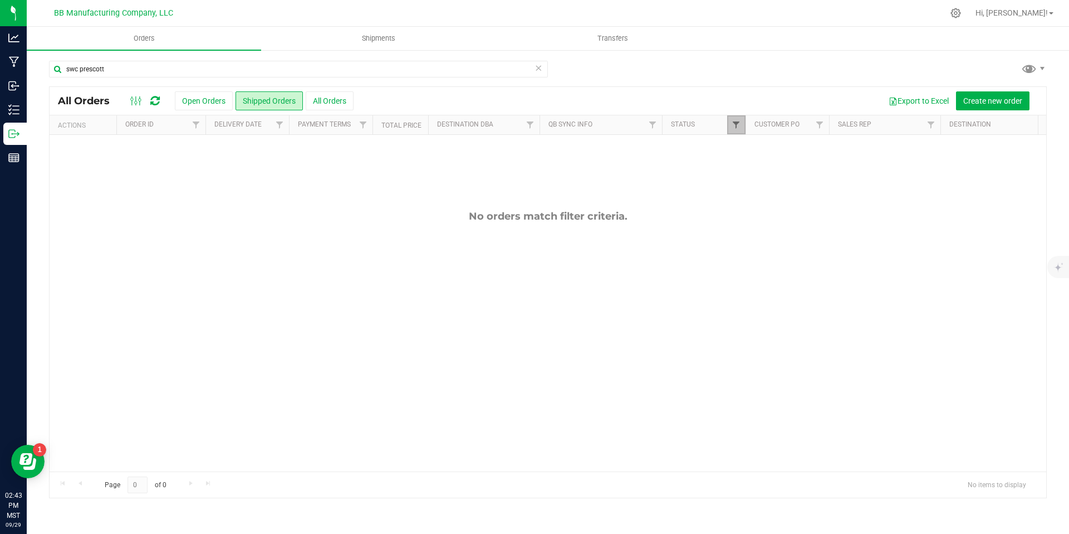
click at [736, 127] on span "Filter" at bounding box center [736, 124] width 9 height 9
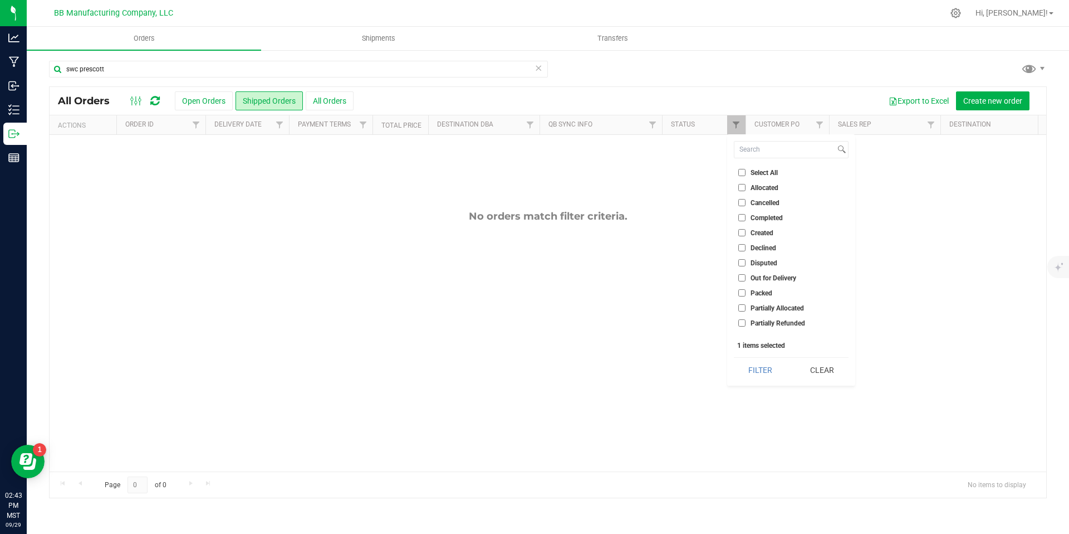
click at [691, 162] on div "No orders match filter criteria." at bounding box center [548, 341] width 997 height 412
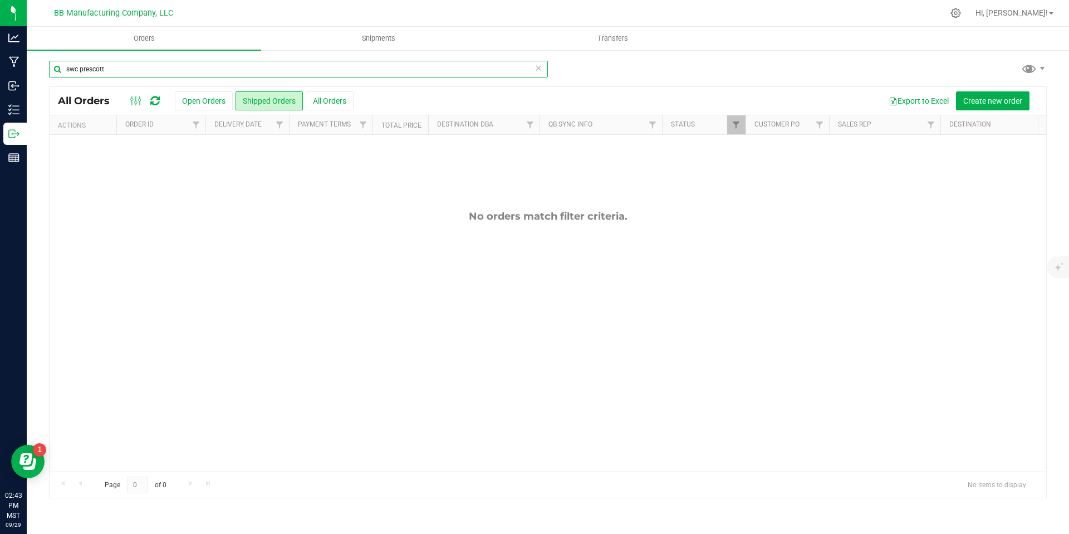
click at [212, 74] on input "swc prescott" at bounding box center [298, 69] width 499 height 17
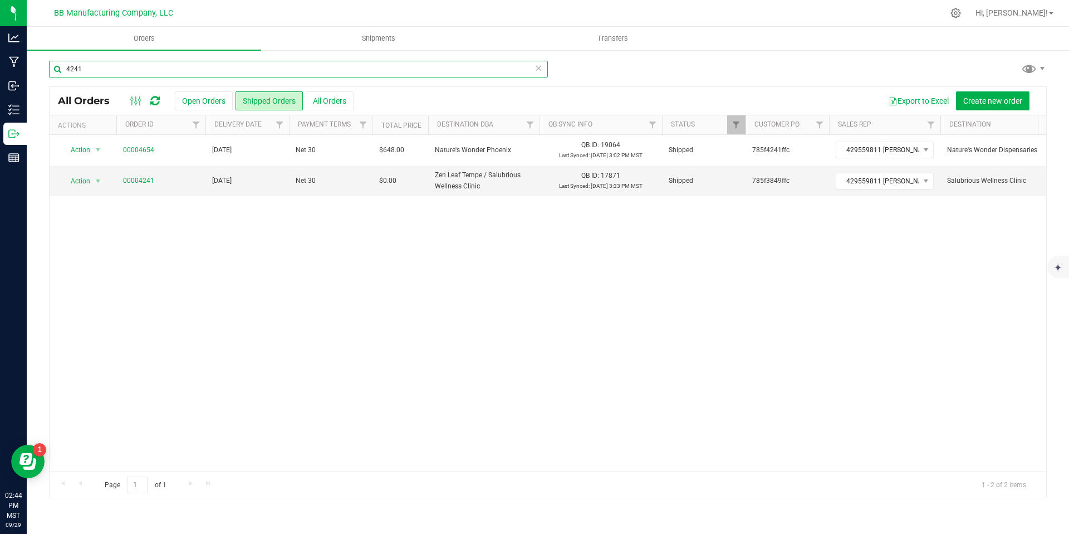
click at [197, 63] on input "4241" at bounding box center [298, 69] width 499 height 17
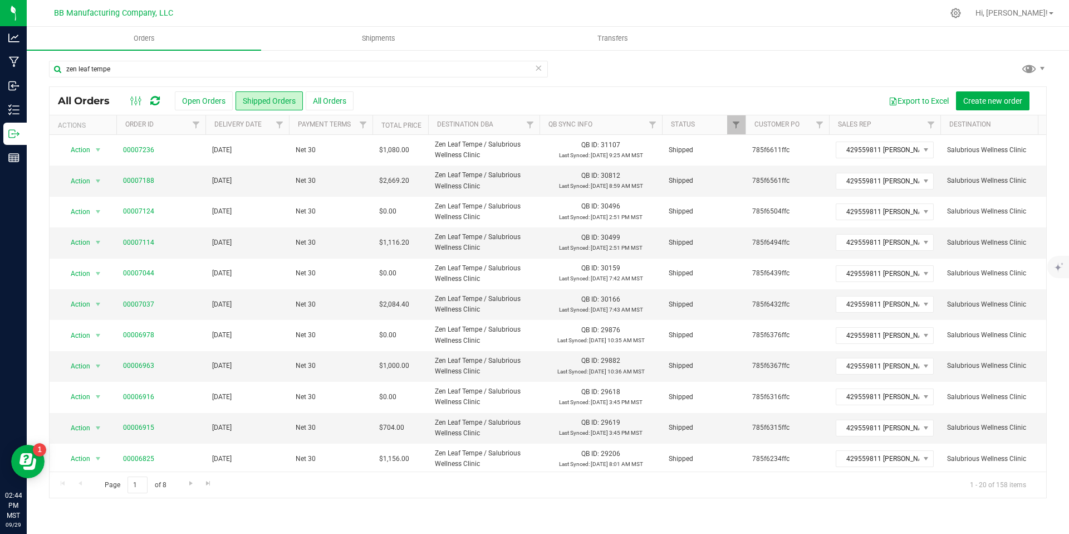
click at [302, 78] on div "zen leaf tempe" at bounding box center [298, 74] width 499 height 26
click at [303, 75] on input "zen leaf tempe" at bounding box center [298, 69] width 499 height 17
type input "cannabist"
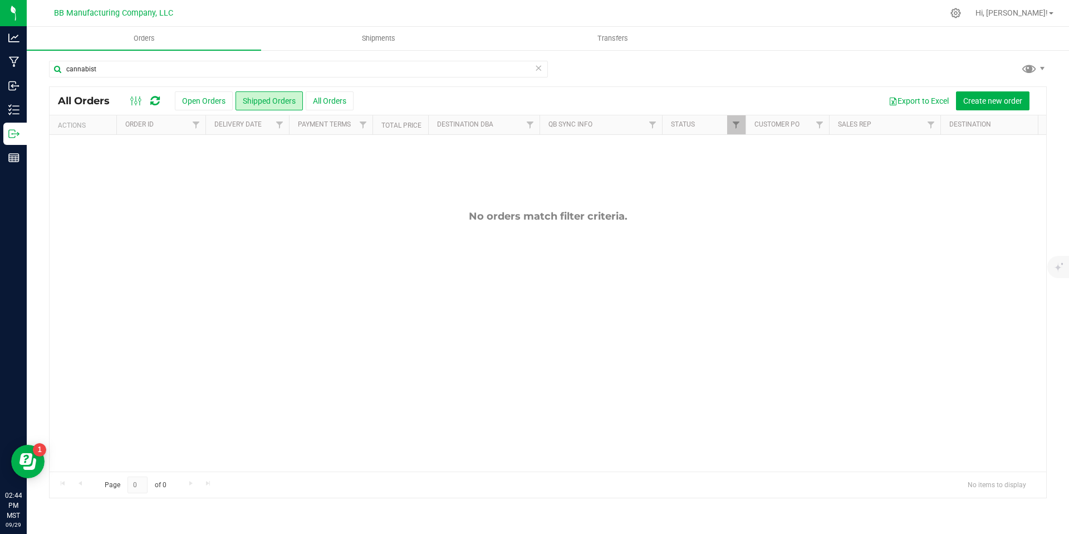
click at [538, 71] on icon at bounding box center [539, 67] width 8 height 13
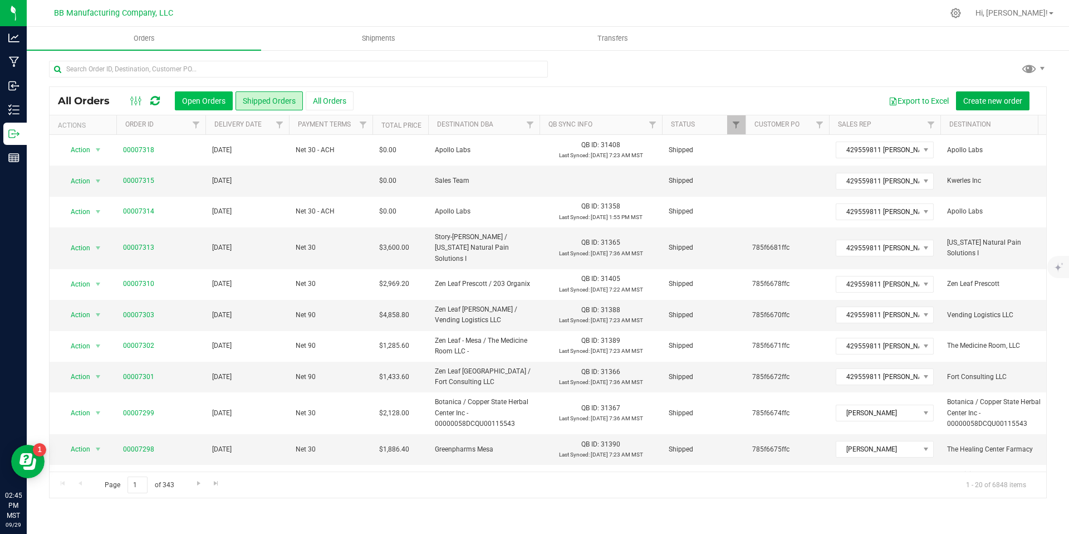
click at [212, 104] on button "Open Orders" at bounding box center [204, 100] width 58 height 19
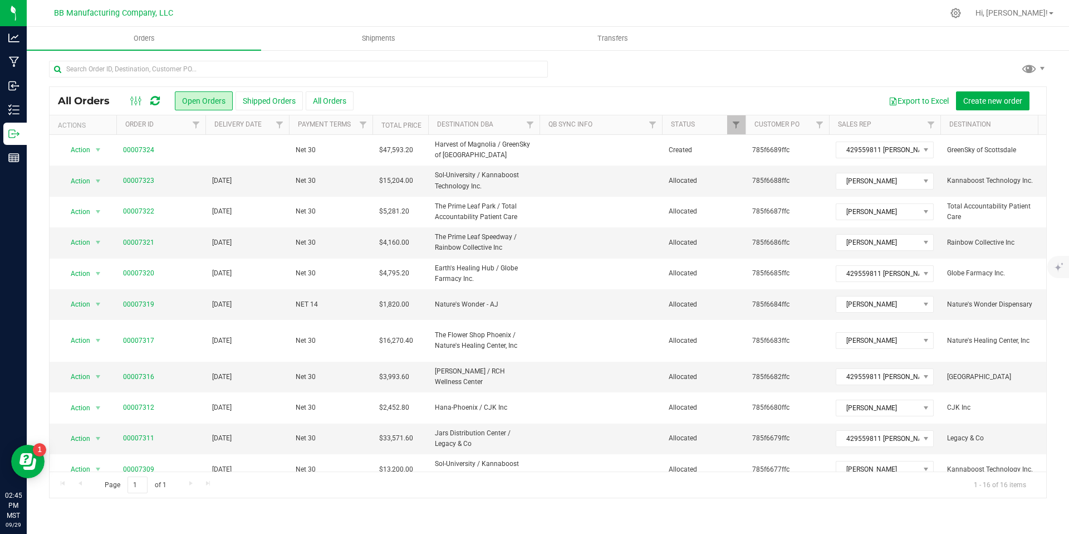
click at [156, 98] on icon at bounding box center [154, 100] width 9 height 11
click at [150, 104] on icon at bounding box center [154, 100] width 9 height 11
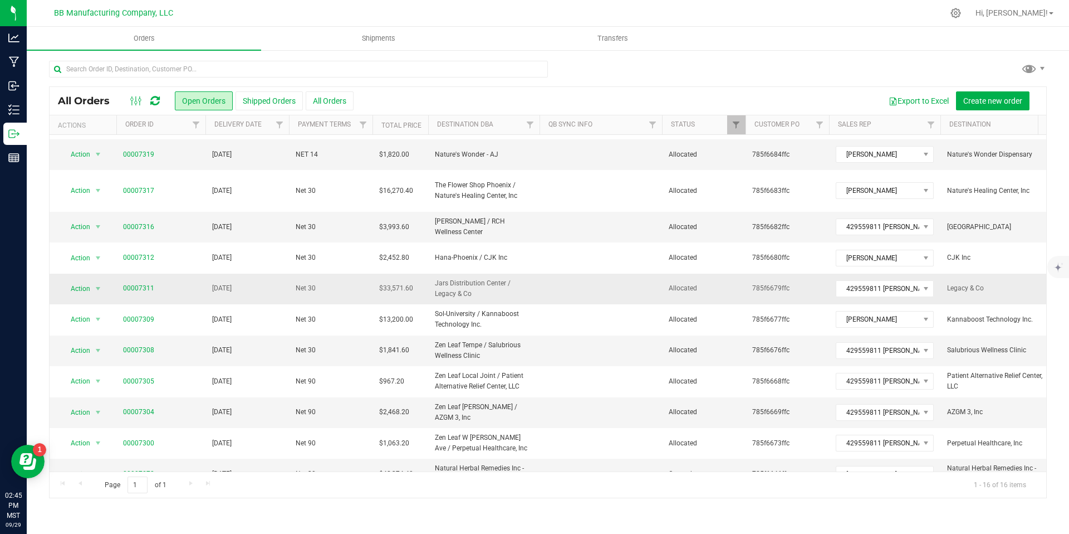
scroll to position [165, 0]
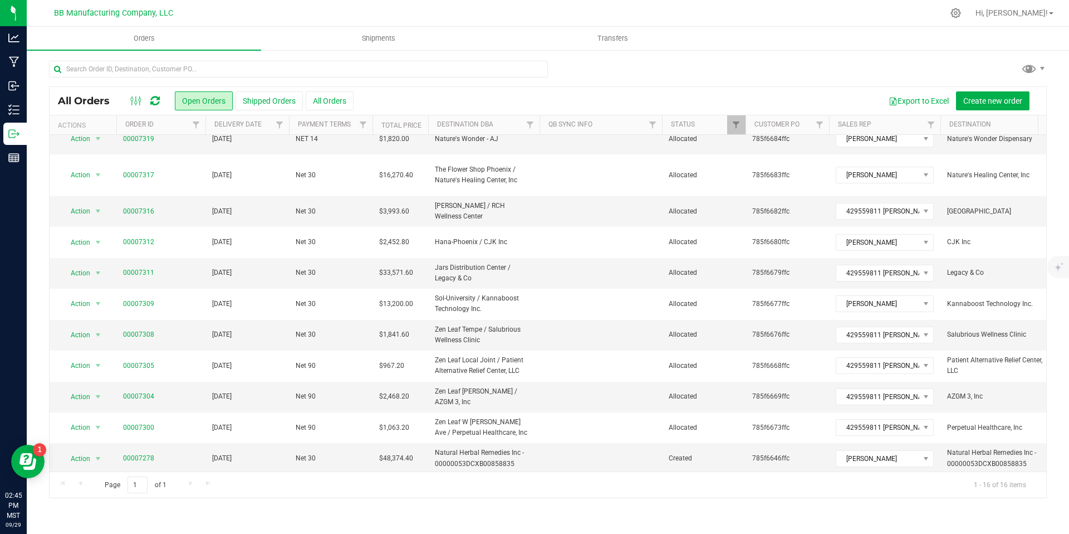
click at [386, 55] on div "All Orders Open Orders Shipped Orders All Orders Export to Excel Create new ord…" at bounding box center [548, 279] width 1043 height 460
click at [384, 37] on span "Shipments" at bounding box center [378, 38] width 63 height 10
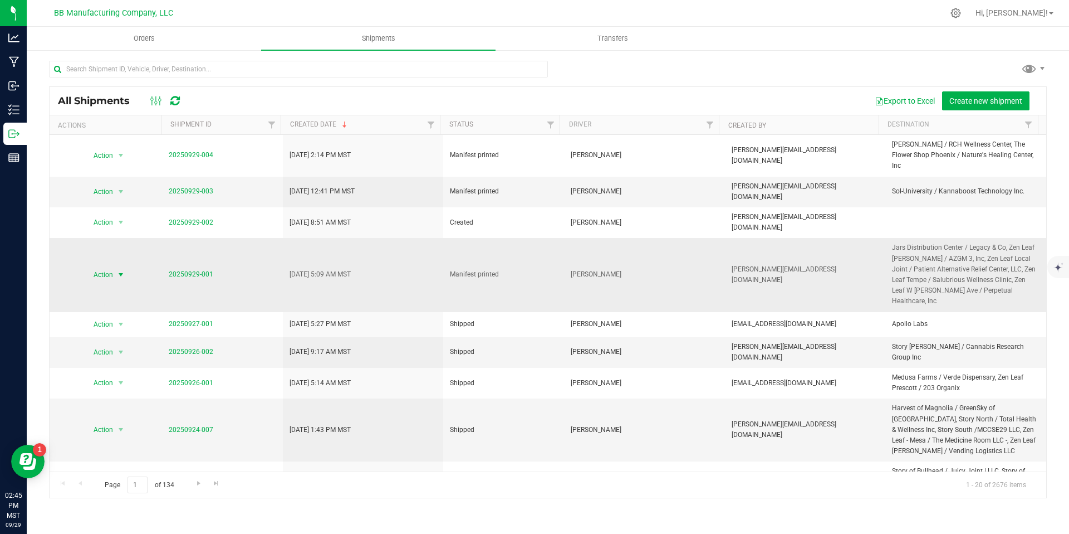
click at [101, 267] on span "Action" at bounding box center [99, 275] width 30 height 16
click at [106, 354] on li "Ship shipment" at bounding box center [125, 362] width 83 height 17
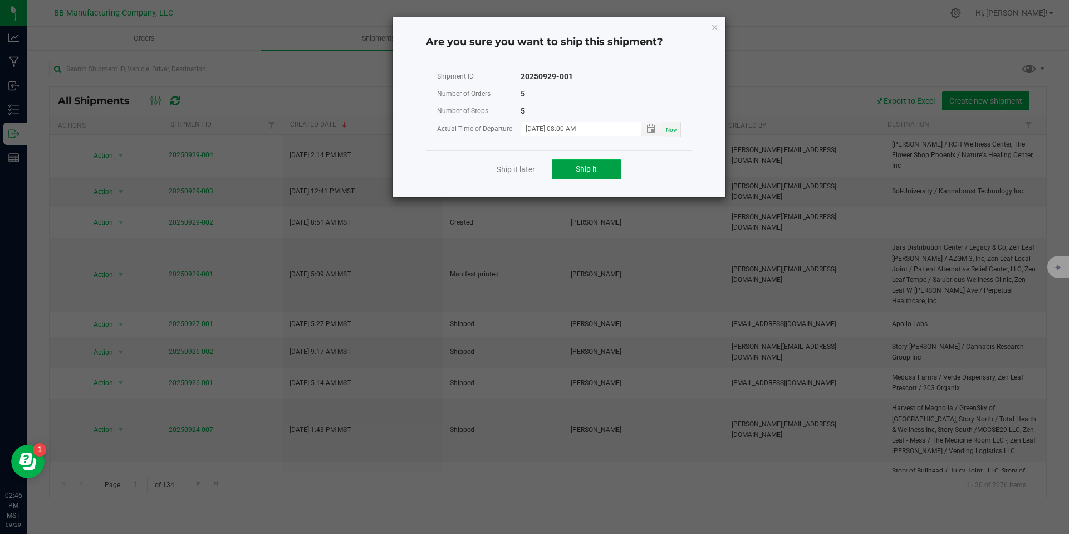
click at [591, 178] on button "Ship it" at bounding box center [587, 169] width 70 height 20
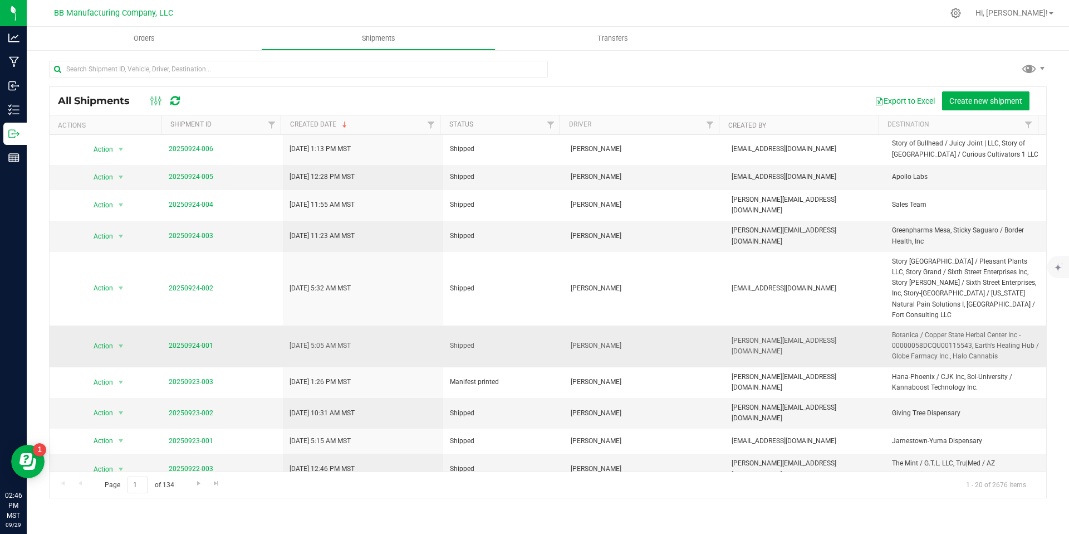
scroll to position [329, 0]
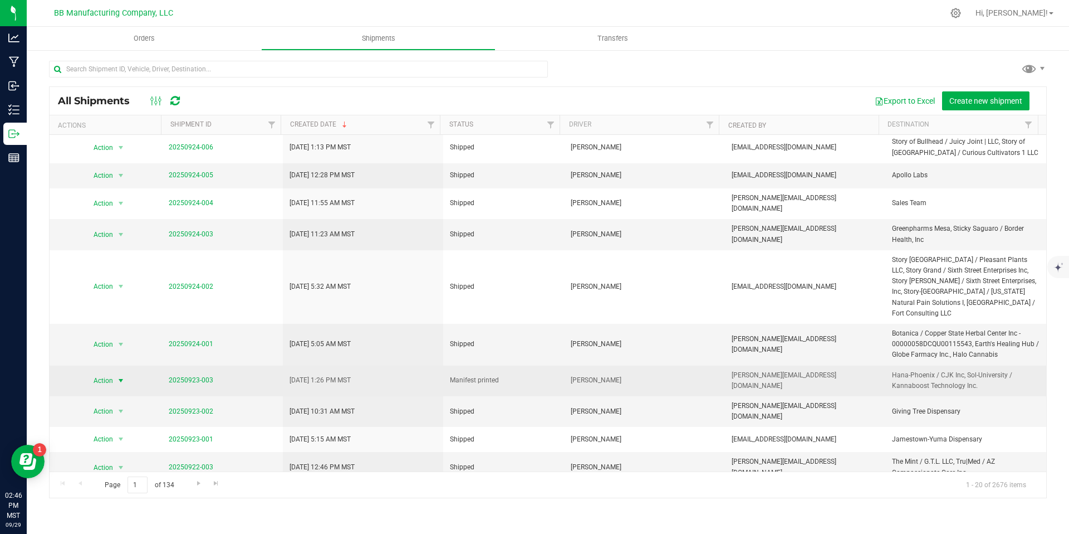
click at [119, 373] on span "select" at bounding box center [121, 381] width 14 height 16
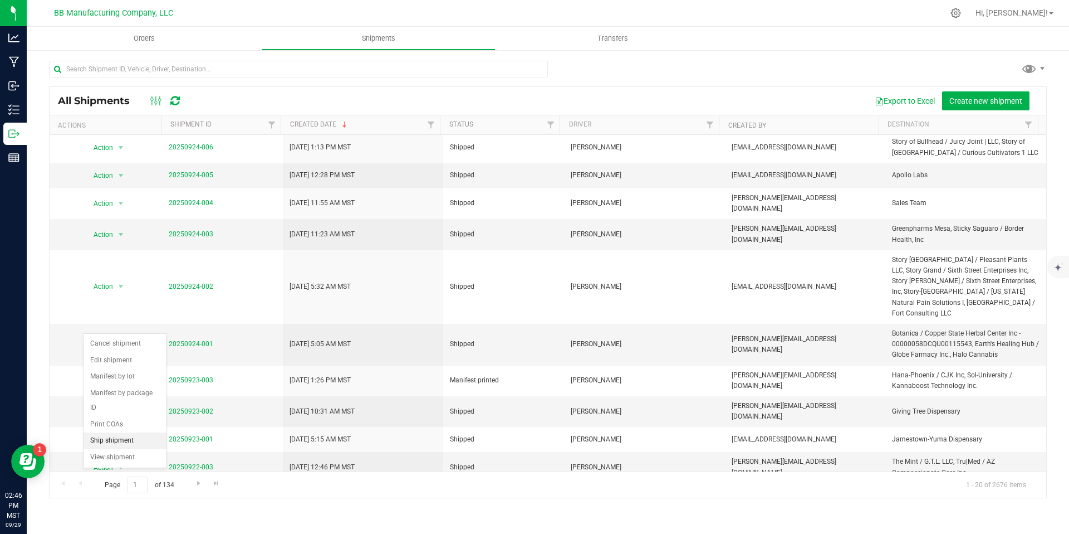
click at [111, 432] on li "Ship shipment" at bounding box center [125, 440] width 83 height 17
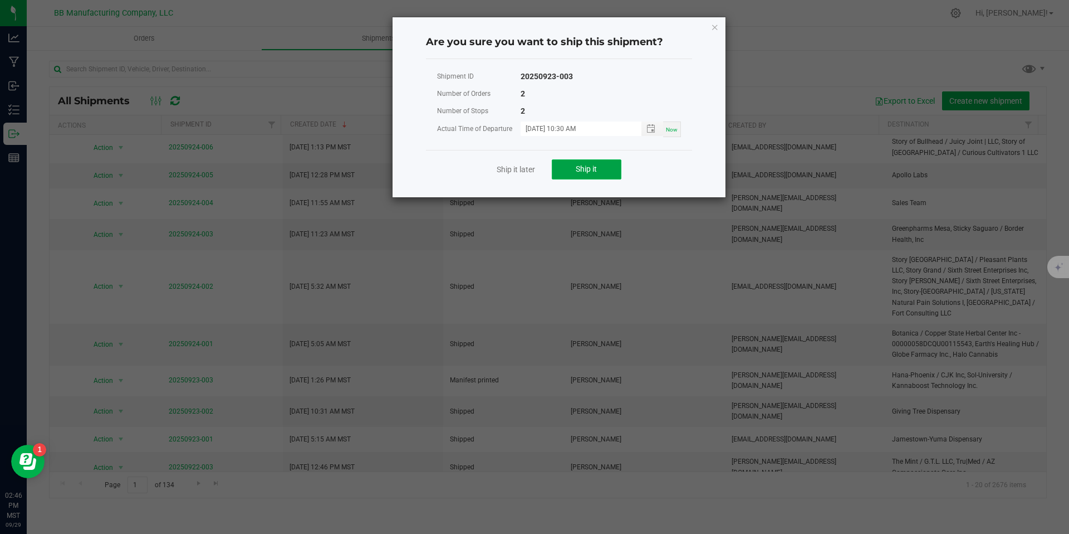
click at [588, 165] on span "Ship it" at bounding box center [586, 168] width 21 height 9
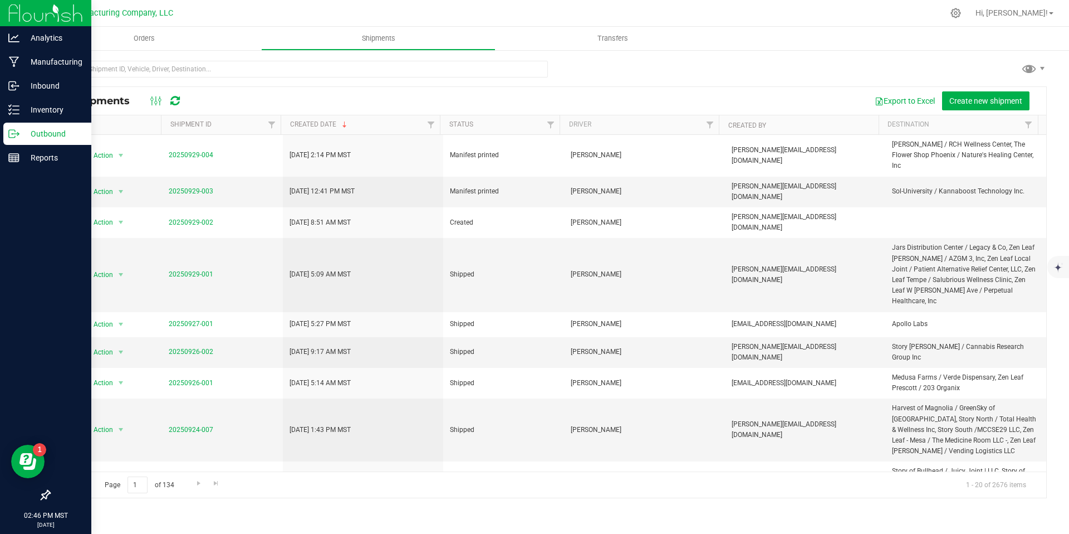
click at [17, 136] on icon at bounding box center [13, 133] width 11 height 11
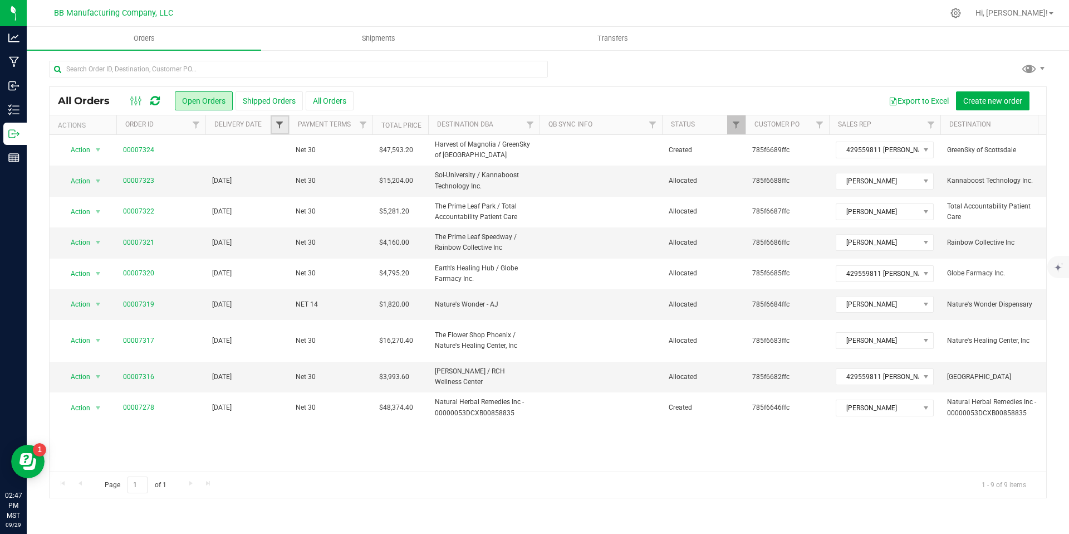
click at [278, 126] on span "Filter" at bounding box center [279, 124] width 9 height 9
click at [274, 124] on link "Filter" at bounding box center [280, 124] width 18 height 19
click at [265, 105] on button "Shipped Orders" at bounding box center [269, 100] width 67 height 19
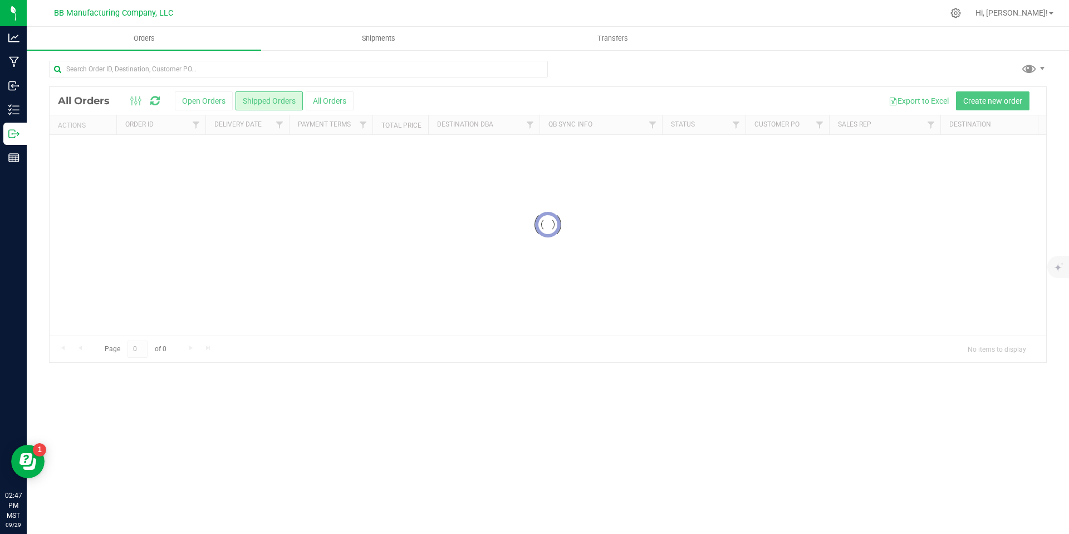
click at [277, 120] on div at bounding box center [548, 224] width 997 height 275
click at [278, 123] on div at bounding box center [548, 224] width 997 height 275
click at [281, 129] on div at bounding box center [548, 224] width 997 height 275
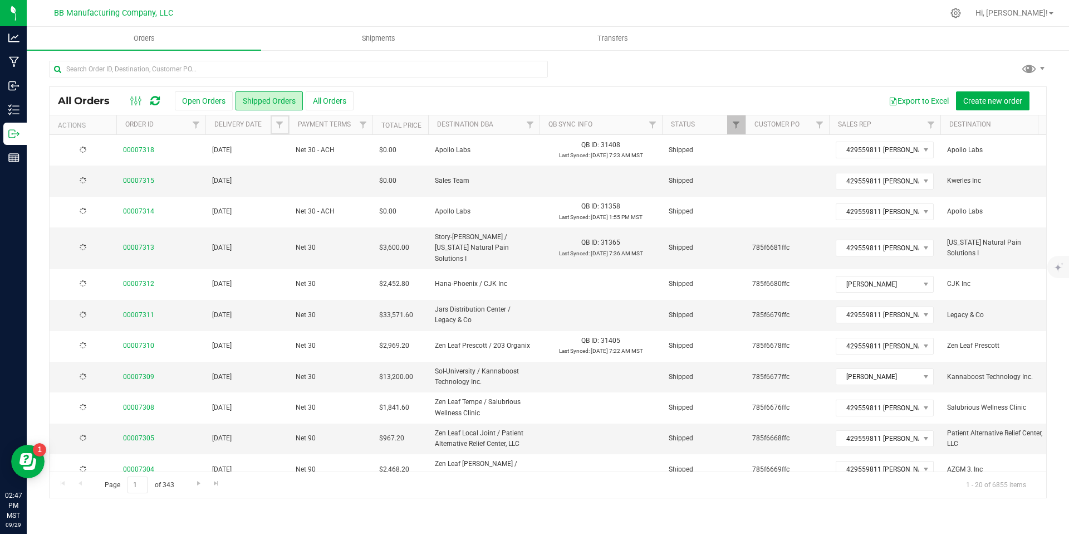
click at [281, 129] on span "Filter" at bounding box center [279, 124] width 9 height 9
click at [400, 192] on td "$0.00" at bounding box center [401, 180] width 56 height 31
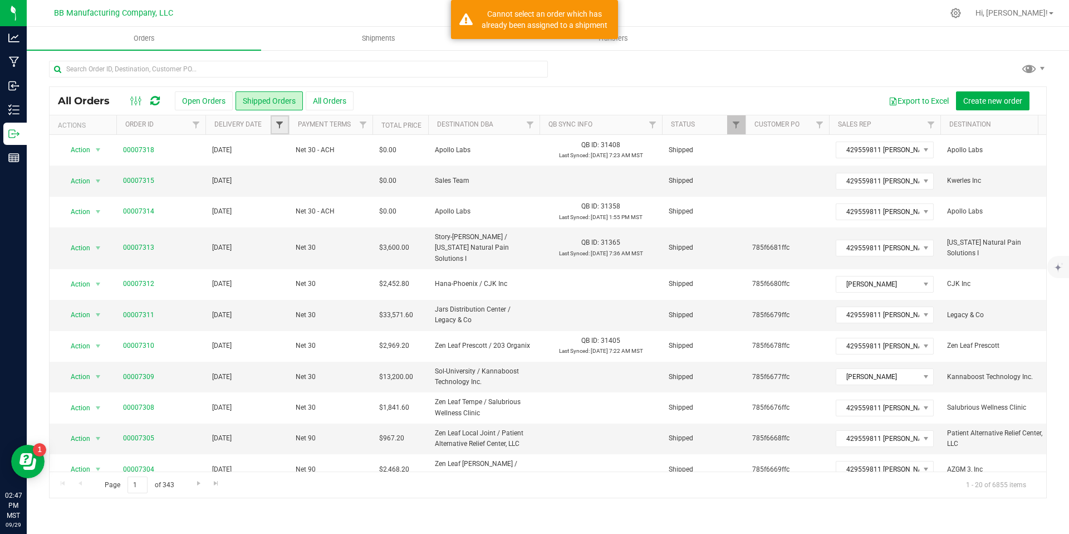
click at [281, 125] on span "Filter" at bounding box center [279, 124] width 9 height 9
click at [383, 194] on span "select" at bounding box center [383, 192] width 9 height 9
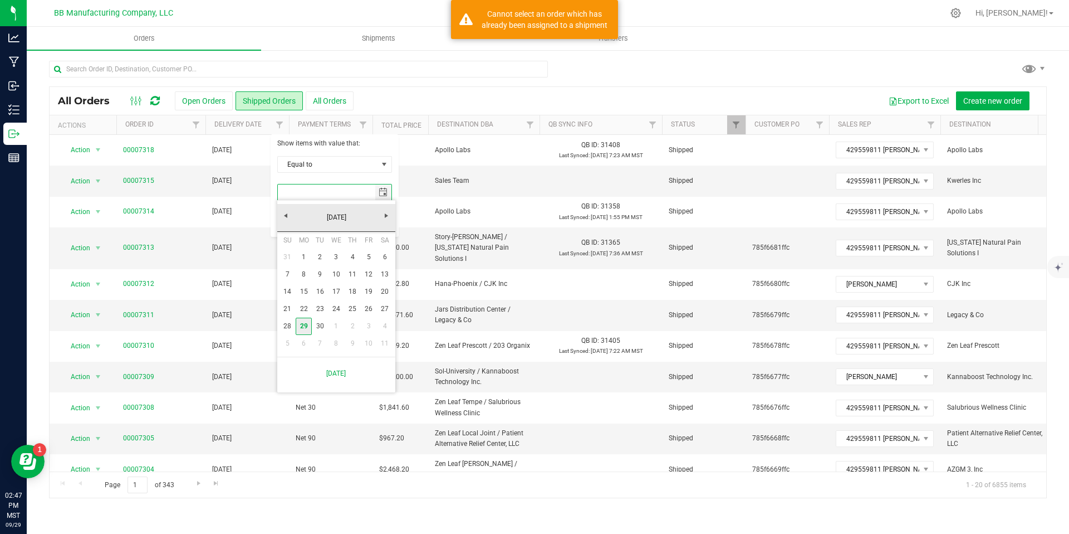
click at [297, 327] on link "29" at bounding box center [304, 325] width 16 height 17
type input "[DATE]"
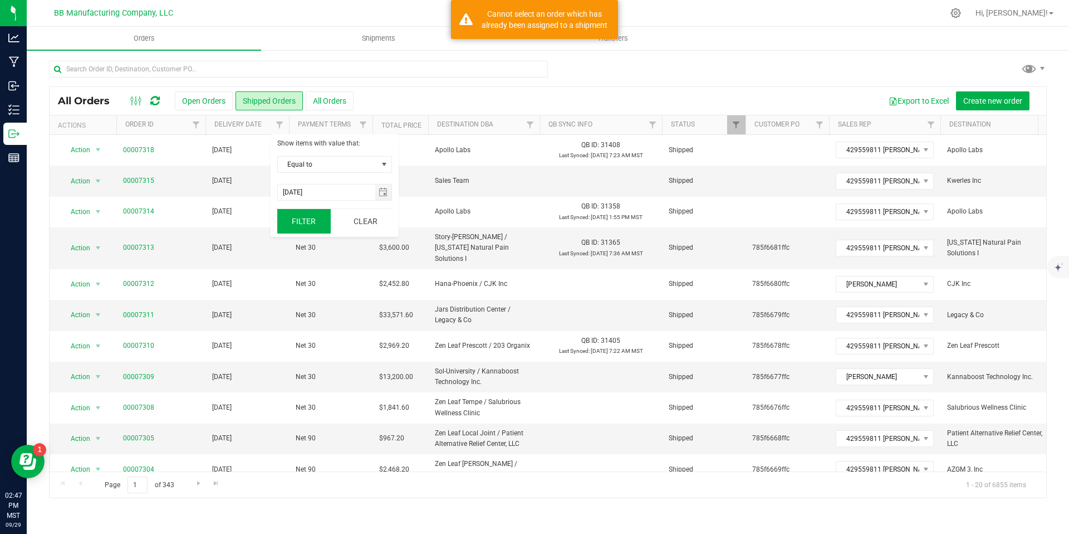
click at [312, 229] on button "Filter" at bounding box center [303, 221] width 53 height 25
